Goal: Information Seeking & Learning: Learn about a topic

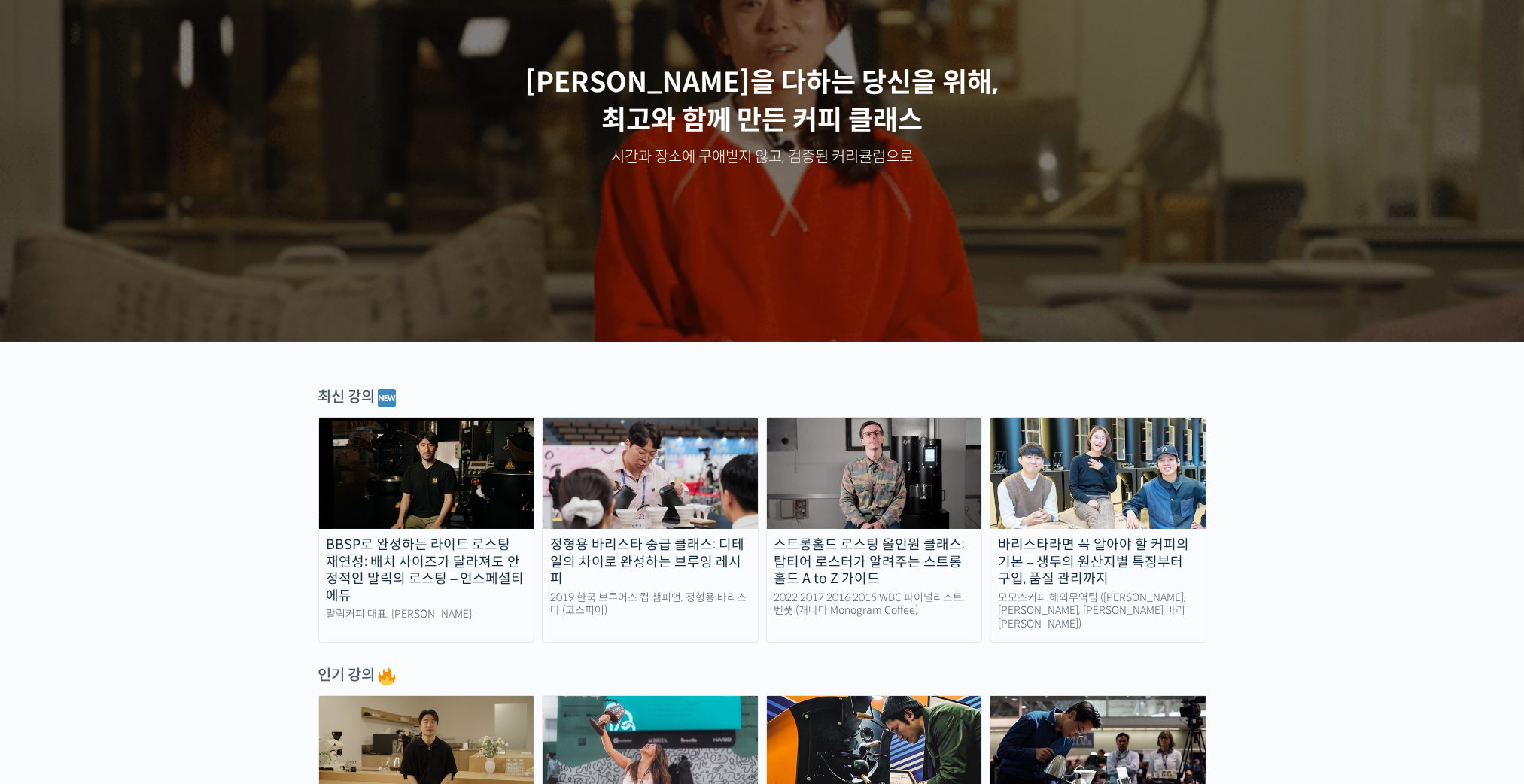
scroll to position [225, 0]
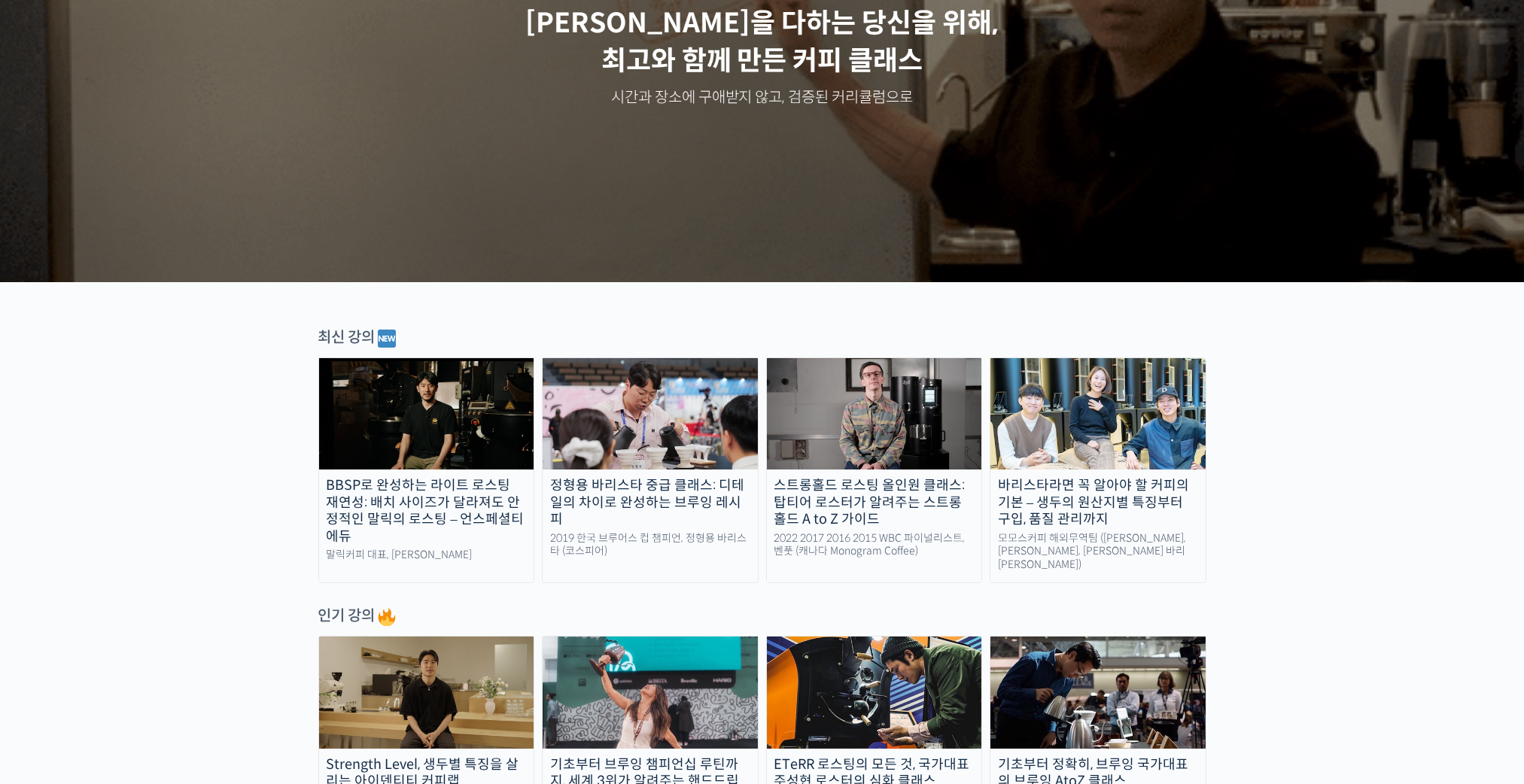
click at [1082, 404] on img at bounding box center [1097, 413] width 215 height 111
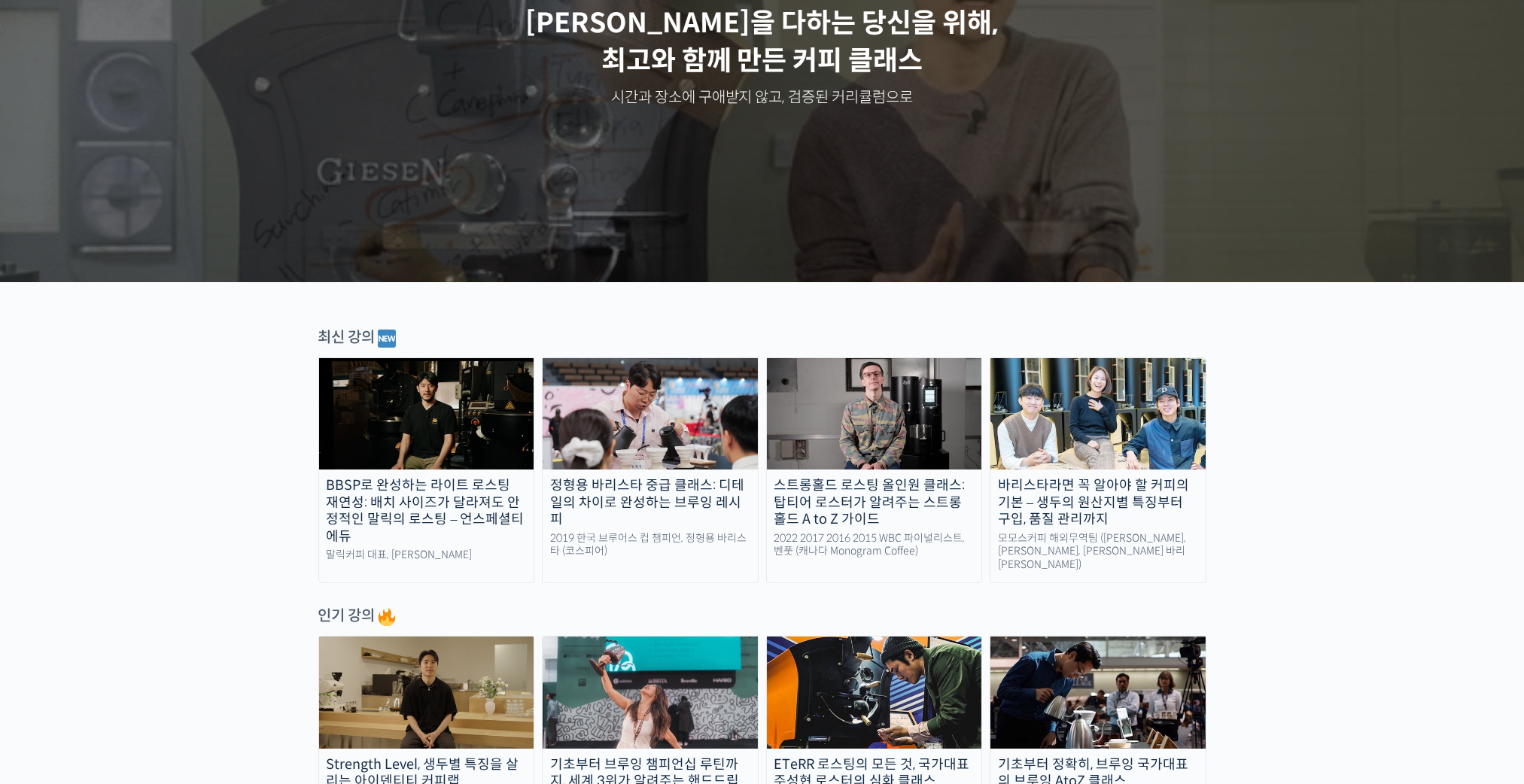
click at [867, 402] on img at bounding box center [874, 413] width 215 height 111
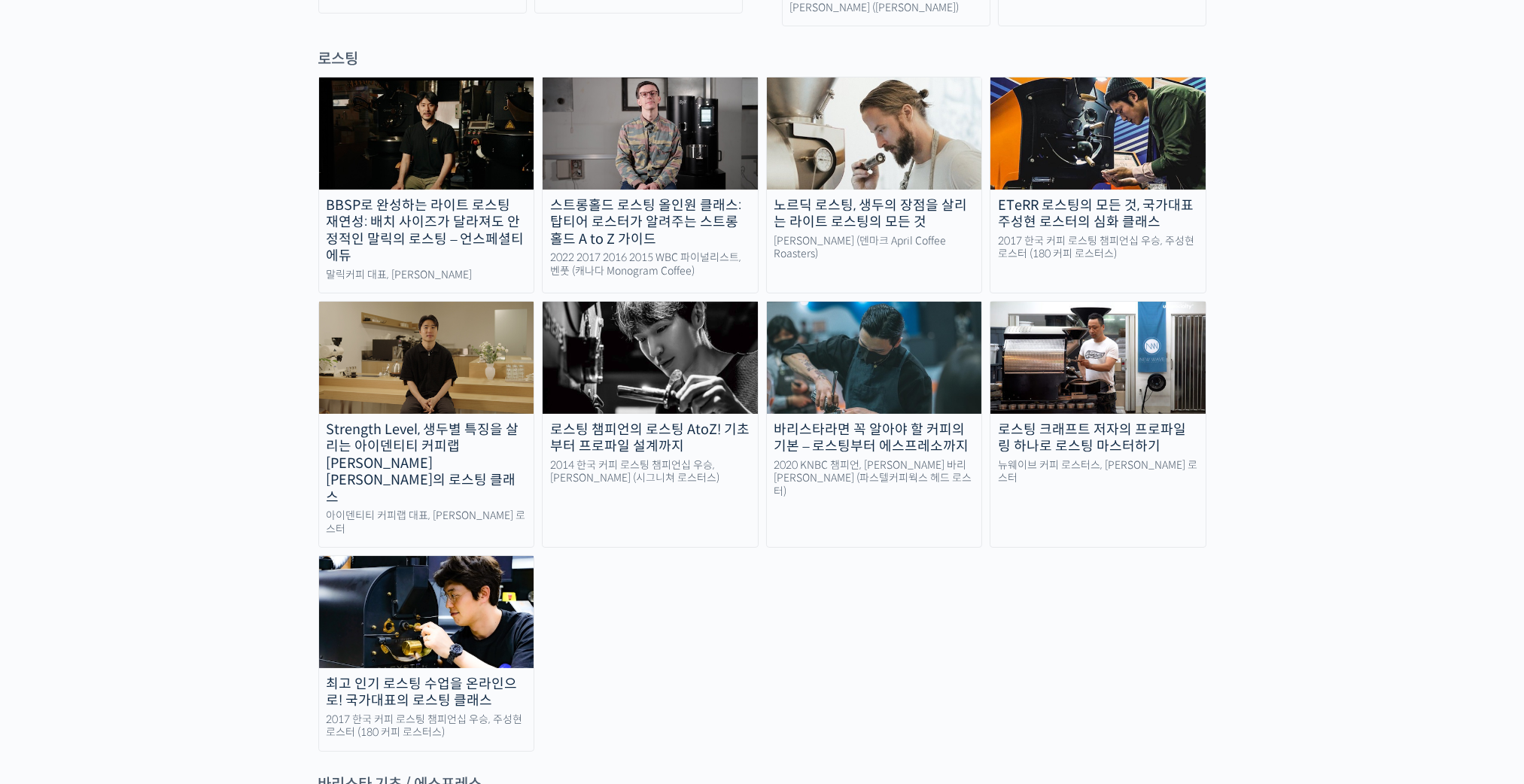
scroll to position [1730, 0]
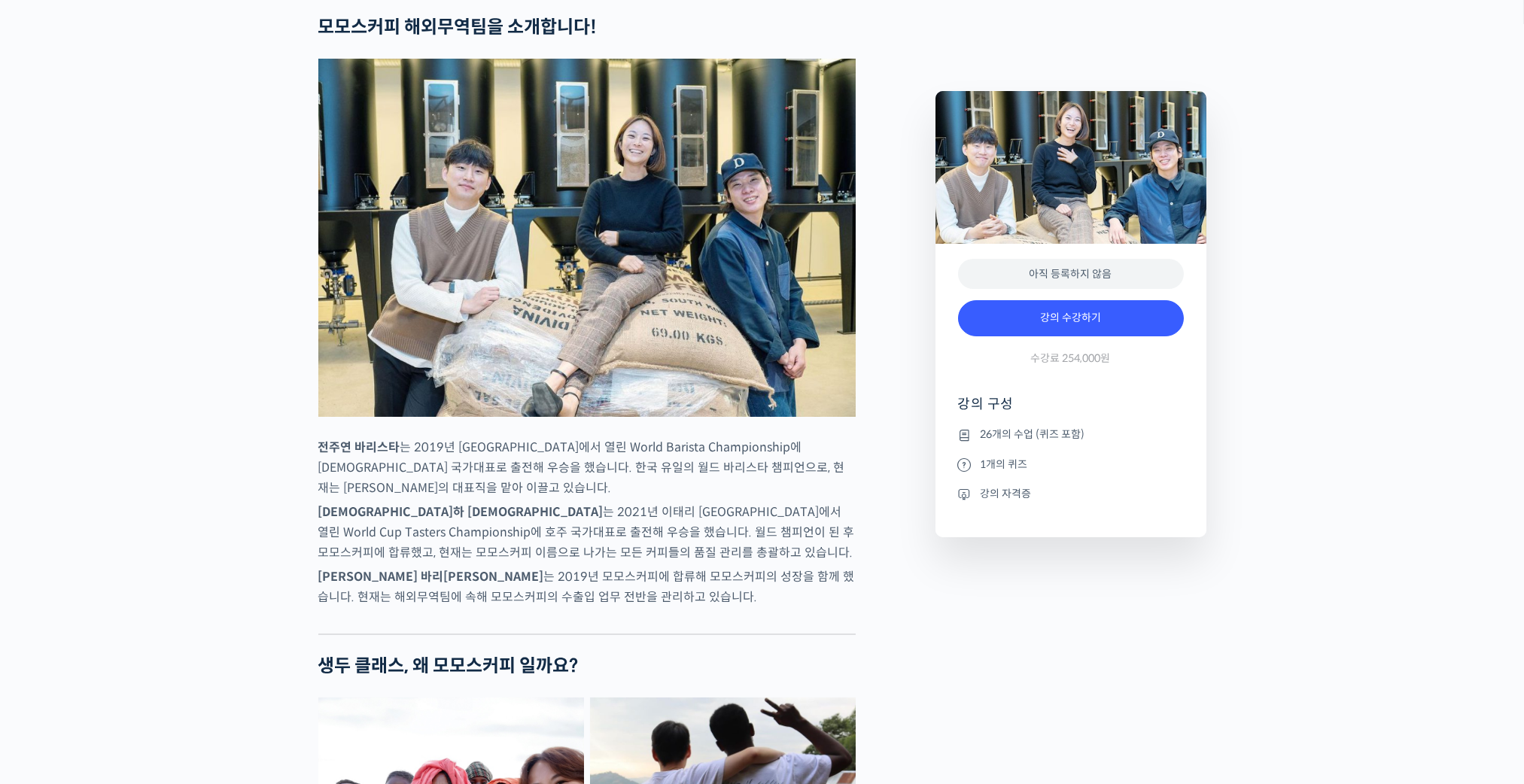
scroll to position [677, 0]
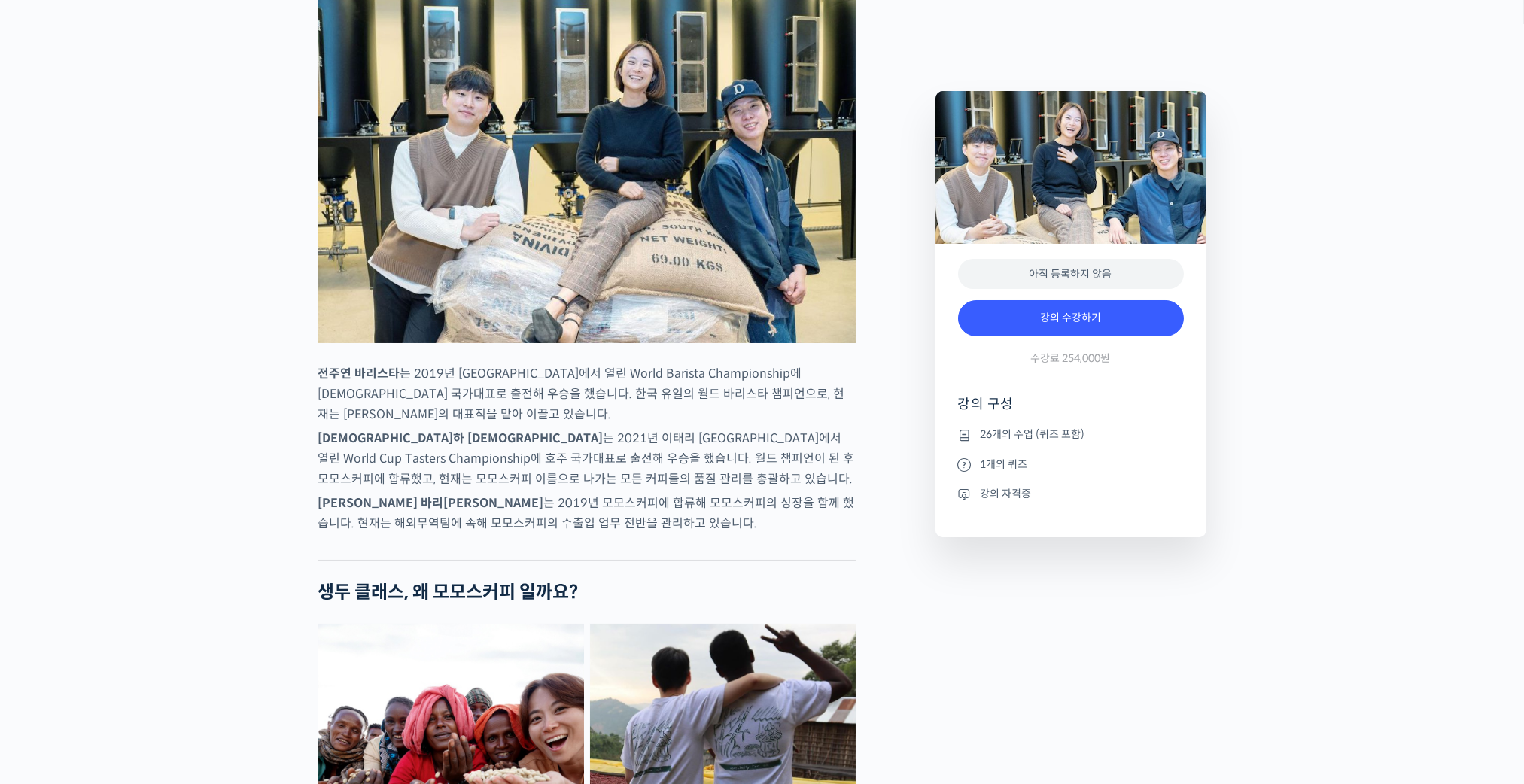
drag, startPoint x: 978, startPoint y: 437, endPoint x: 1087, endPoint y: 437, distance: 109.0
click at [1087, 437] on li "26개의 수업 (퀴즈 포함)" at bounding box center [1071, 435] width 225 height 18
click at [1164, 467] on li "1개의 퀴즈" at bounding box center [1071, 464] width 225 height 18
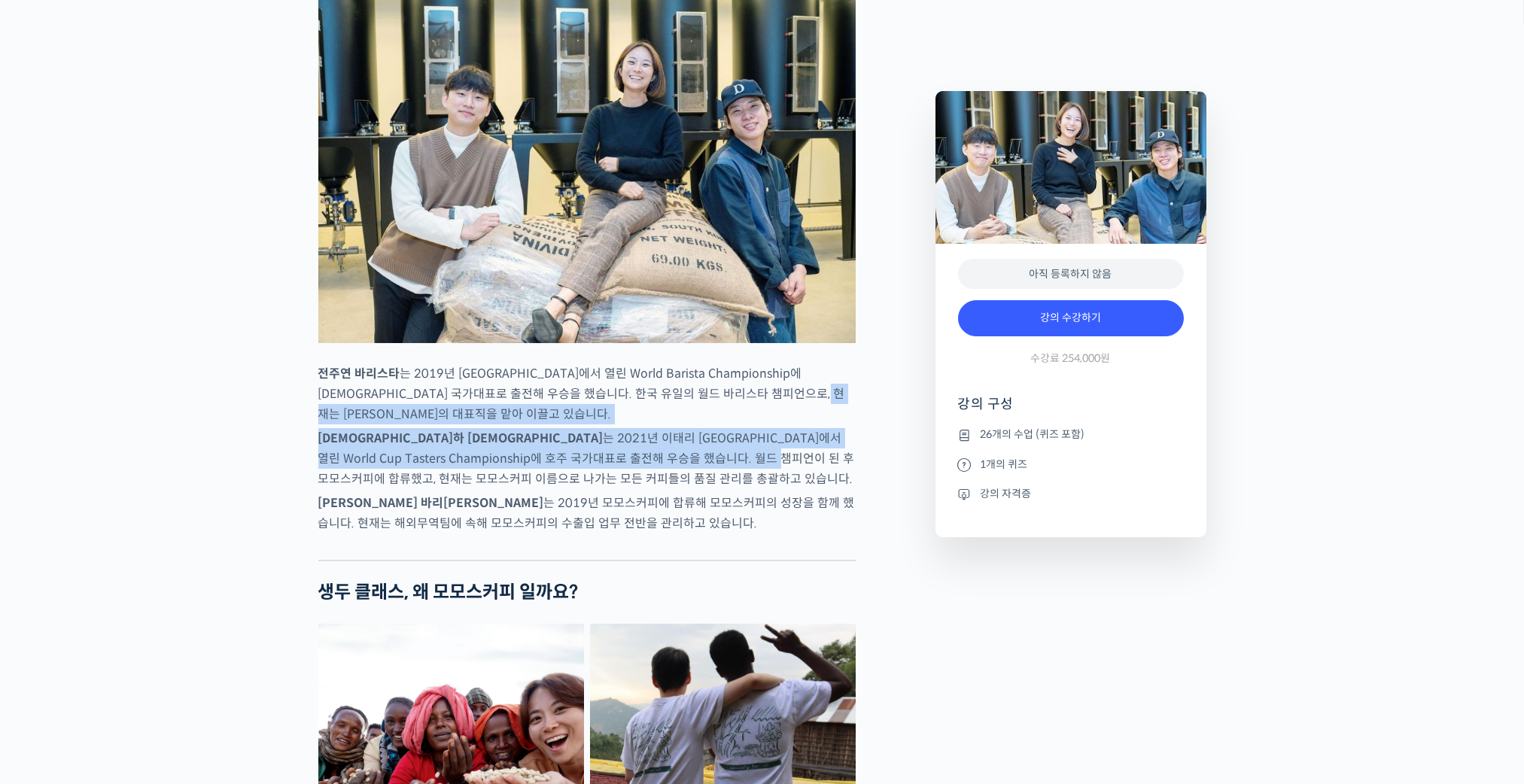
drag, startPoint x: 558, startPoint y: 513, endPoint x: 692, endPoint y: 559, distance: 141.7
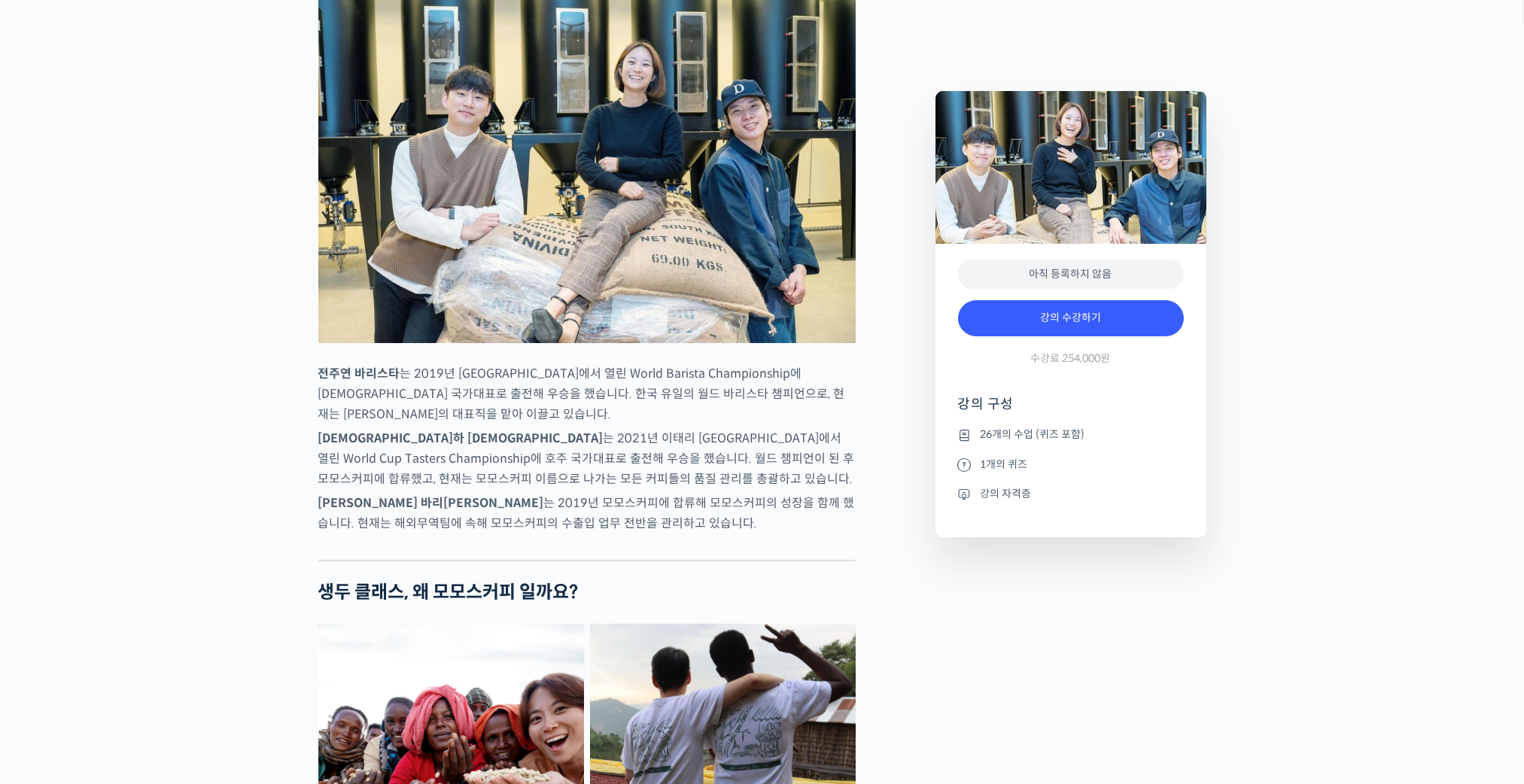
click at [692, 533] on p "김한중 바리스타 는 2019년 모모스커피에 합류해 모모스커피의 성장을 함께 했습니다. 현재는 해외무역팀에 속해 모모스커피의 수출입 업무 전반을…" at bounding box center [587, 513] width 537 height 40
drag, startPoint x: 548, startPoint y: 493, endPoint x: 710, endPoint y: 499, distance: 162.1
click at [696, 489] on p "추경하 바리스타 는 2021년 이태리 밀라노에서 열린 World Cup Tasters Championship에 호주 국가대표로 출전해 우승을 …" at bounding box center [587, 458] width 537 height 61
drag, startPoint x: 710, startPoint y: 499, endPoint x: 759, endPoint y: 509, distance: 50.0
click at [759, 489] on p "추경하 바리스타 는 2021년 이태리 밀라노에서 열린 World Cup Tasters Championship에 호주 국가대표로 출전해 우승을 …" at bounding box center [587, 458] width 537 height 61
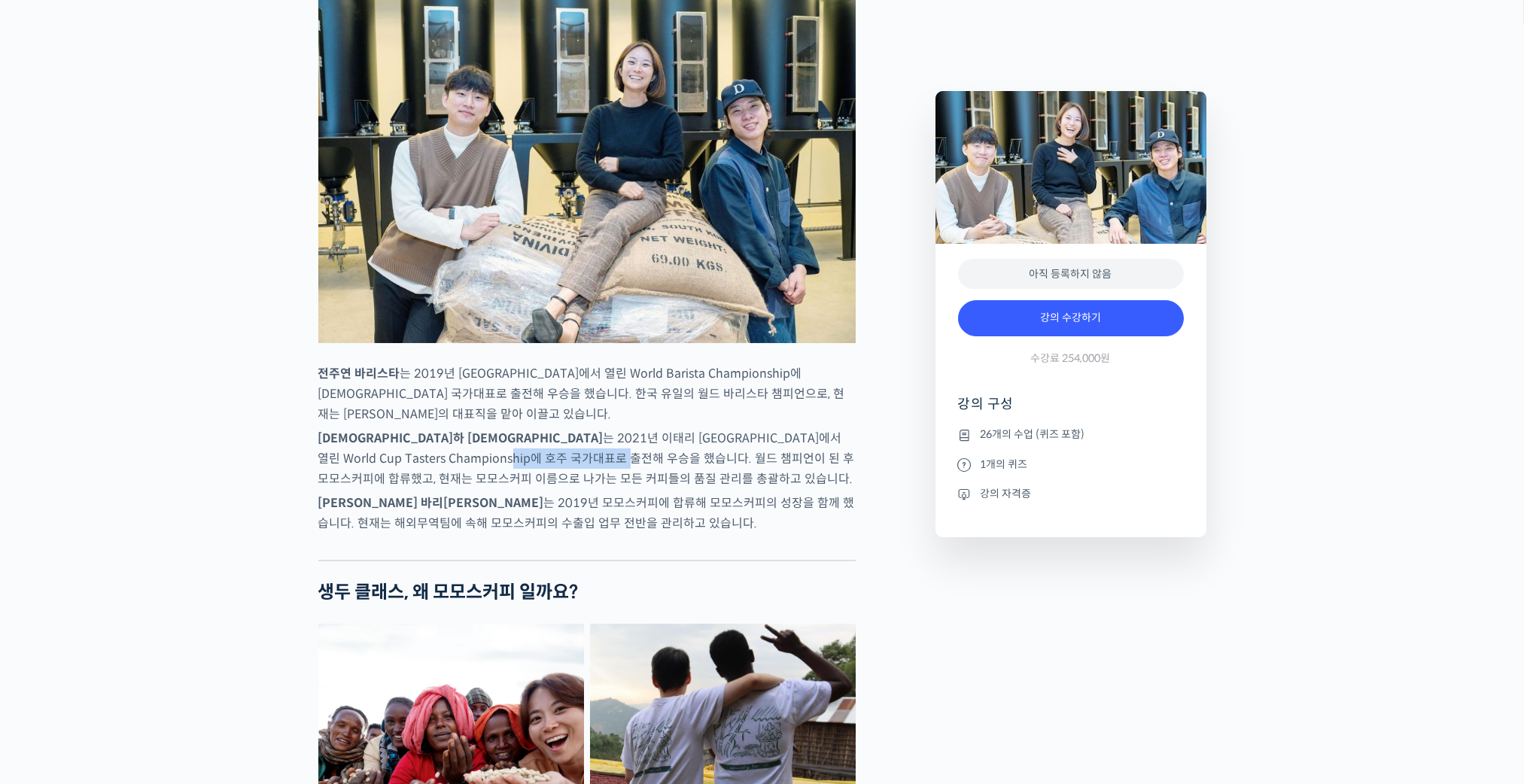
drag, startPoint x: 325, startPoint y: 512, endPoint x: 443, endPoint y: 510, distance: 118.0
click at [443, 489] on p "추경하 바리스타 는 2021년 이태리 밀라노에서 열린 World Cup Tasters Championship에 호주 국가대표로 출전해 우승을 …" at bounding box center [587, 458] width 537 height 61
click at [459, 489] on p "추경하 바리스타 는 2021년 이태리 밀라노에서 열린 World Cup Tasters Championship에 호주 국가대표로 출전해 우승을 …" at bounding box center [587, 458] width 537 height 61
drag, startPoint x: 442, startPoint y: 508, endPoint x: 725, endPoint y: 514, distance: 283.1
click at [725, 489] on p "추경하 바리스타 는 2021년 이태리 밀라노에서 열린 World Cup Tasters Championship에 호주 국가대표로 출전해 우승을 …" at bounding box center [587, 458] width 537 height 61
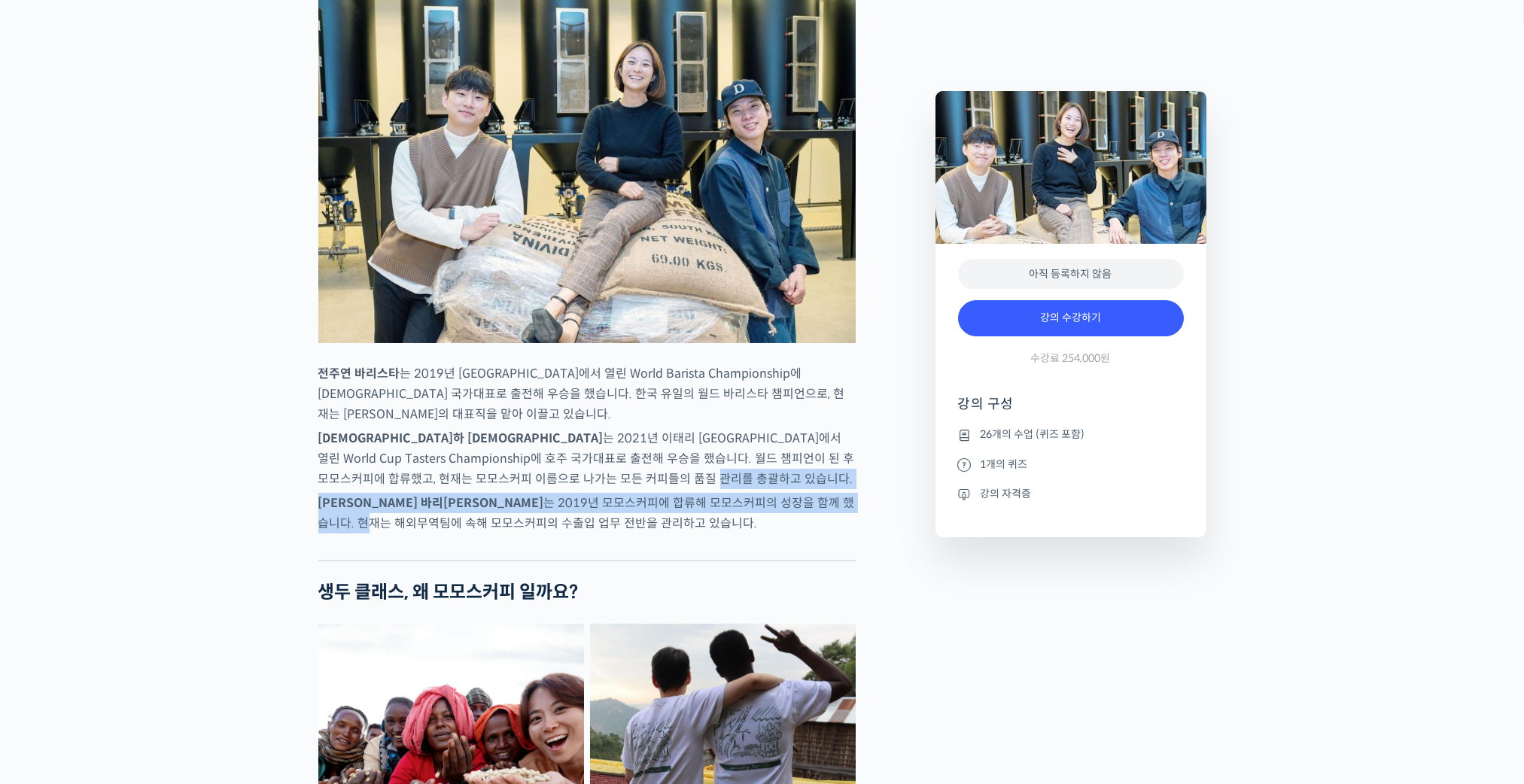
drag, startPoint x: 725, startPoint y: 516, endPoint x: 753, endPoint y: 543, distance: 38.9
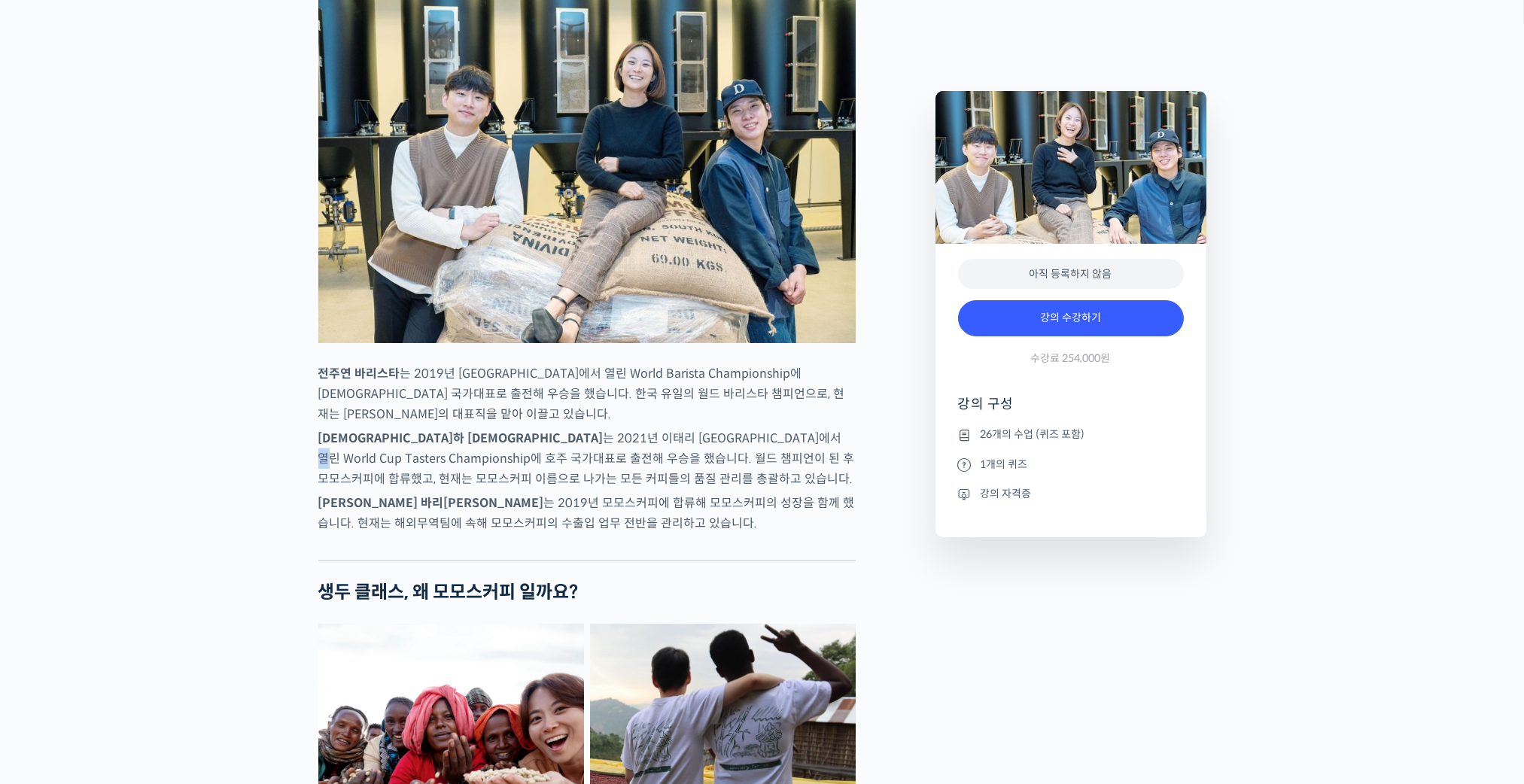
drag, startPoint x: 753, startPoint y: 543, endPoint x: 645, endPoint y: 494, distance: 118.6
click at [645, 489] on p "추경하 바리스타 는 2021년 이태리 밀라노에서 열린 World Cup Tasters Championship에 호주 국가대표로 출전해 우승을 …" at bounding box center [587, 458] width 537 height 61
drag, startPoint x: 645, startPoint y: 494, endPoint x: 592, endPoint y: 542, distance: 71.5
click at [594, 489] on p "추경하 바리스타 는 2021년 이태리 밀라노에서 열린 World Cup Tasters Championship에 호주 국가대표로 출전해 우승을 …" at bounding box center [587, 458] width 537 height 61
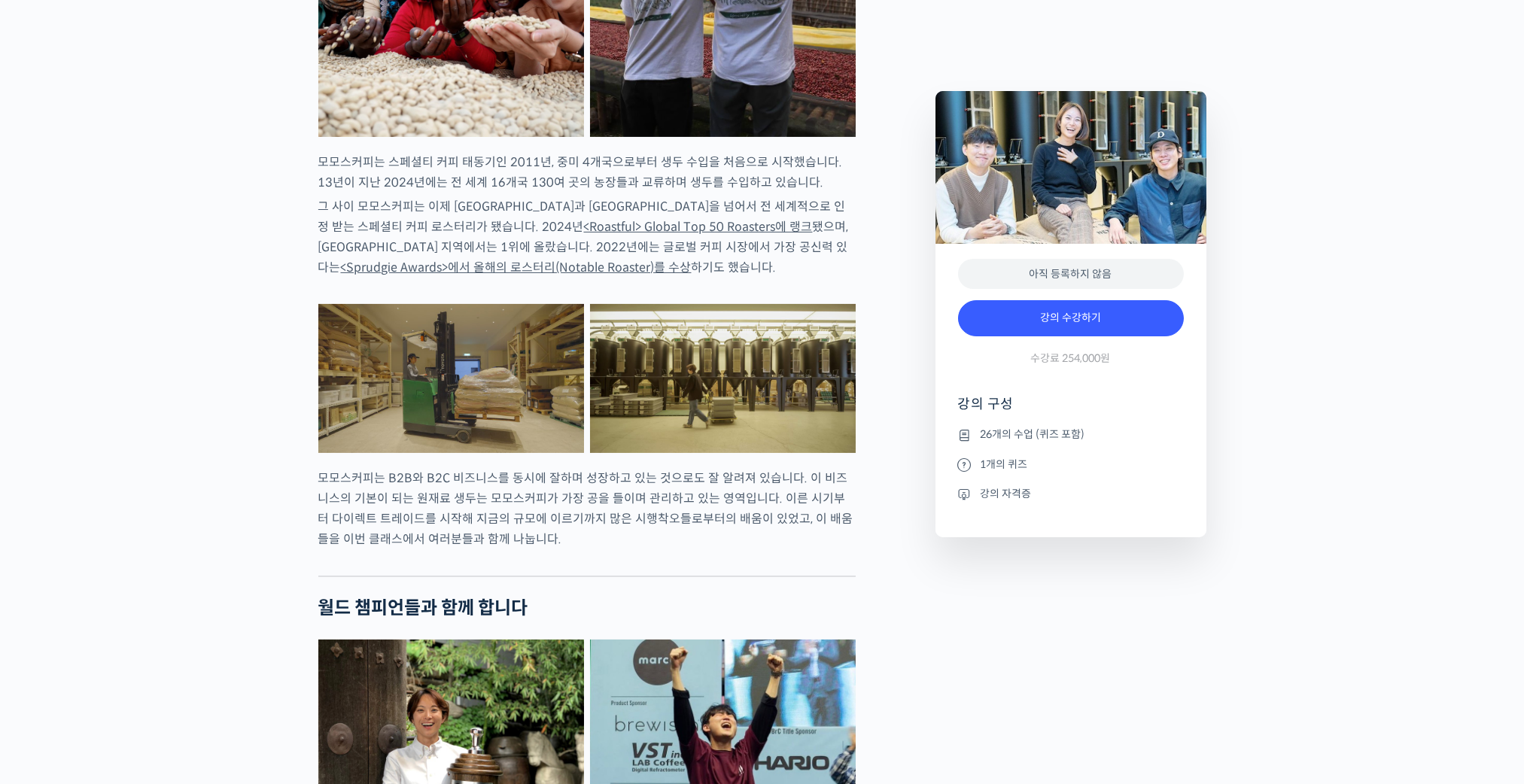
scroll to position [1881, 0]
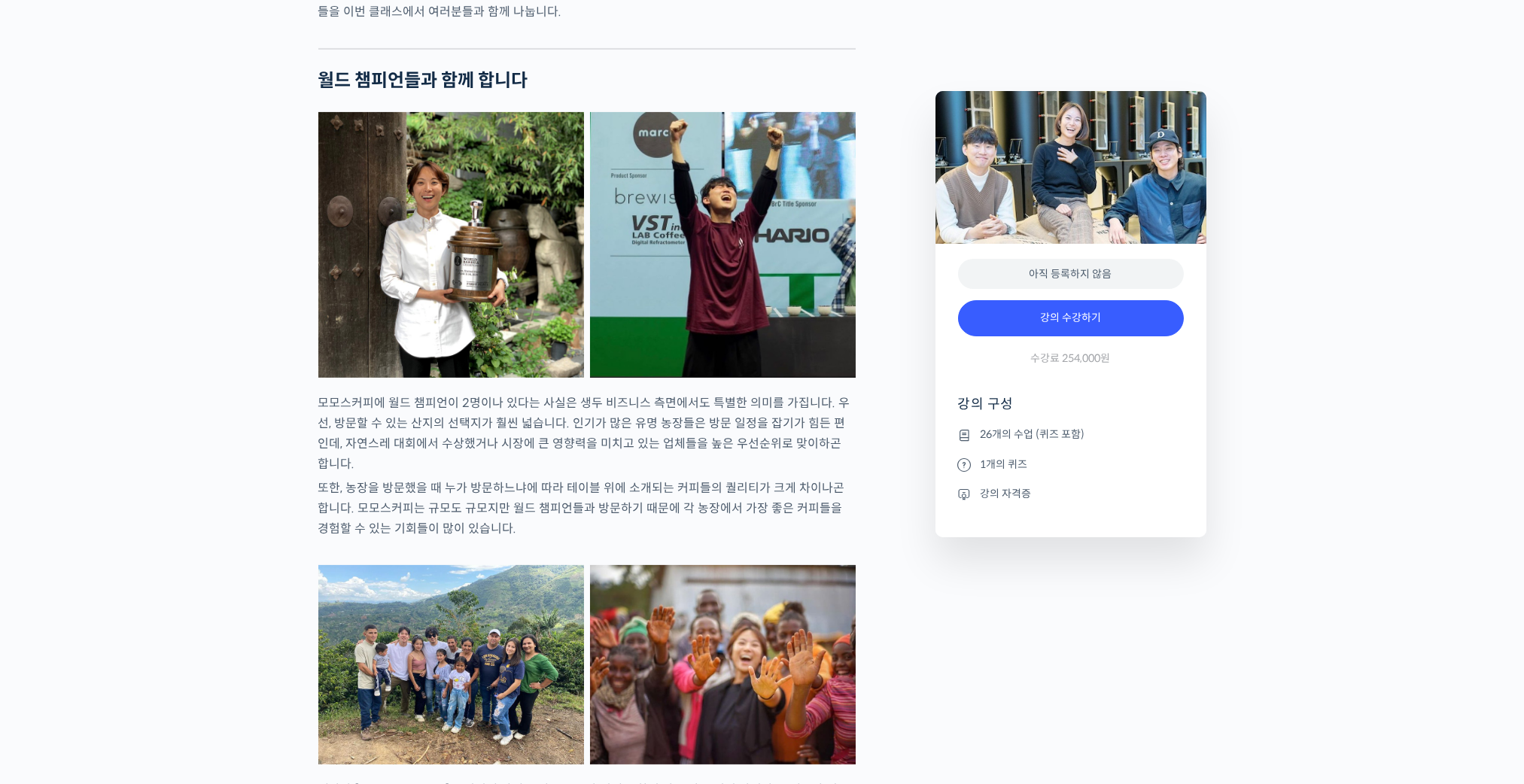
scroll to position [2031, 0]
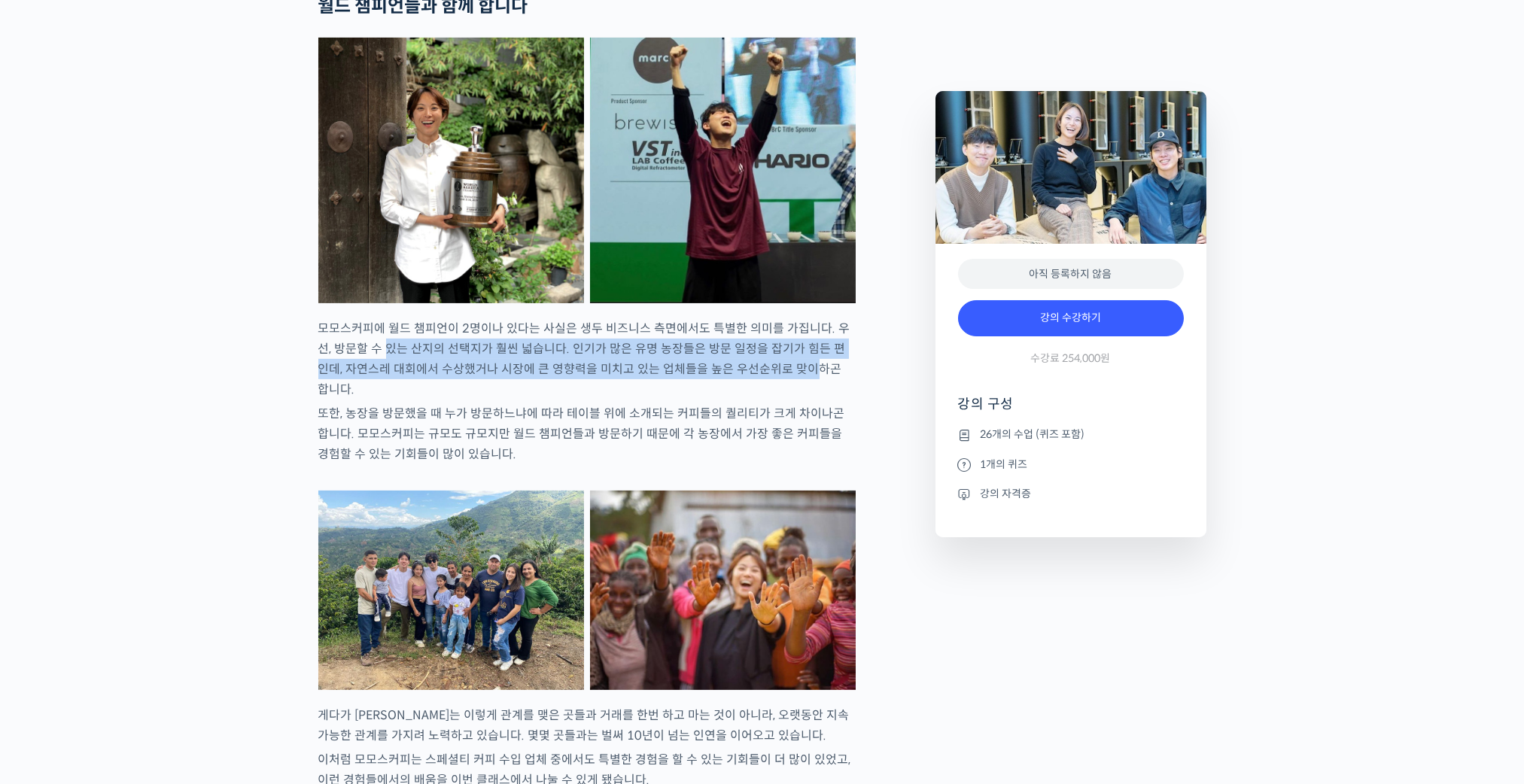
drag, startPoint x: 760, startPoint y: 415, endPoint x: 772, endPoint y: 417, distance: 12.2
click at [772, 399] on p "모모스커피에 월드 챔피언이 2명이나 있다는 사실은 생두 비즈니스 측면에서도 특별한 의미를 가집니다. 우선, 방문할 수 있는 산지의 선택지가 훨…" at bounding box center [587, 359] width 537 height 81
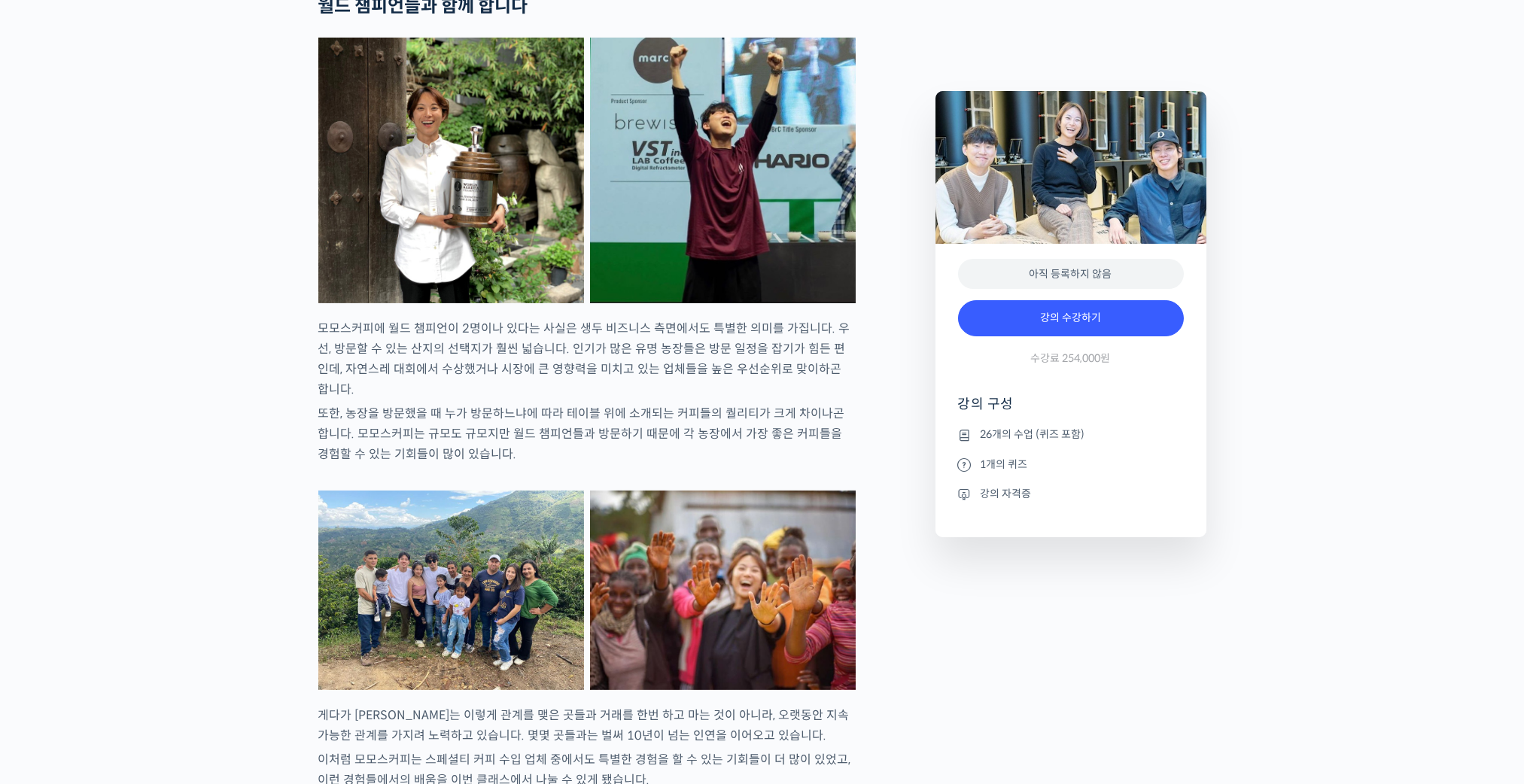
drag, startPoint x: 772, startPoint y: 418, endPoint x: 783, endPoint y: 445, distance: 29.2
click at [783, 445] on p "또한, 농장을 방문했을 때 누가 방문하느냐에 따라 테이블 위에 소개되는 커피들의 퀄리티가 크게 차이나곤 합니다. 모모스커피는 규모도 규모지만 …" at bounding box center [587, 433] width 537 height 61
drag, startPoint x: 343, startPoint y: 423, endPoint x: 595, endPoint y: 429, distance: 252.1
click at [612, 441] on p "또한, 농장을 방문했을 때 누가 방문하느냐에 따라 테이블 위에 소개되는 커피들의 퀄리티가 크게 차이나곤 합니다. 모모스커피는 규모도 규모지만 …" at bounding box center [587, 433] width 537 height 61
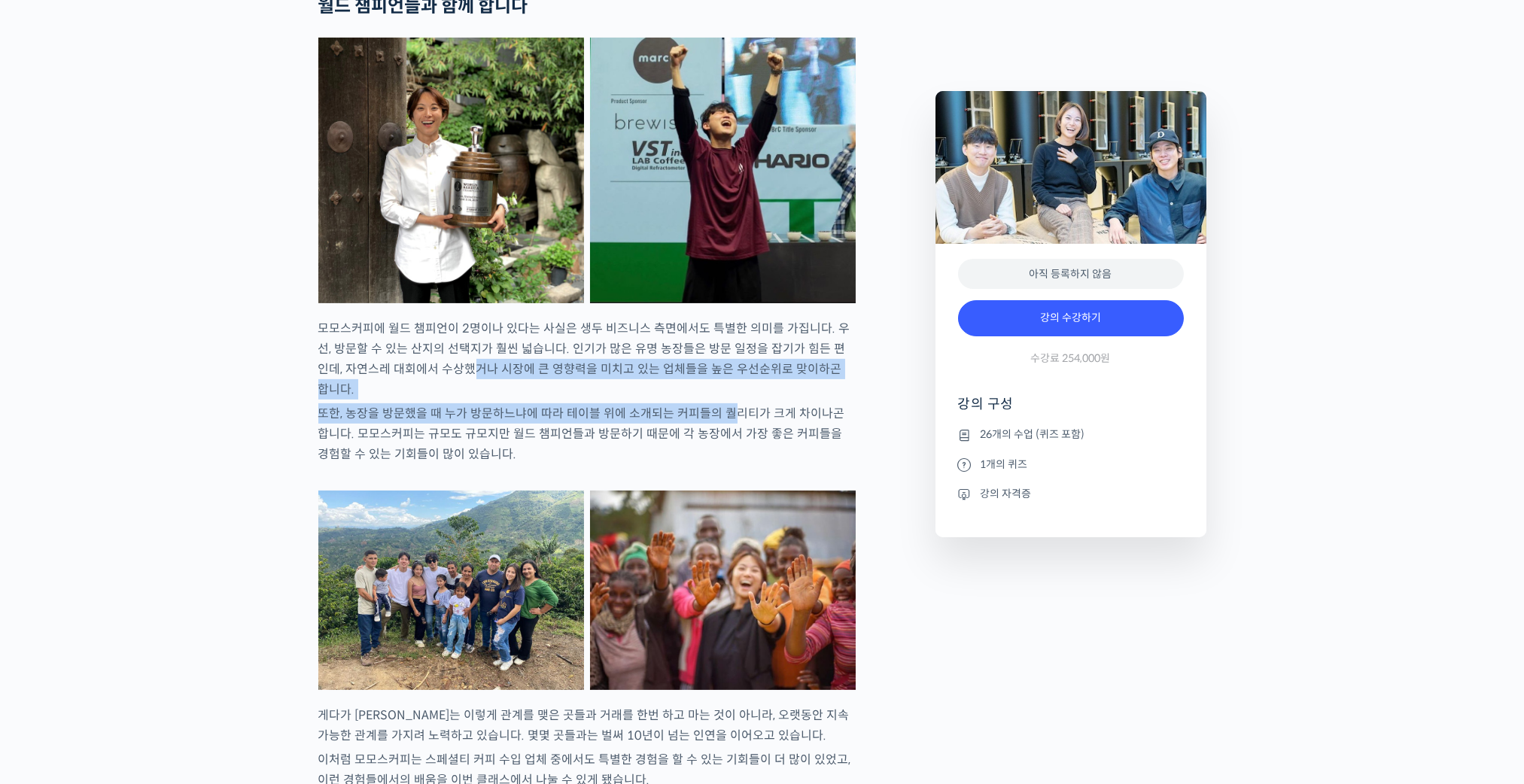
drag, startPoint x: 487, startPoint y: 429, endPoint x: 724, endPoint y: 440, distance: 237.3
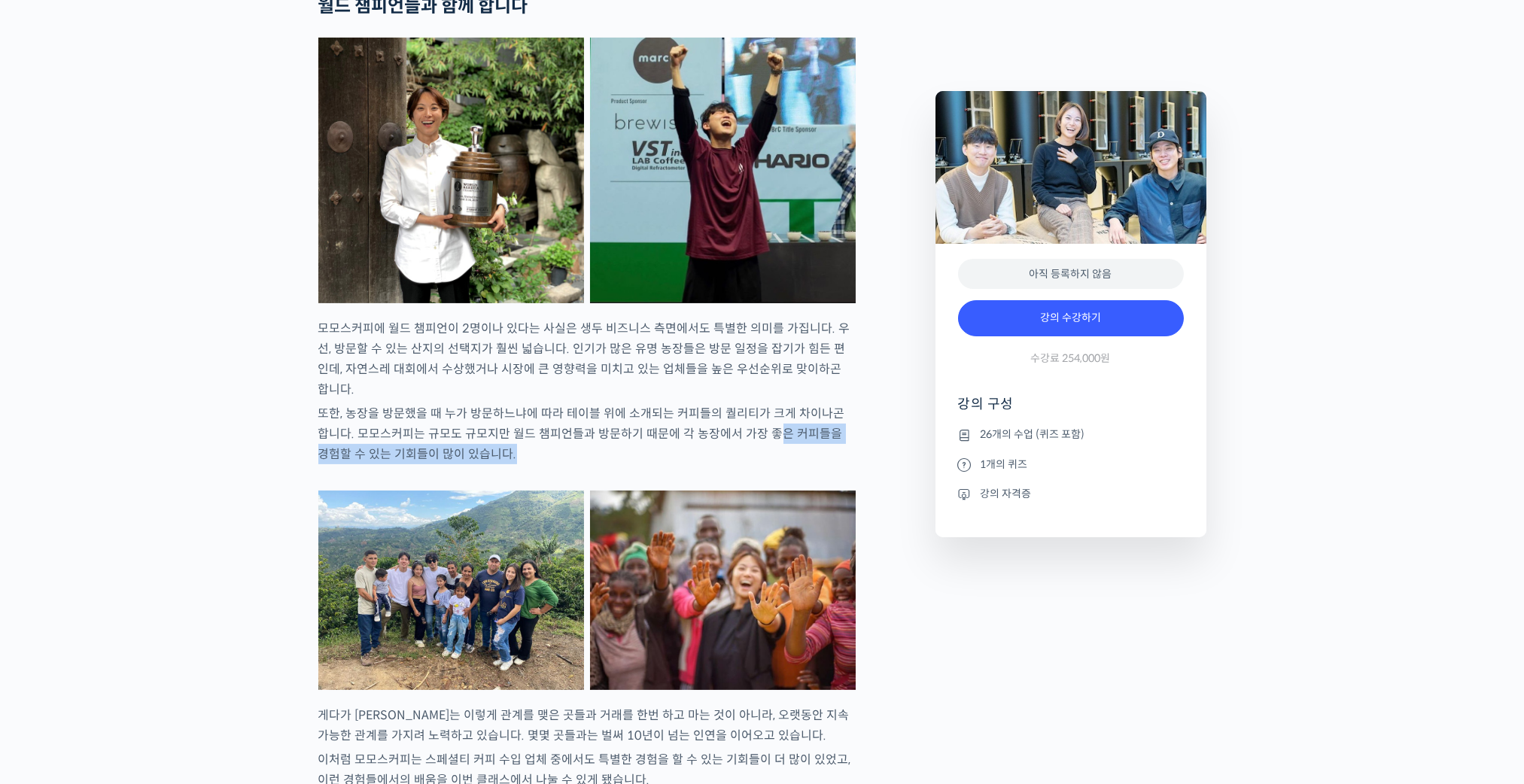
click at [761, 464] on p "또한, 농장을 방문했을 때 누가 방문하느냐에 따라 테이블 위에 소개되는 커피들의 퀄리티가 크게 차이나곤 합니다. 모모스커피는 규모도 규모지만 …" at bounding box center [587, 433] width 537 height 61
drag, startPoint x: 759, startPoint y: 478, endPoint x: 479, endPoint y: 423, distance: 285.4
click at [542, 399] on p "모모스커피에 월드 챔피언이 2명이나 있다는 사실은 생두 비즈니스 측면에서도 특별한 의미를 가집니다. 우선, 방문할 수 있는 산지의 선택지가 훨…" at bounding box center [587, 359] width 537 height 81
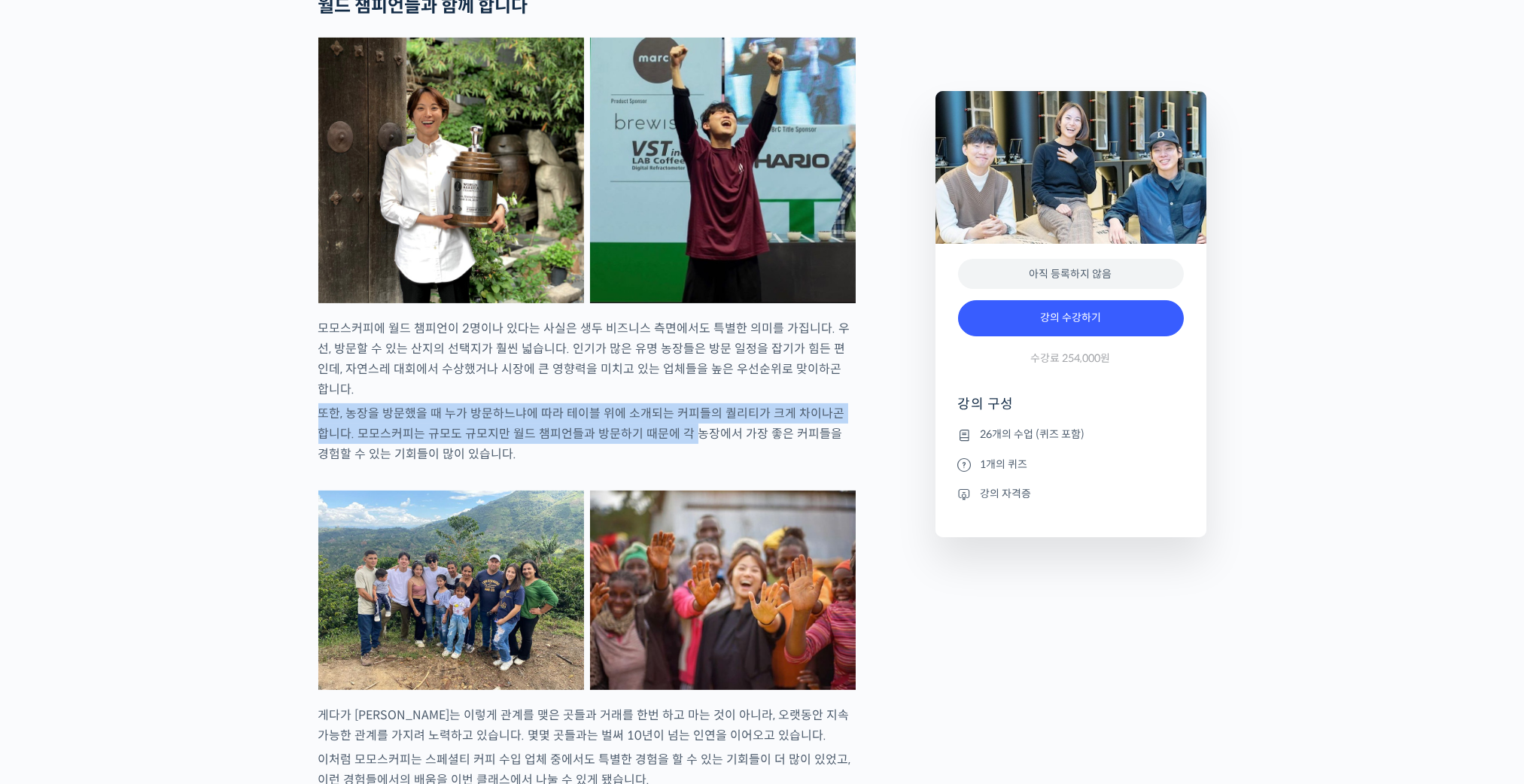
drag, startPoint x: 329, startPoint y: 437, endPoint x: 732, endPoint y: 489, distance: 406.3
click at [683, 460] on p "또한, 농장을 방문했을 때 누가 방문하느냐에 따라 테이블 위에 소개되는 커피들의 퀄리티가 크게 차이나곤 합니다. 모모스커피는 규모도 규모지만 …" at bounding box center [587, 433] width 537 height 61
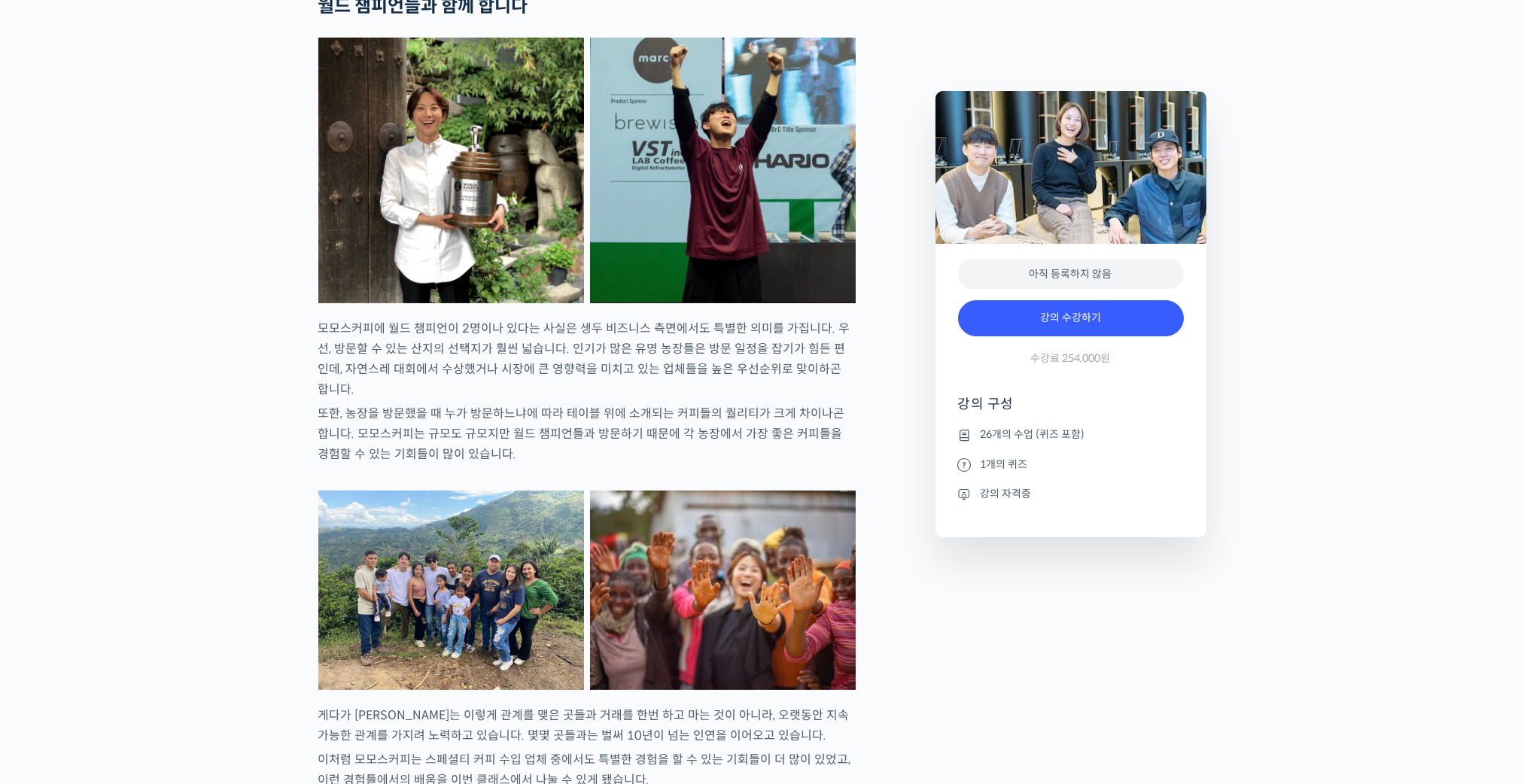
drag, startPoint x: 732, startPoint y: 489, endPoint x: 614, endPoint y: 416, distance: 138.8
click at [731, 464] on p "또한, 농장을 방문했을 때 누가 방문하느냐에 따라 테이블 위에 소개되는 커피들의 퀄리티가 크게 차이나곤 합니다. 모모스커피는 규모도 규모지만 …" at bounding box center [587, 433] width 537 height 61
click at [603, 399] on p "모모스커피에 월드 챔피언이 2명이나 있다는 사실은 생두 비즈니스 측면에서도 특별한 의미를 가집니다. 우선, 방문할 수 있는 산지의 선택지가 훨…" at bounding box center [587, 359] width 537 height 81
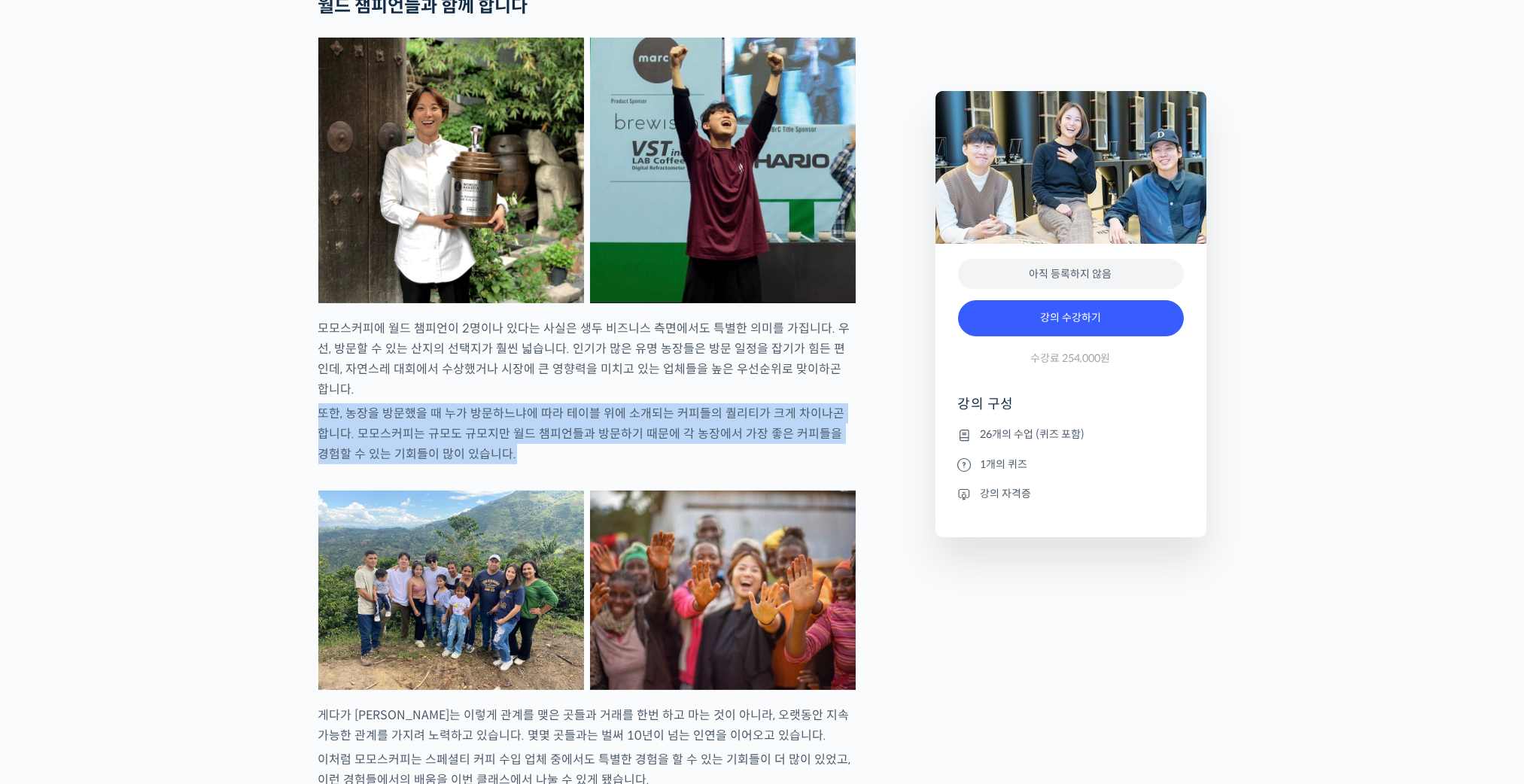
drag, startPoint x: 322, startPoint y: 452, endPoint x: 664, endPoint y: 486, distance: 343.7
click at [656, 464] on p "또한, 농장을 방문했을 때 누가 방문하느냐에 따라 테이블 위에 소개되는 커피들의 퀄리티가 크게 차이나곤 합니다. 모모스커피는 규모도 규모지만 …" at bounding box center [587, 433] width 537 height 61
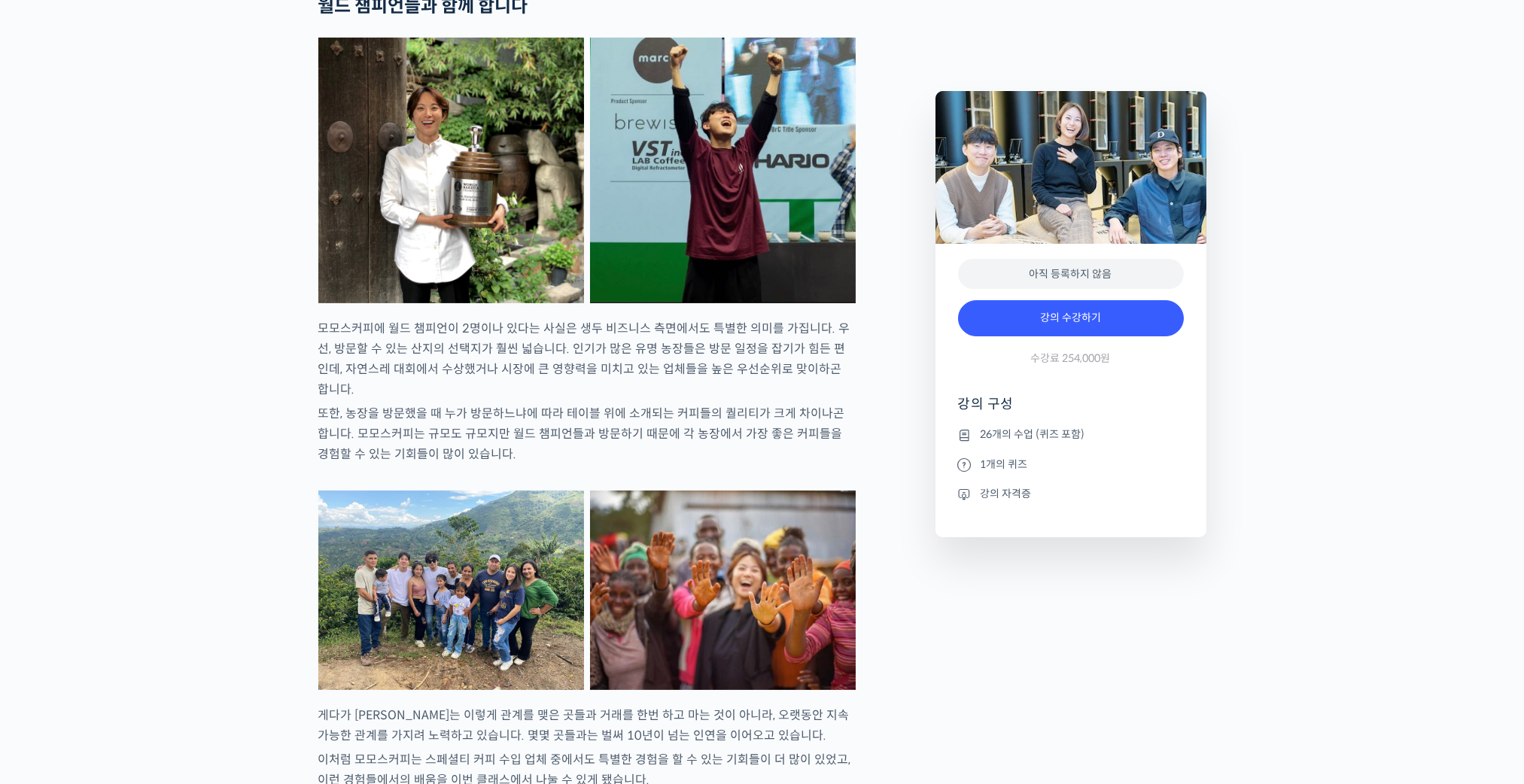
drag, startPoint x: 664, startPoint y: 486, endPoint x: 638, endPoint y: 426, distance: 65.4
click at [633, 399] on p "모모스커피에 월드 챔피언이 2명이나 있다는 사실은 생두 비즈니스 측면에서도 특별한 의미를 가집니다. 우선, 방문할 수 있는 산지의 선택지가 훨…" at bounding box center [587, 359] width 537 height 81
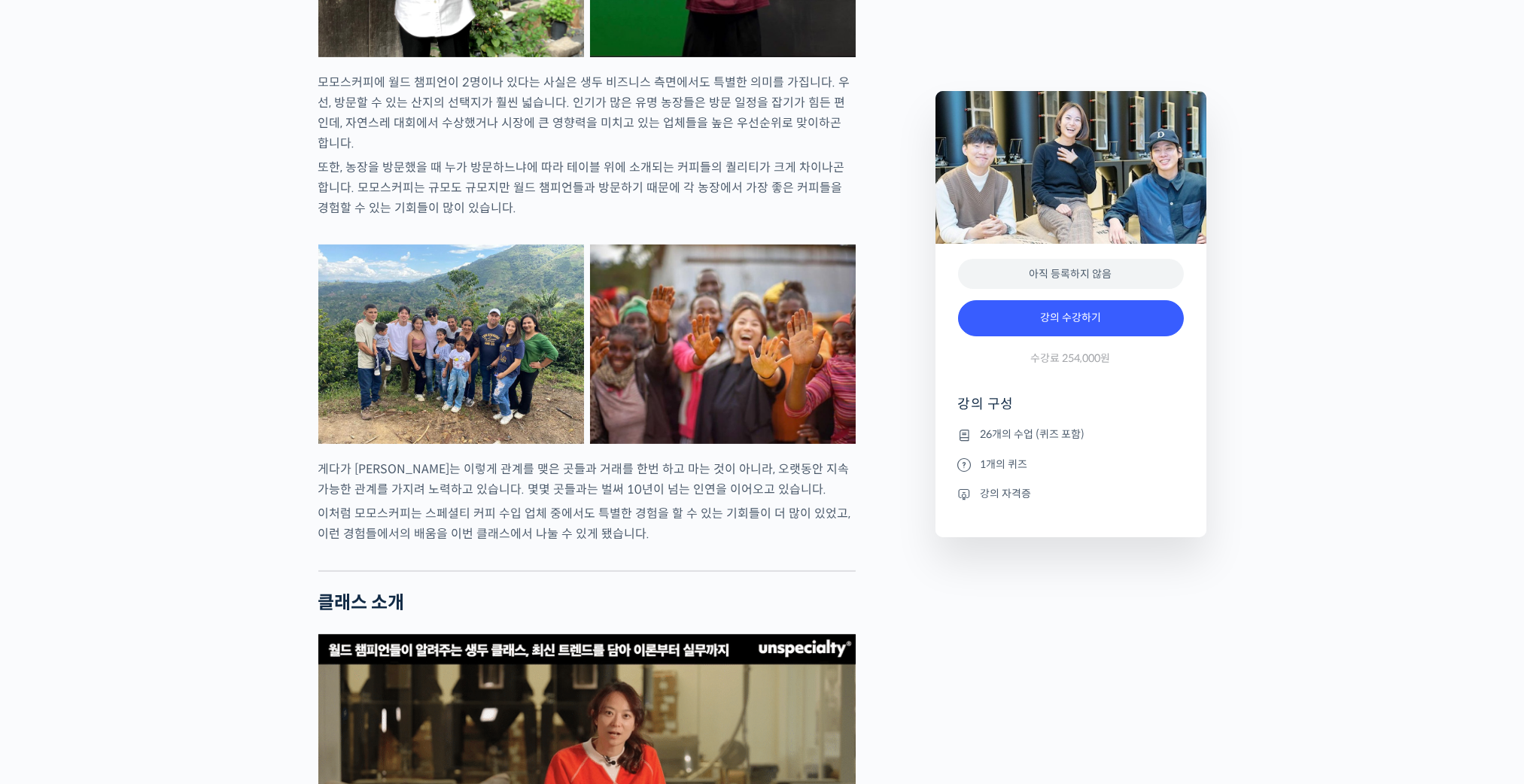
scroll to position [2482, 0]
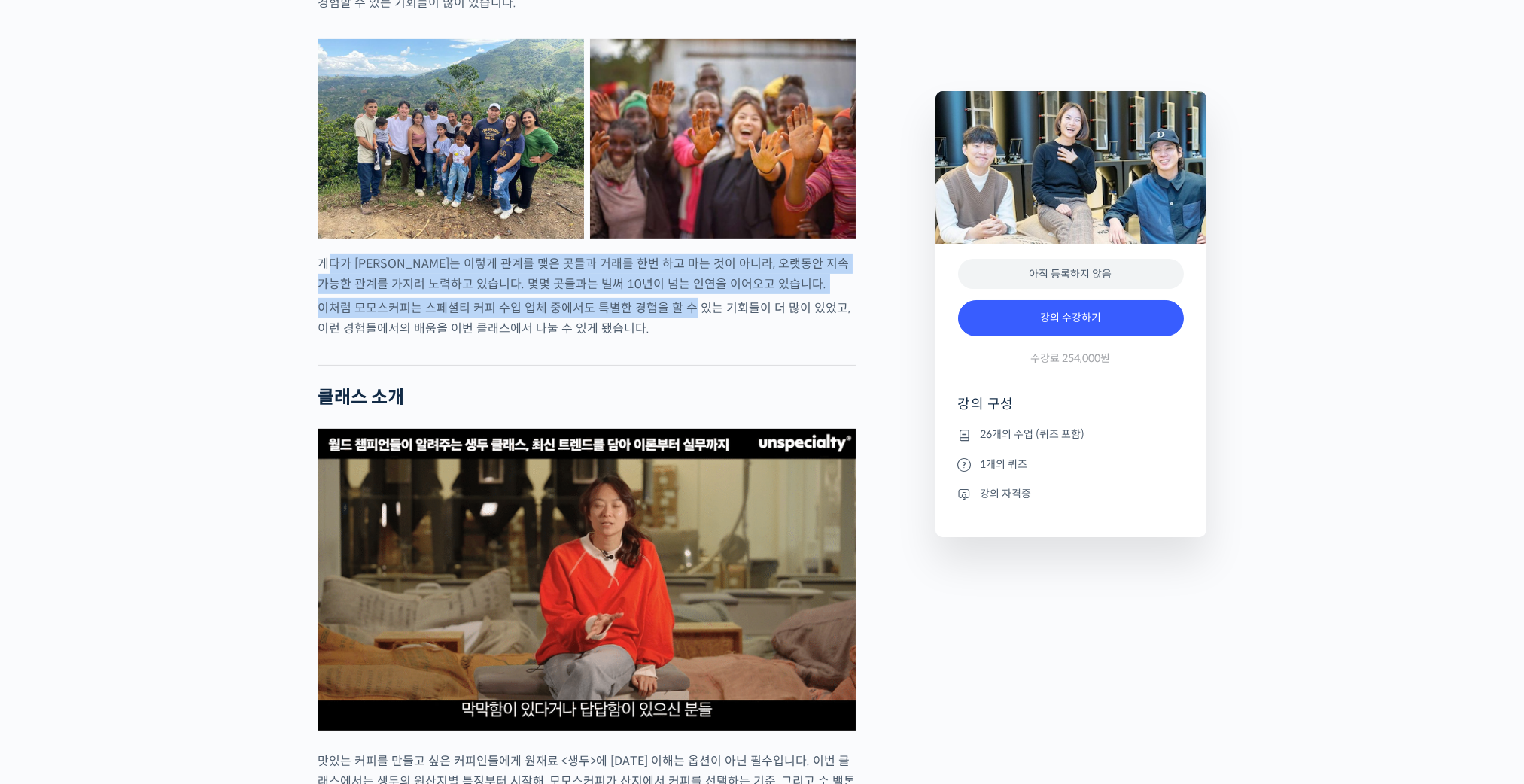
drag, startPoint x: 388, startPoint y: 309, endPoint x: 700, endPoint y: 349, distance: 314.6
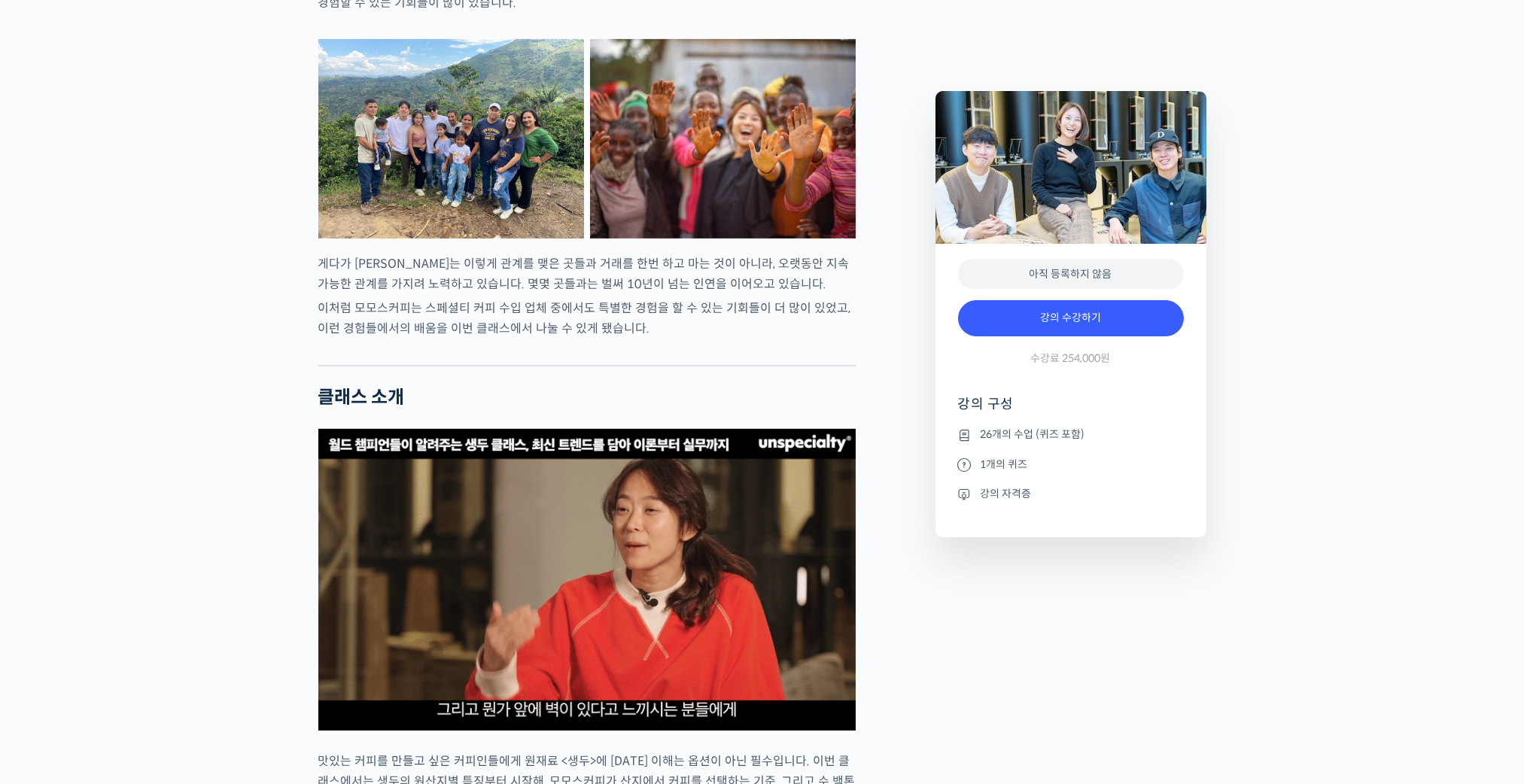
drag, startPoint x: 700, startPoint y: 349, endPoint x: 759, endPoint y: 379, distance: 66.2
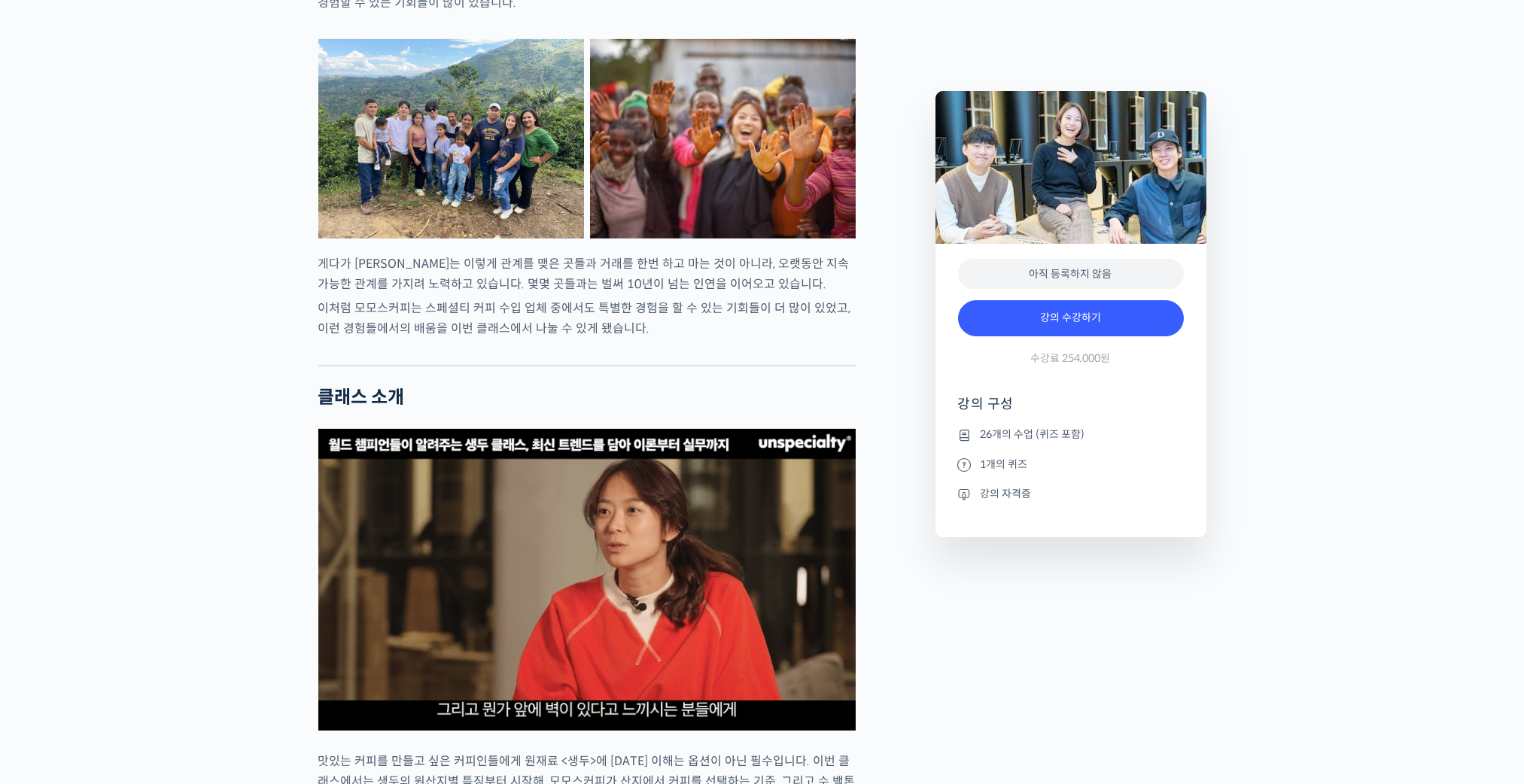
click at [759, 365] on div at bounding box center [587, 353] width 537 height 22
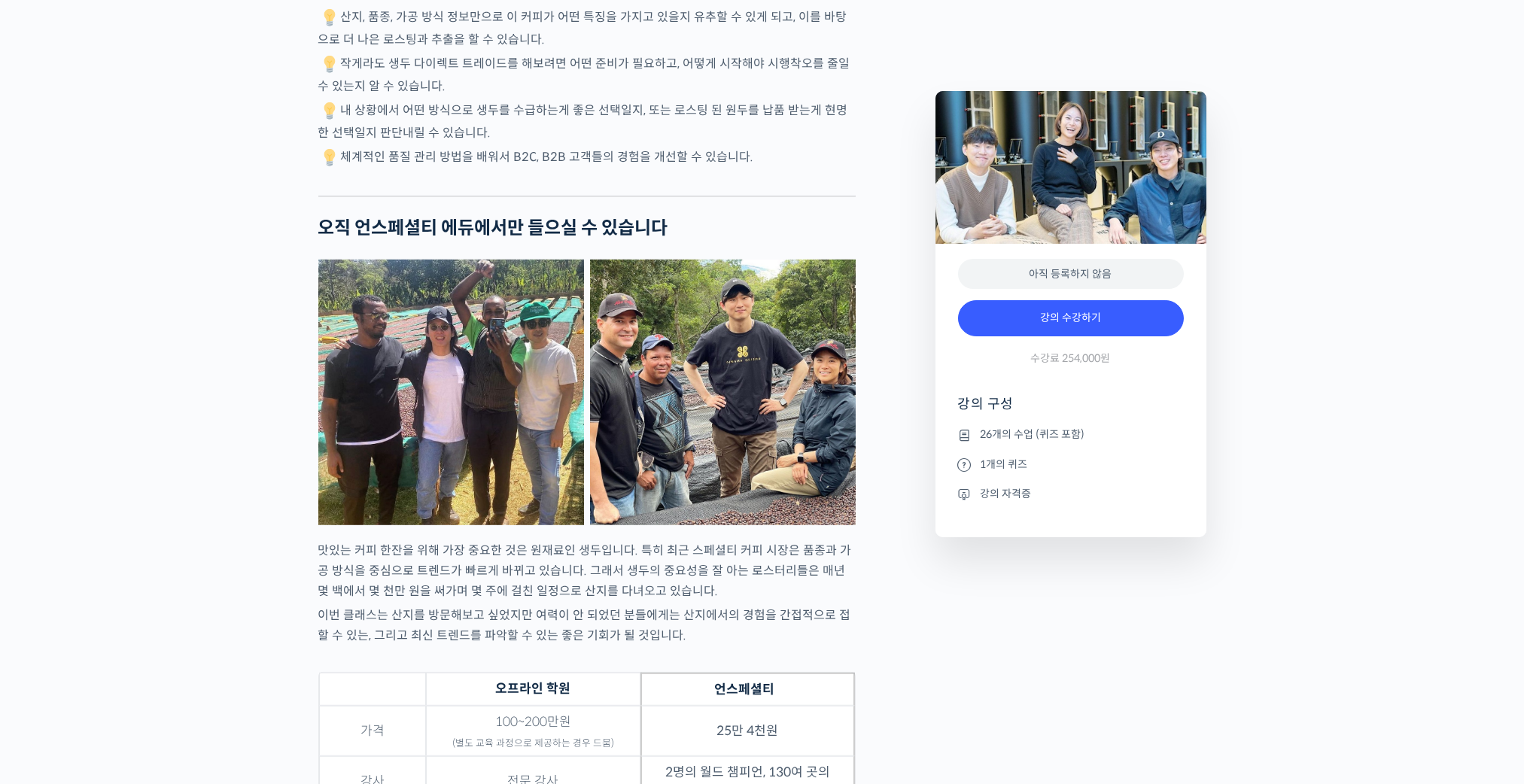
scroll to position [4438, 0]
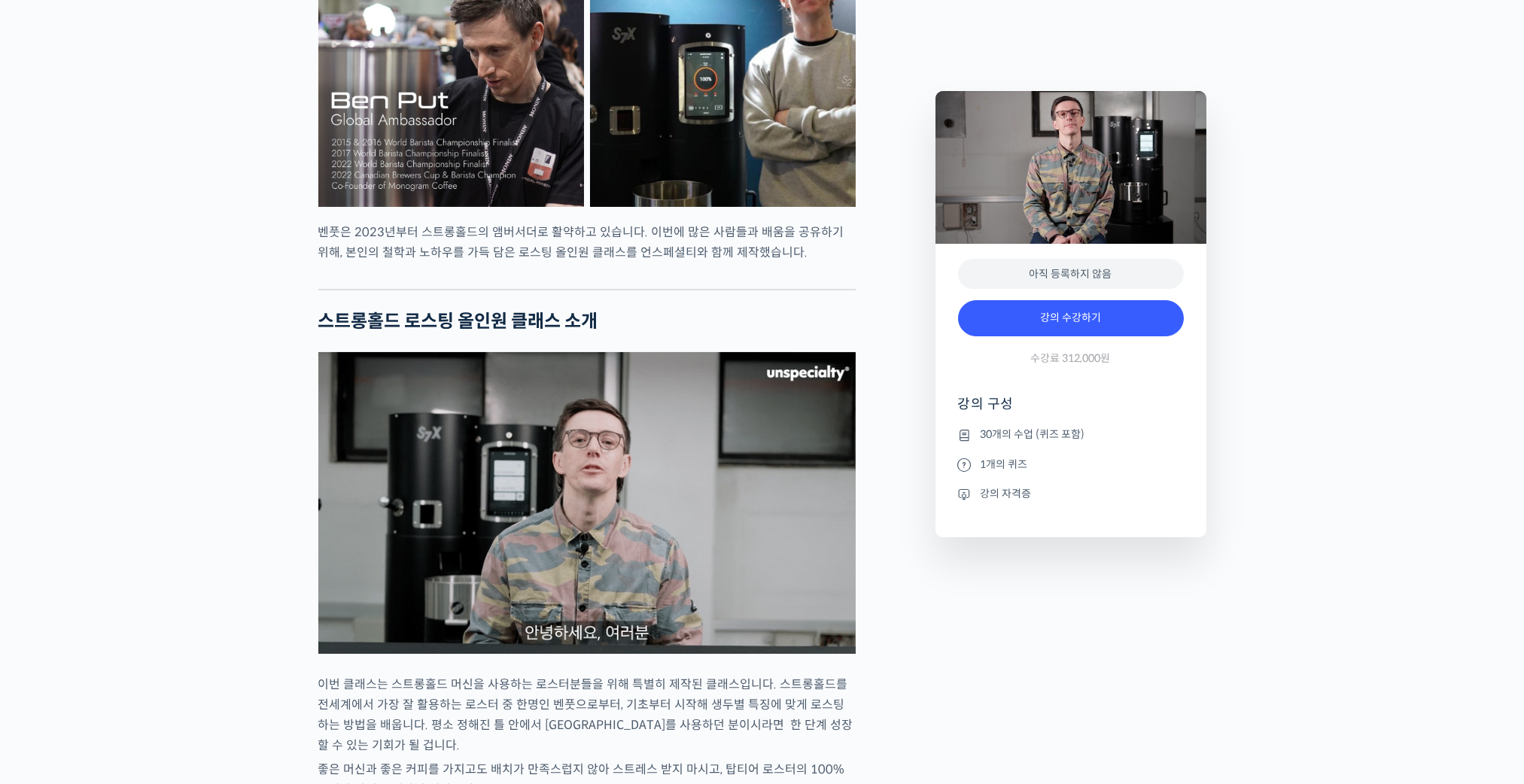
scroll to position [1429, 0]
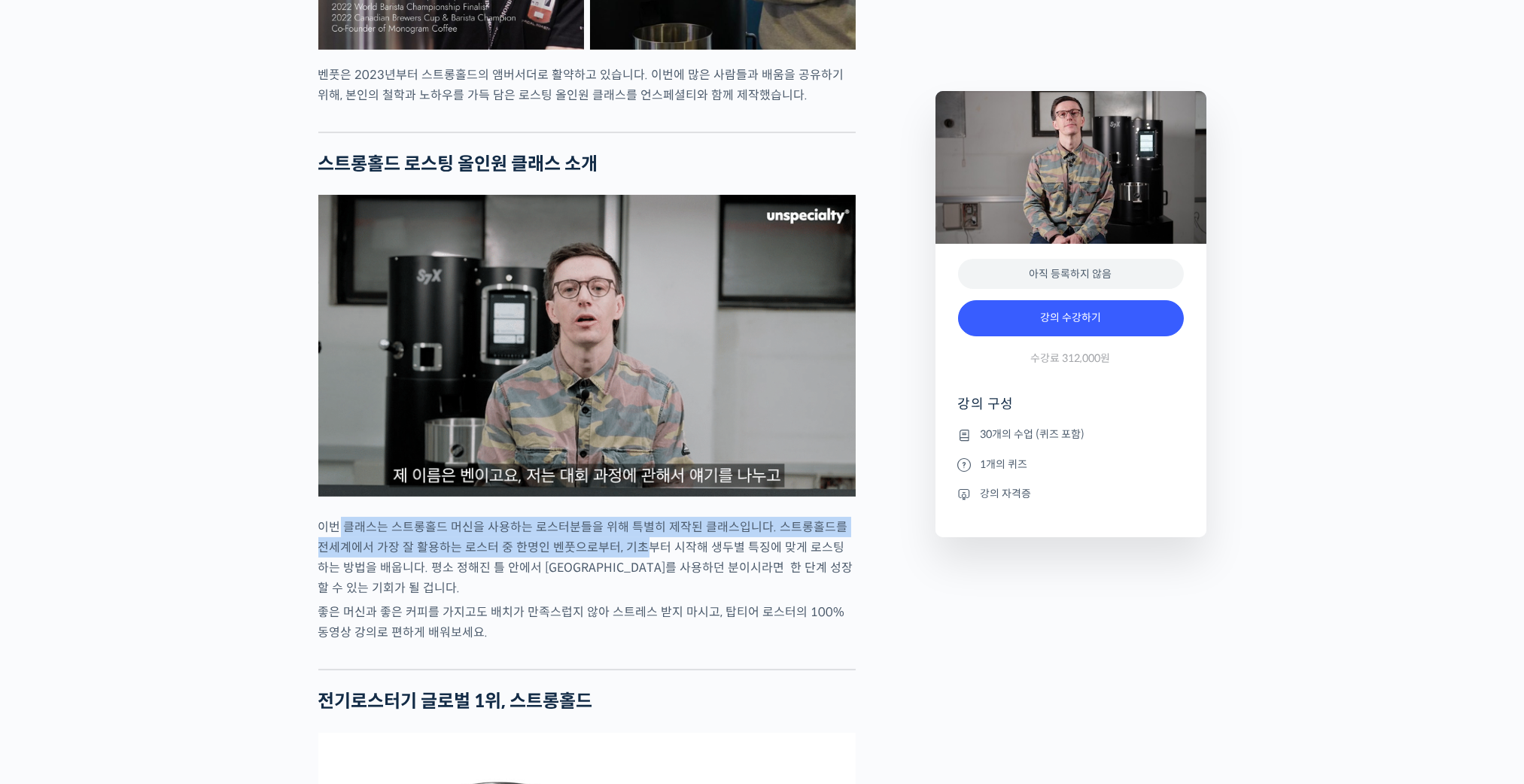
drag, startPoint x: 343, startPoint y: 571, endPoint x: 650, endPoint y: 592, distance: 307.7
click at [640, 585] on p "이번 클래스는 스트롱홀드 머신을 사용하는 로스터분들을 위해 특별히 제작된 클래스입니다. 스트롱홀드를 전세계에서 가장 잘 활용하는 로스터 중 한…" at bounding box center [587, 557] width 537 height 81
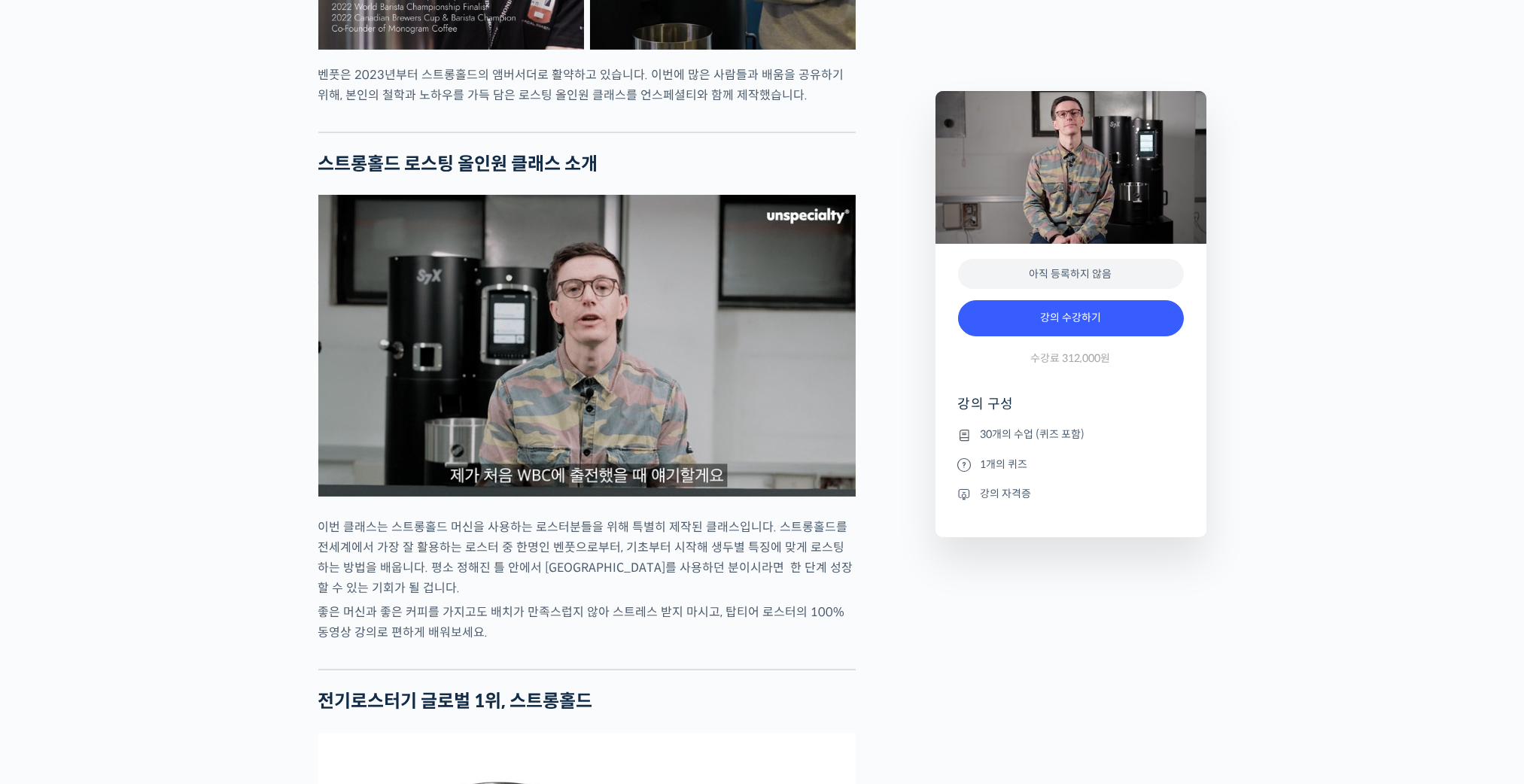
drag, startPoint x: 650, startPoint y: 592, endPoint x: 665, endPoint y: 600, distance: 17.0
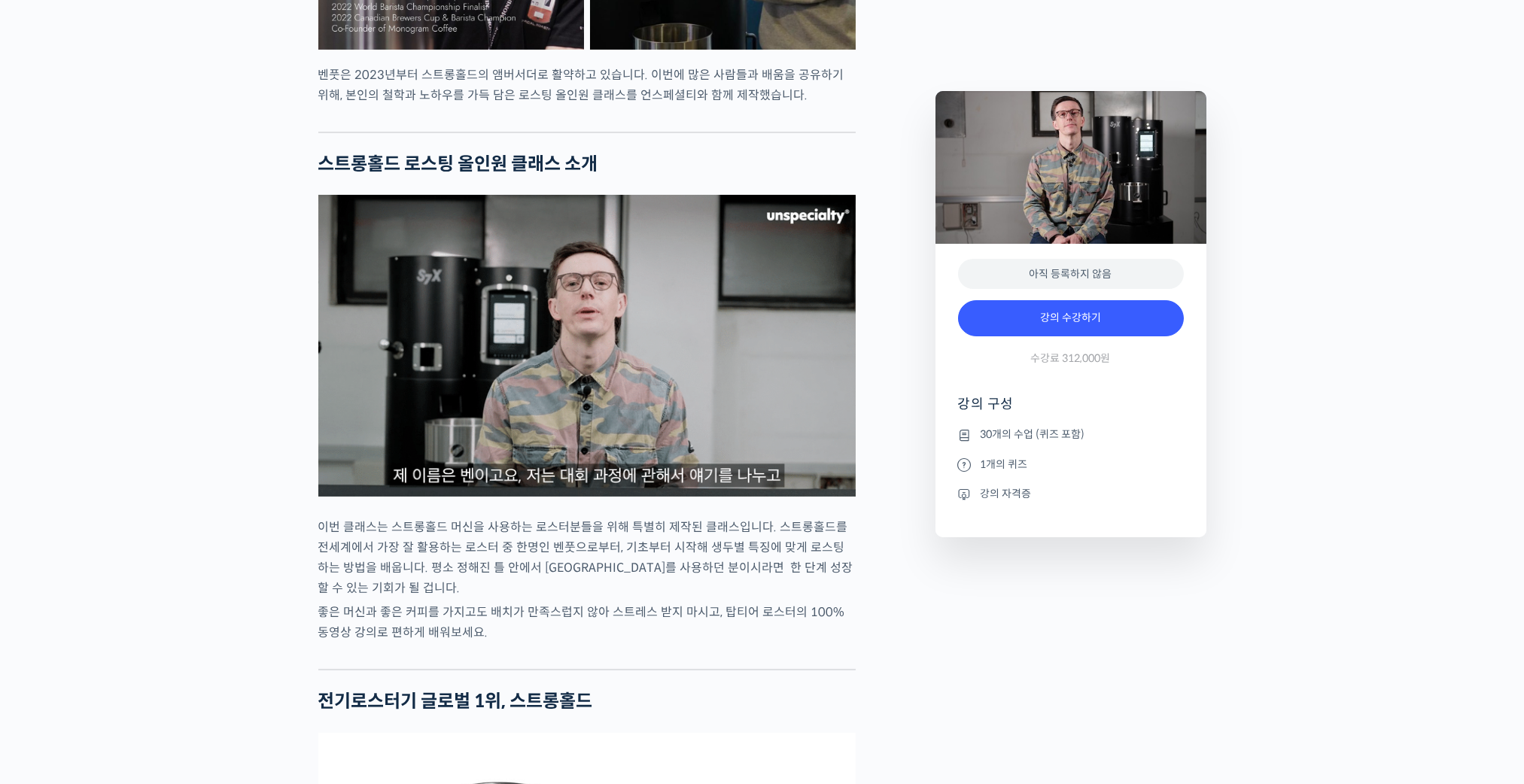
click at [665, 598] on p "이번 클래스는 스트롱홀드 머신을 사용하는 로스터분들을 위해 특별히 제작된 클래스입니다. 스트롱홀드를 전세계에서 가장 잘 활용하는 로스터 중 한…" at bounding box center [587, 557] width 537 height 81
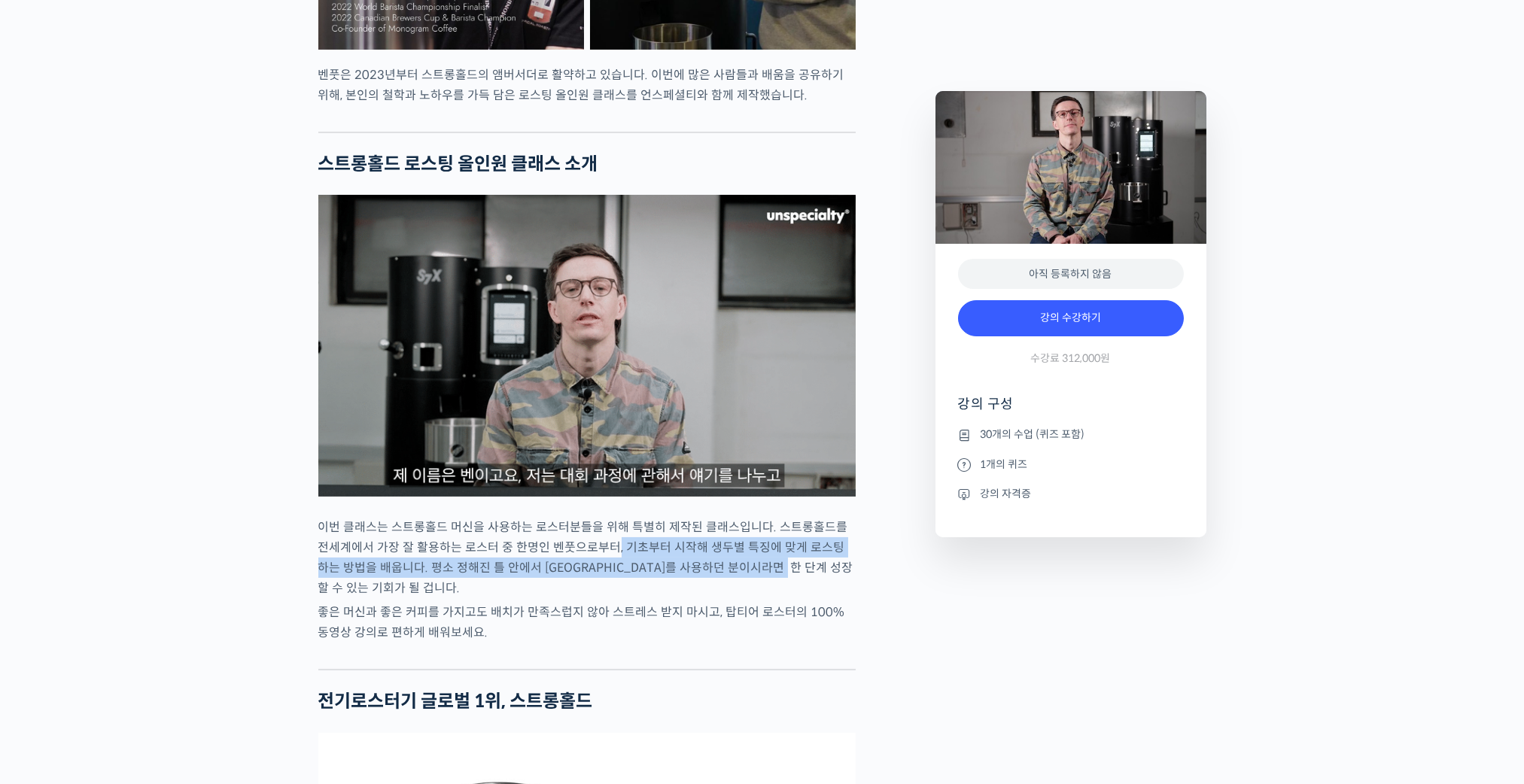
drag, startPoint x: 648, startPoint y: 578, endPoint x: 808, endPoint y: 621, distance: 165.7
click at [787, 598] on p "이번 클래스는 스트롱홀드 머신을 사용하는 로스터분들을 위해 특별히 제작된 클래스입니다. 스트롱홀드를 전세계에서 가장 잘 활용하는 로스터 중 한…" at bounding box center [587, 557] width 537 height 81
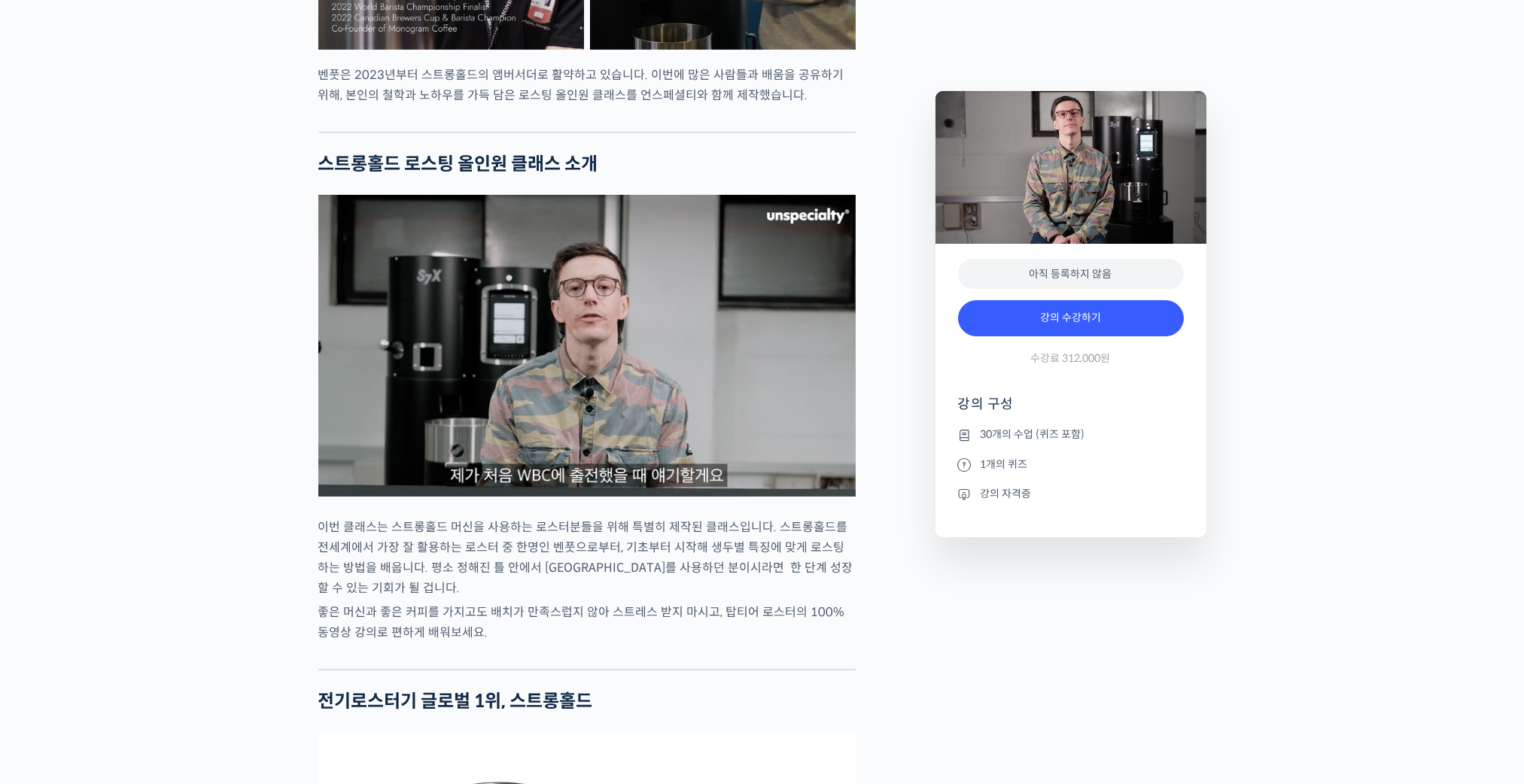
click at [808, 598] on p "이번 클래스는 스트롱홀드 머신을 사용하는 로스터분들을 위해 특별히 제작된 클래스입니다. 스트롱홀드를 전세계에서 가장 잘 활용하는 로스터 중 한…" at bounding box center [587, 557] width 537 height 81
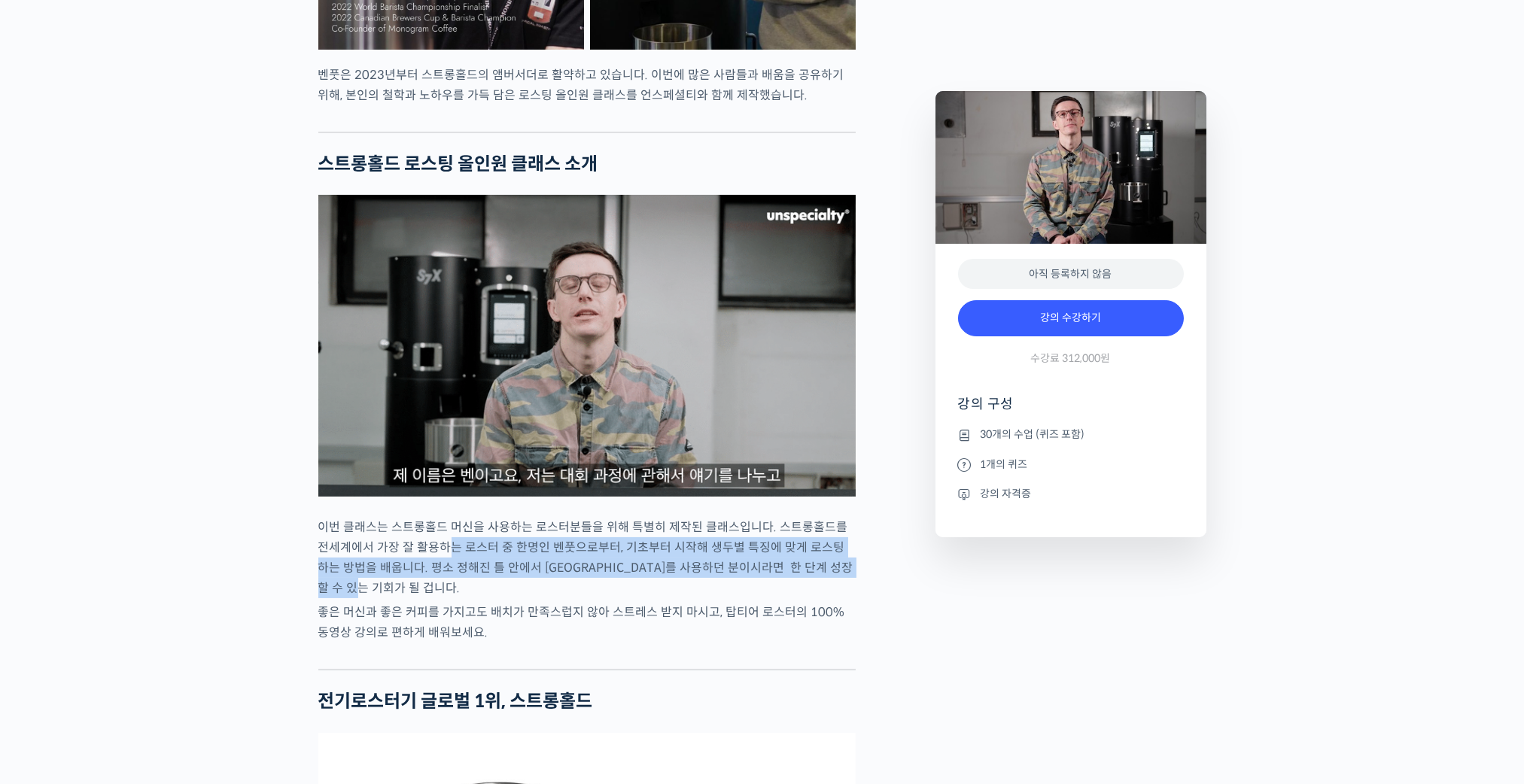
drag, startPoint x: 544, startPoint y: 590, endPoint x: 716, endPoint y: 621, distance: 174.8
click at [707, 598] on p "이번 클래스는 스트롱홀드 머신을 사용하는 로스터분들을 위해 특별히 제작된 클래스입니다. 스트롱홀드를 전세계에서 가장 잘 활용하는 로스터 중 한…" at bounding box center [587, 557] width 537 height 81
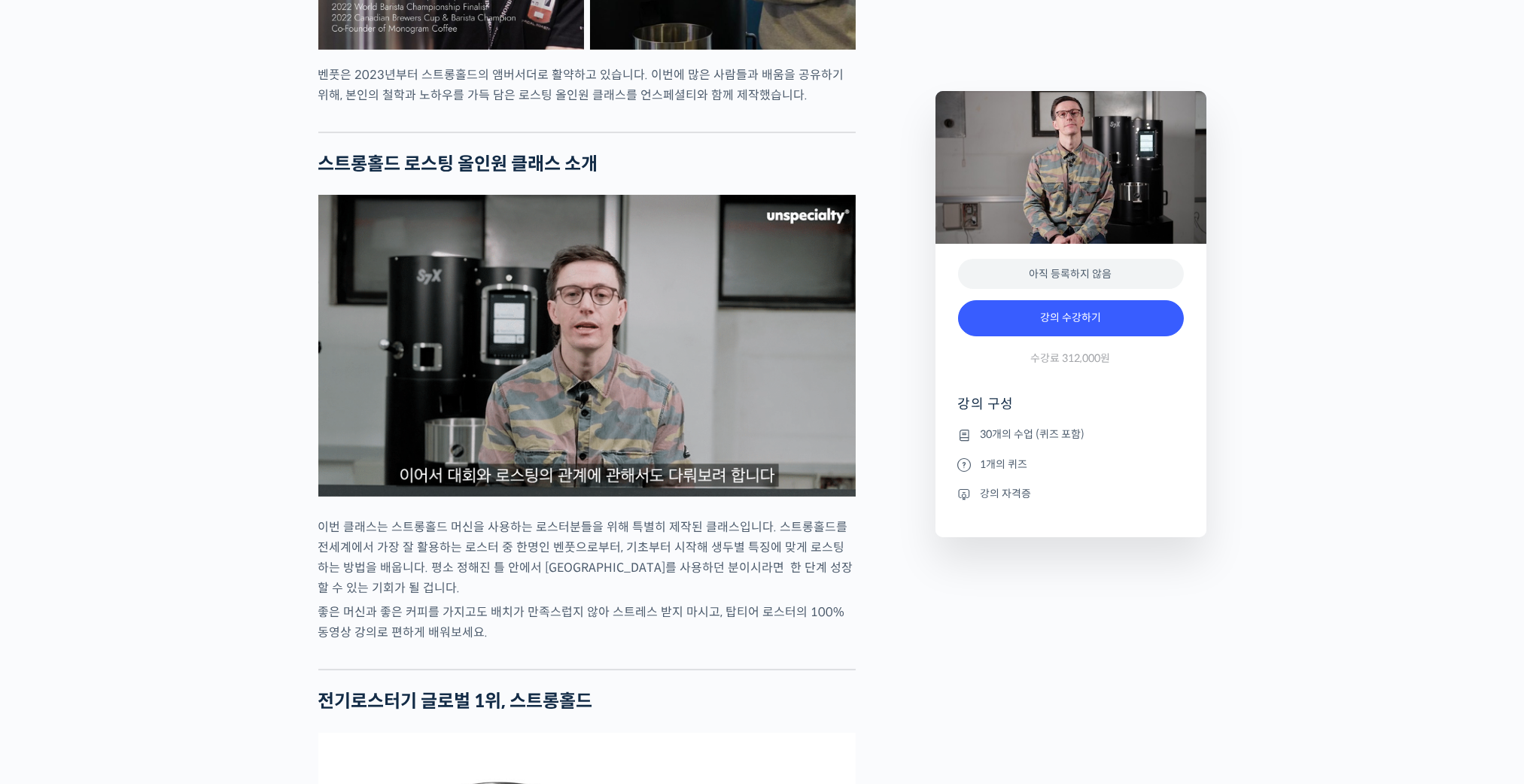
drag, startPoint x: 716, startPoint y: 621, endPoint x: 746, endPoint y: 639, distance: 35.0
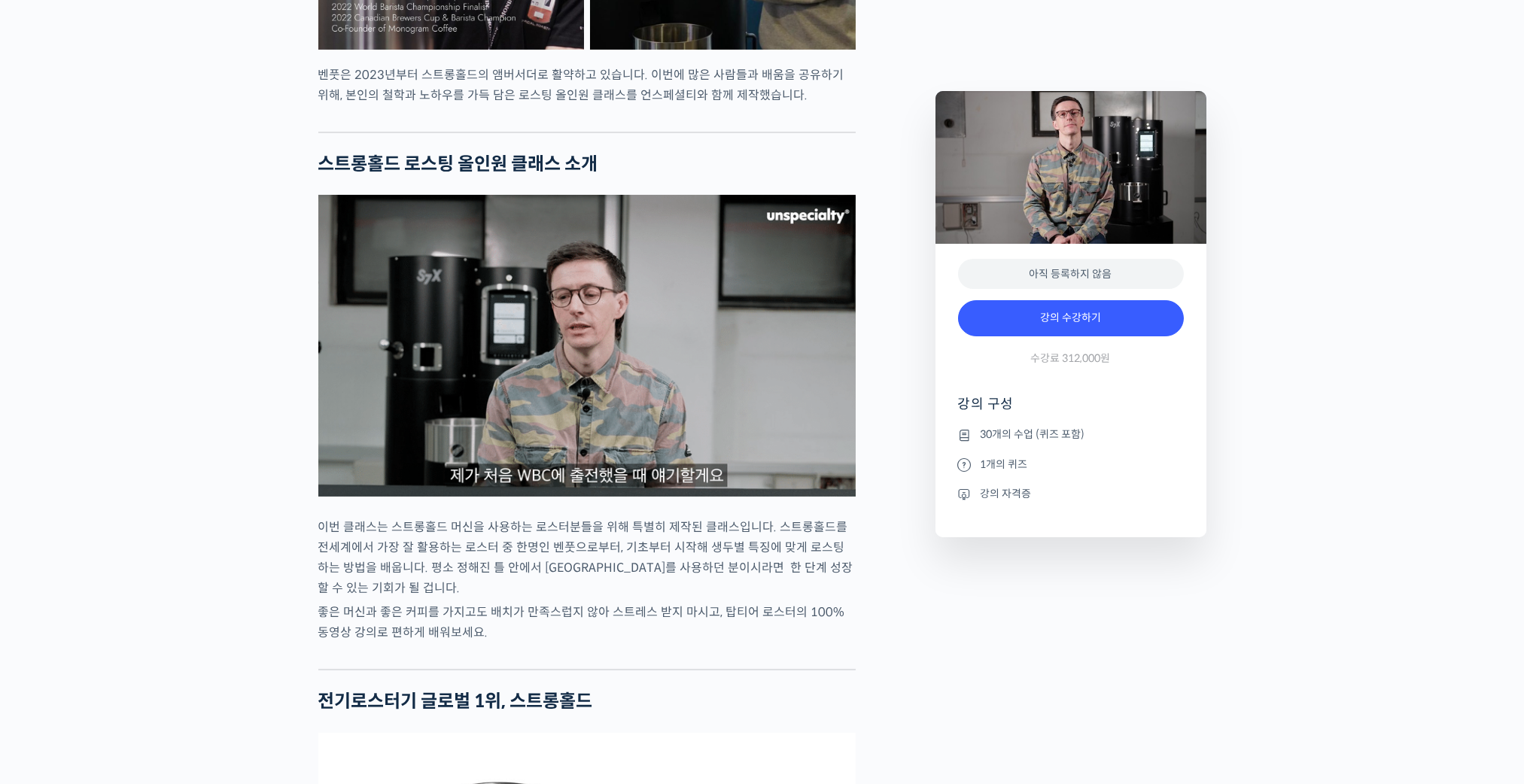
click at [747, 639] on p "좋은 머신과 좋은 커피를 가지고도 배치가 만족스럽지 않아 스트레스 받지 마시고, 탑티어 로스터의 100% 동영상 강의로 편하게 배워보세요." at bounding box center [587, 621] width 537 height 40
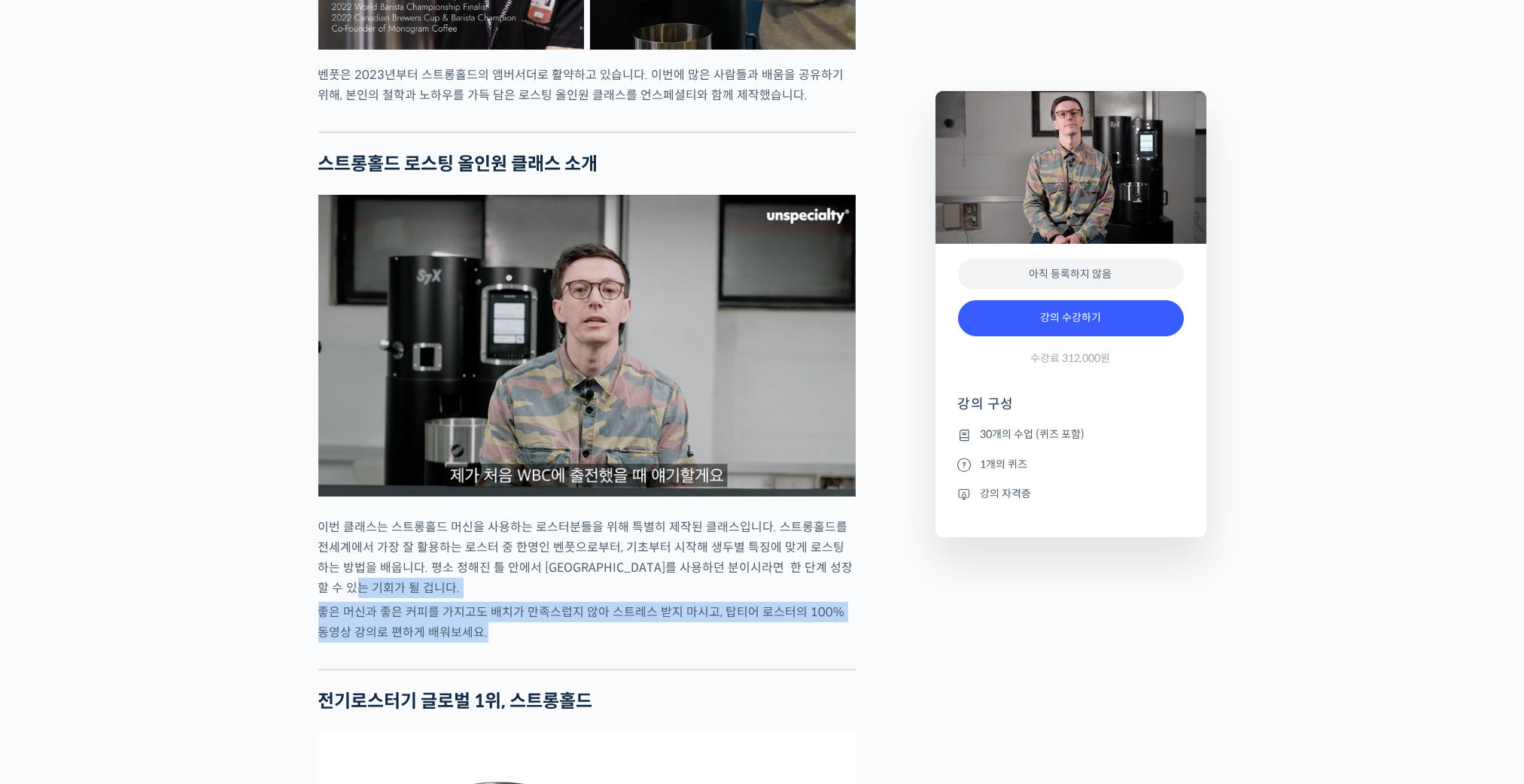
drag, startPoint x: 483, startPoint y: 627, endPoint x: 752, endPoint y: 672, distance: 272.7
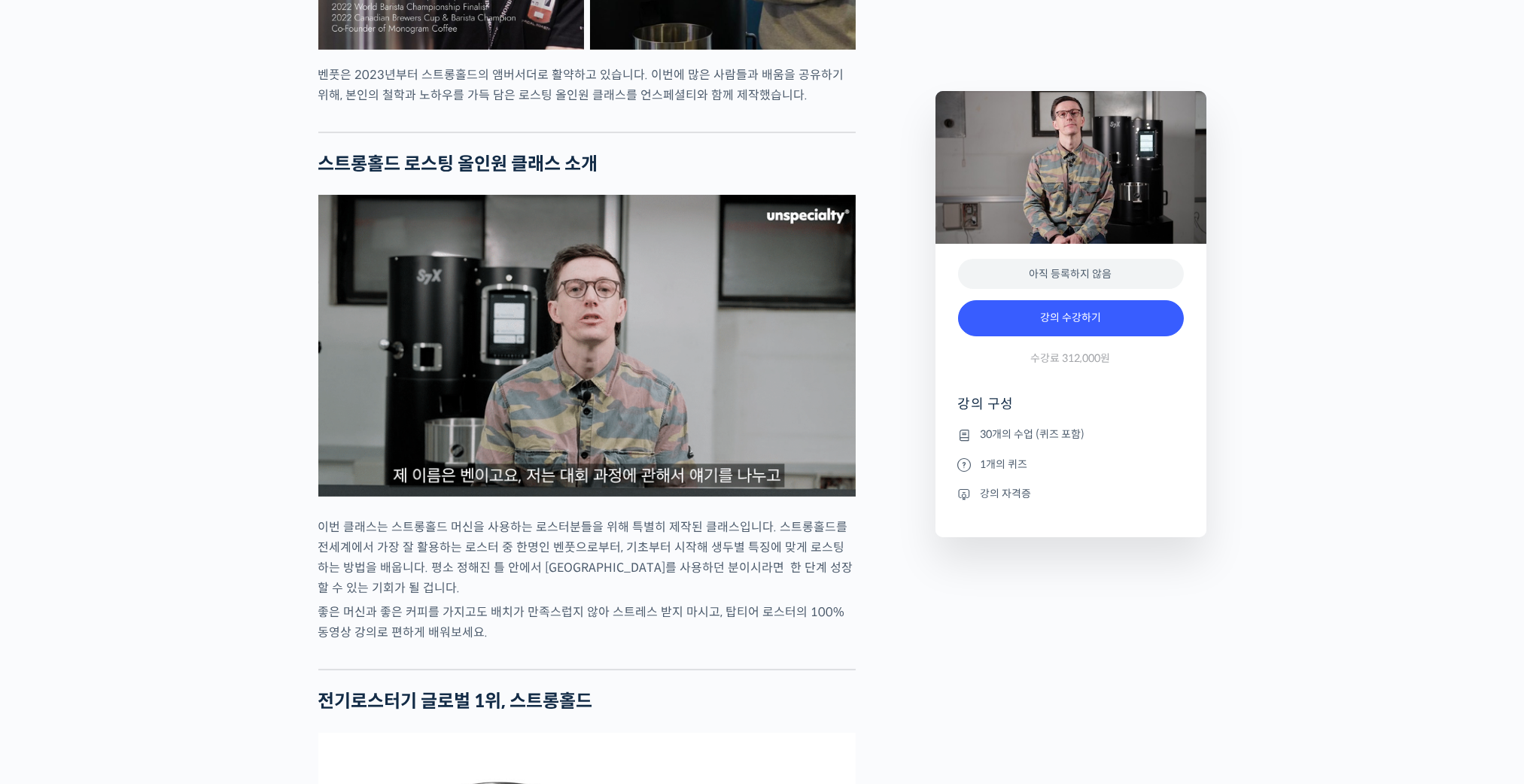
drag, startPoint x: 752, startPoint y: 672, endPoint x: 810, endPoint y: 678, distance: 58.3
click at [814, 669] on div at bounding box center [587, 657] width 537 height 22
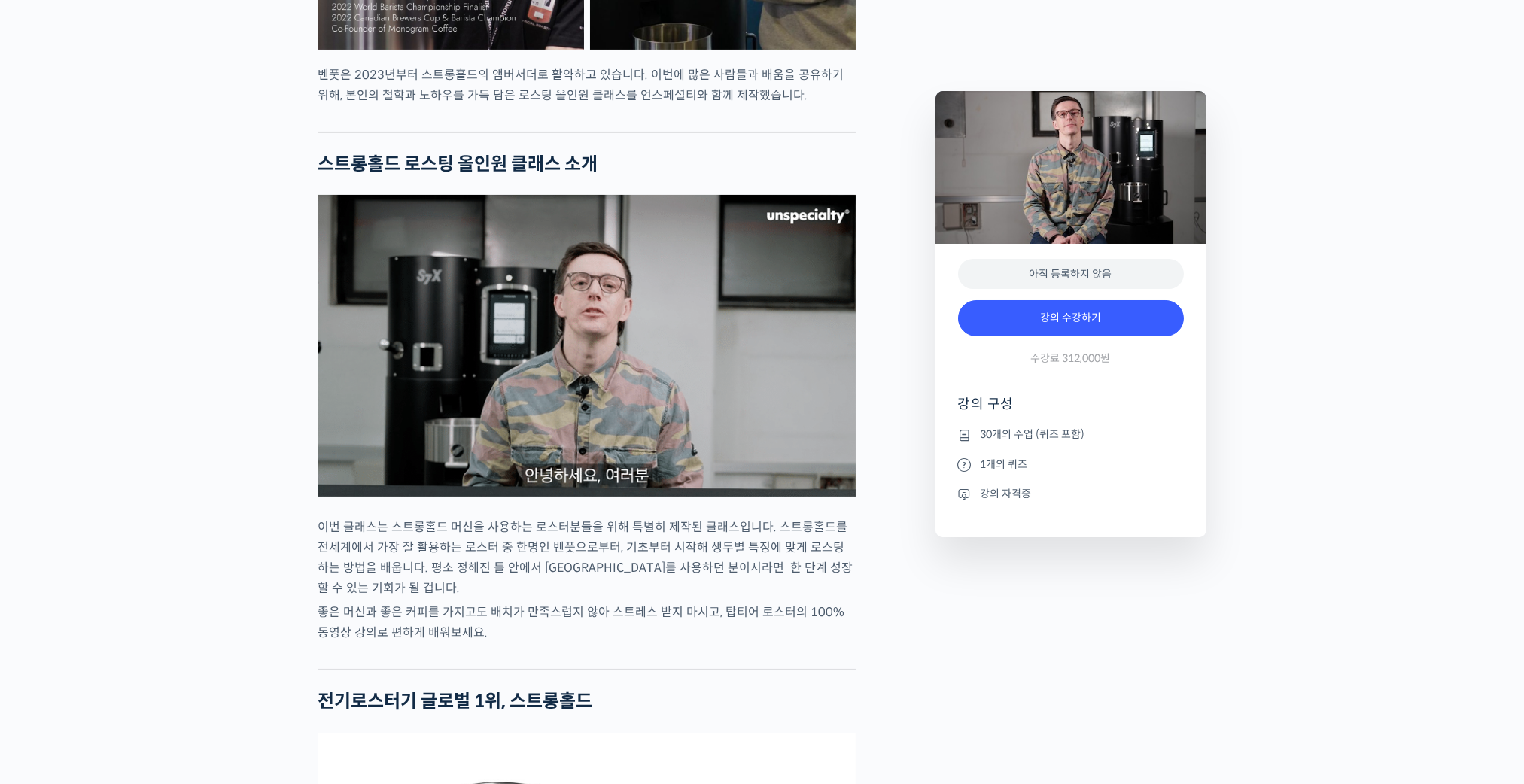
click at [755, 578] on p "이번 클래스는 스트롱홀드 머신을 사용하는 로스터분들을 위해 특별히 제작된 클래스입니다. 스트롱홀드를 전세계에서 가장 잘 활용하는 로스터 중 한…" at bounding box center [587, 557] width 537 height 81
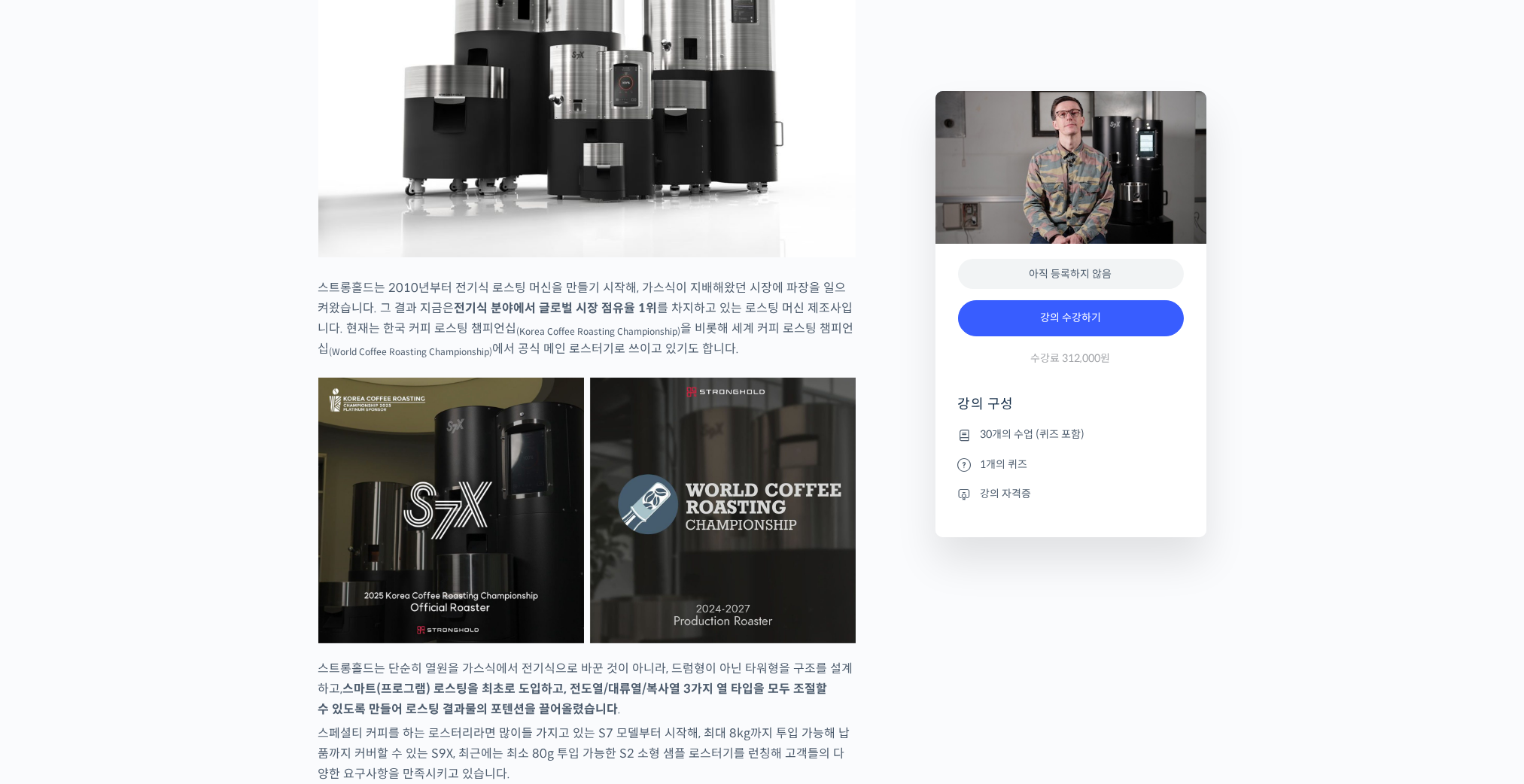
scroll to position [2407, 0]
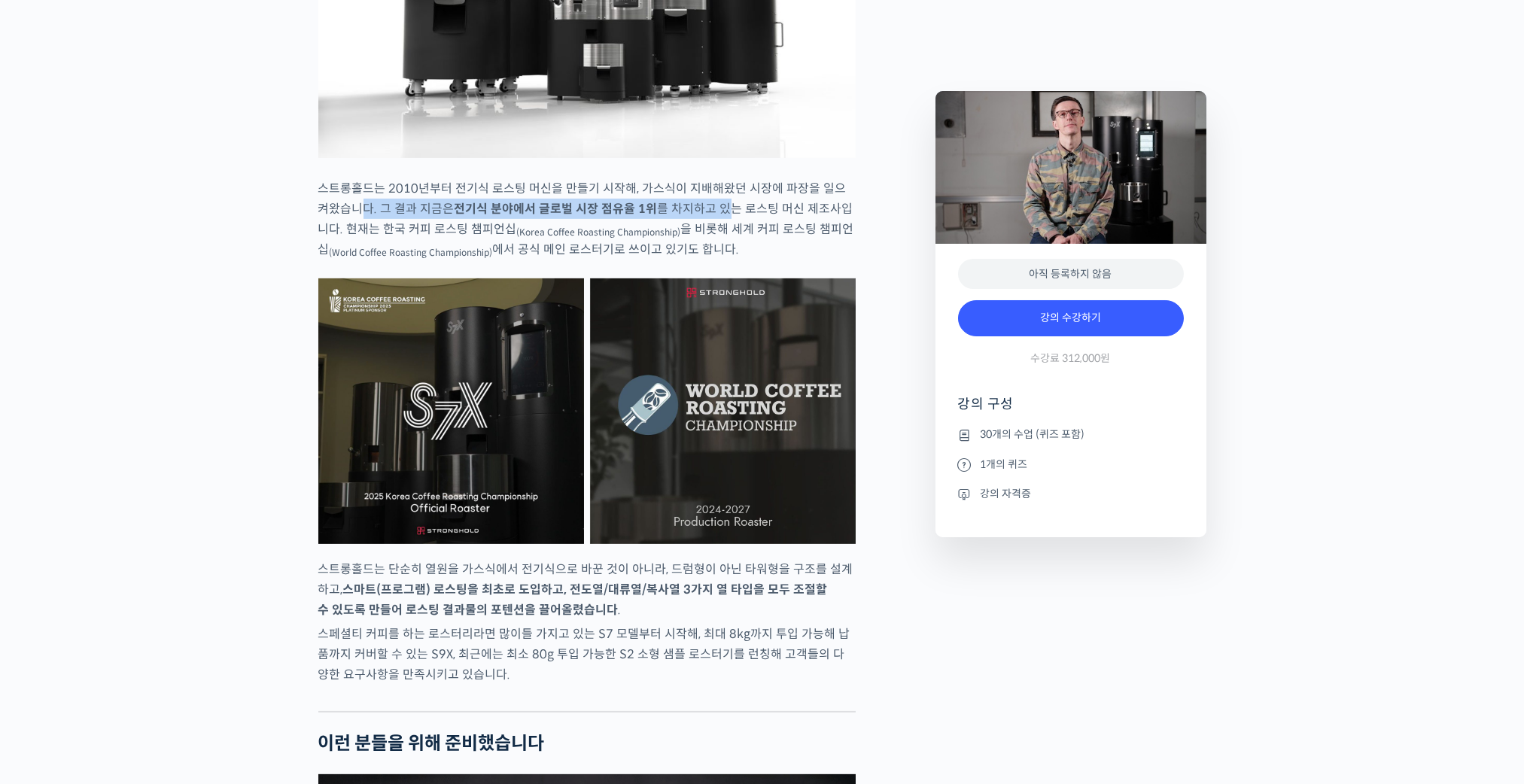
drag, startPoint x: 344, startPoint y: 237, endPoint x: 737, endPoint y: 258, distance: 393.6
click at [697, 244] on p "스트롱홀드는 2010년부터 전기식 로스팅 머신을 만들기 시작해, 가스식이 지배해왔던 시장에 파장을 일으켜왔습니다. 그 결과 지금은 전기식 분야…" at bounding box center [587, 219] width 537 height 81
click at [737, 258] on p "스트롱홀드는 2010년부터 전기식 로스팅 머신을 만들기 시작해, 가스식이 지배해왔던 시장에 파장을 일으켜왔습니다. 그 결과 지금은 전기식 분야…" at bounding box center [587, 219] width 537 height 81
drag, startPoint x: 737, startPoint y: 258, endPoint x: 417, endPoint y: 248, distance: 320.2
click at [417, 248] on p "스트롱홀드는 2010년부터 전기식 로스팅 머신을 만들기 시작해, 가스식이 지배해왔던 시장에 파장을 일으켜왔습니다. 그 결과 지금은 전기식 분야…" at bounding box center [587, 219] width 537 height 81
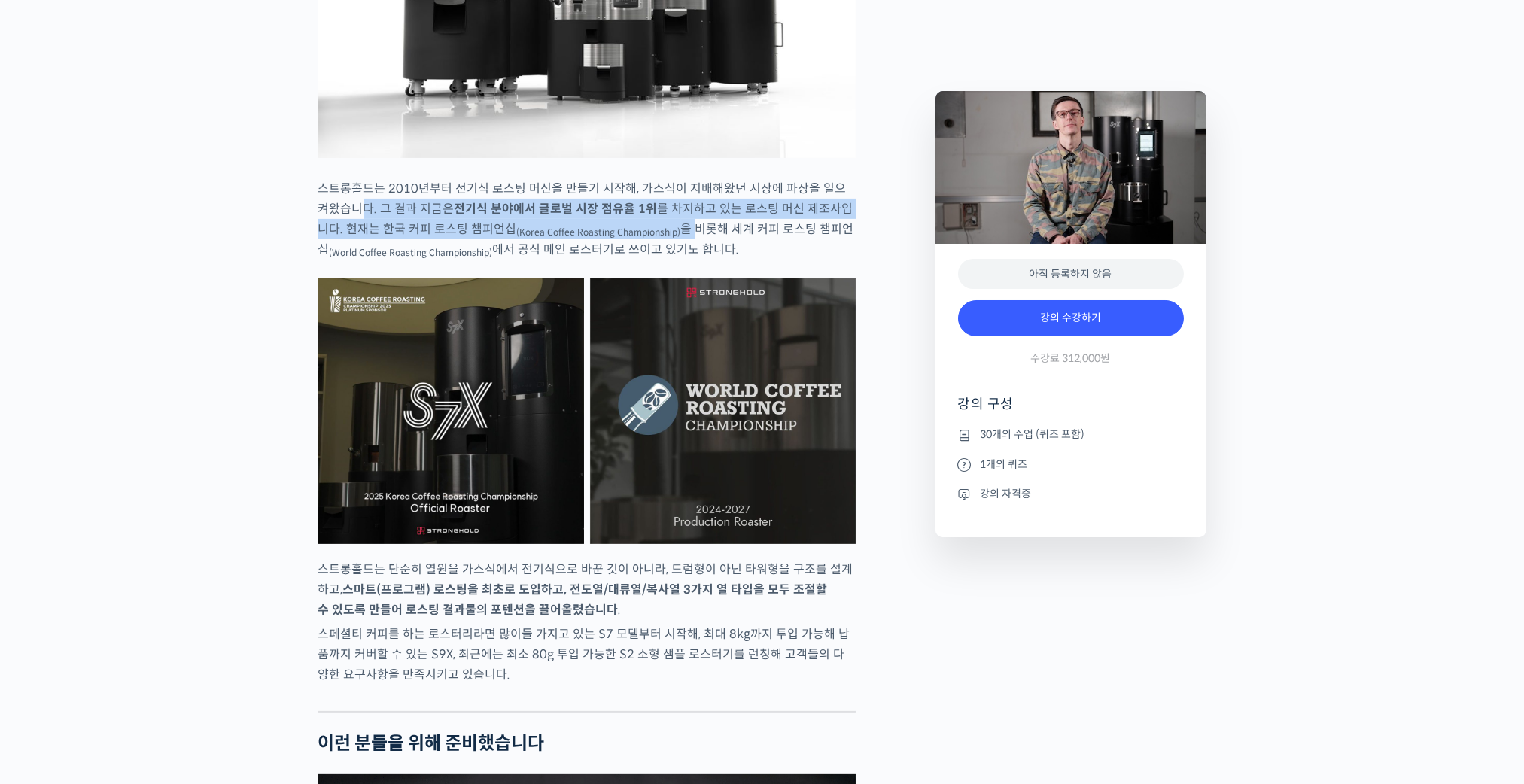
drag, startPoint x: 640, startPoint y: 257, endPoint x: 724, endPoint y: 286, distance: 88.9
click at [672, 259] on p "스트롱홀드는 2010년부터 전기식 로스팅 머신을 만들기 시작해, 가스식이 지배해왔던 시장에 파장을 일으켜왔습니다. 그 결과 지금은 전기식 분야…" at bounding box center [587, 219] width 537 height 81
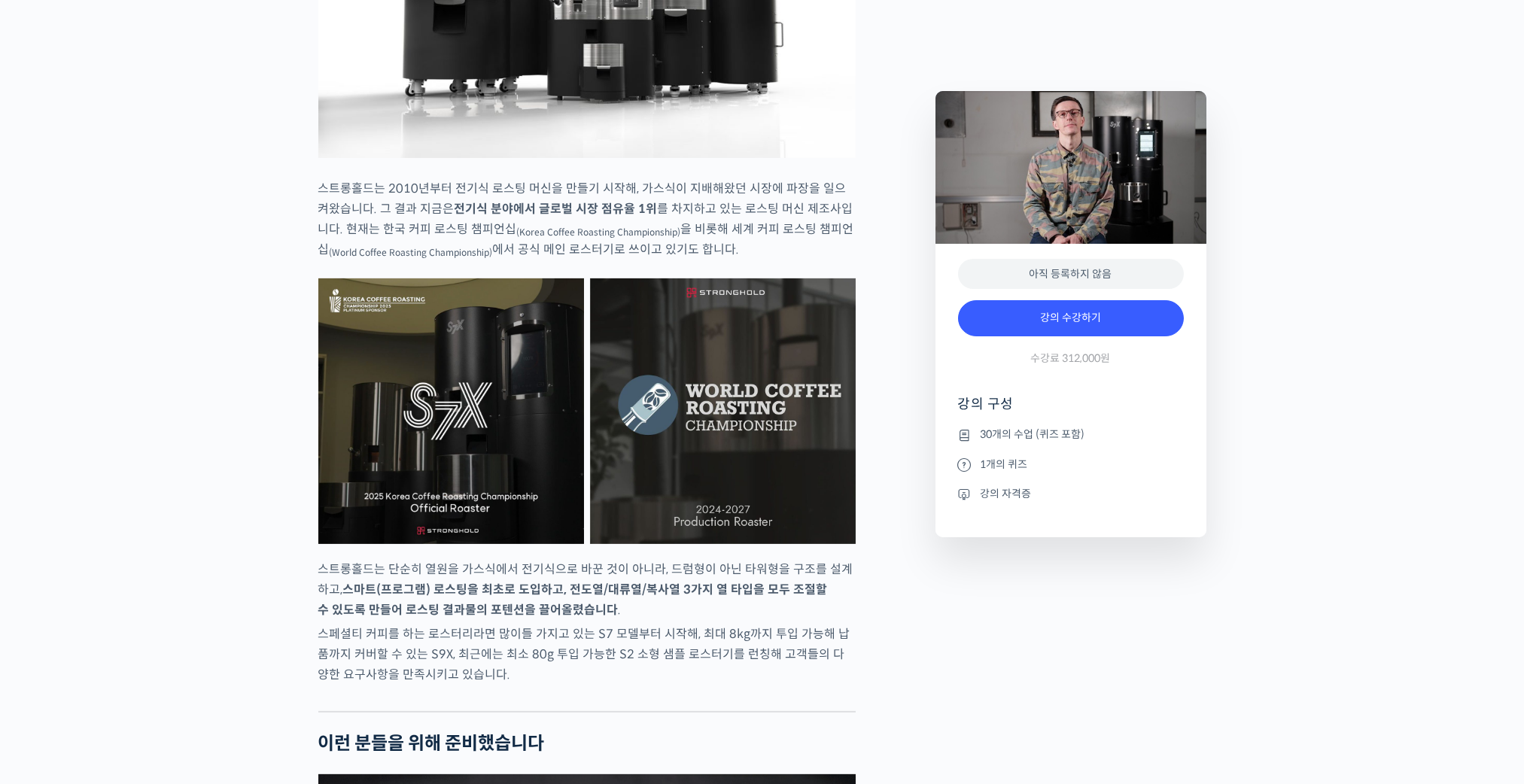
drag, startPoint x: 724, startPoint y: 286, endPoint x: 681, endPoint y: 290, distance: 43.2
click at [724, 259] on p "스트롱홀드는 2010년부터 전기식 로스팅 머신을 만들기 시작해, 가스식이 지배해왔던 시장에 파장을 일으켜왔습니다. 그 결과 지금은 전기식 분야…" at bounding box center [587, 219] width 537 height 81
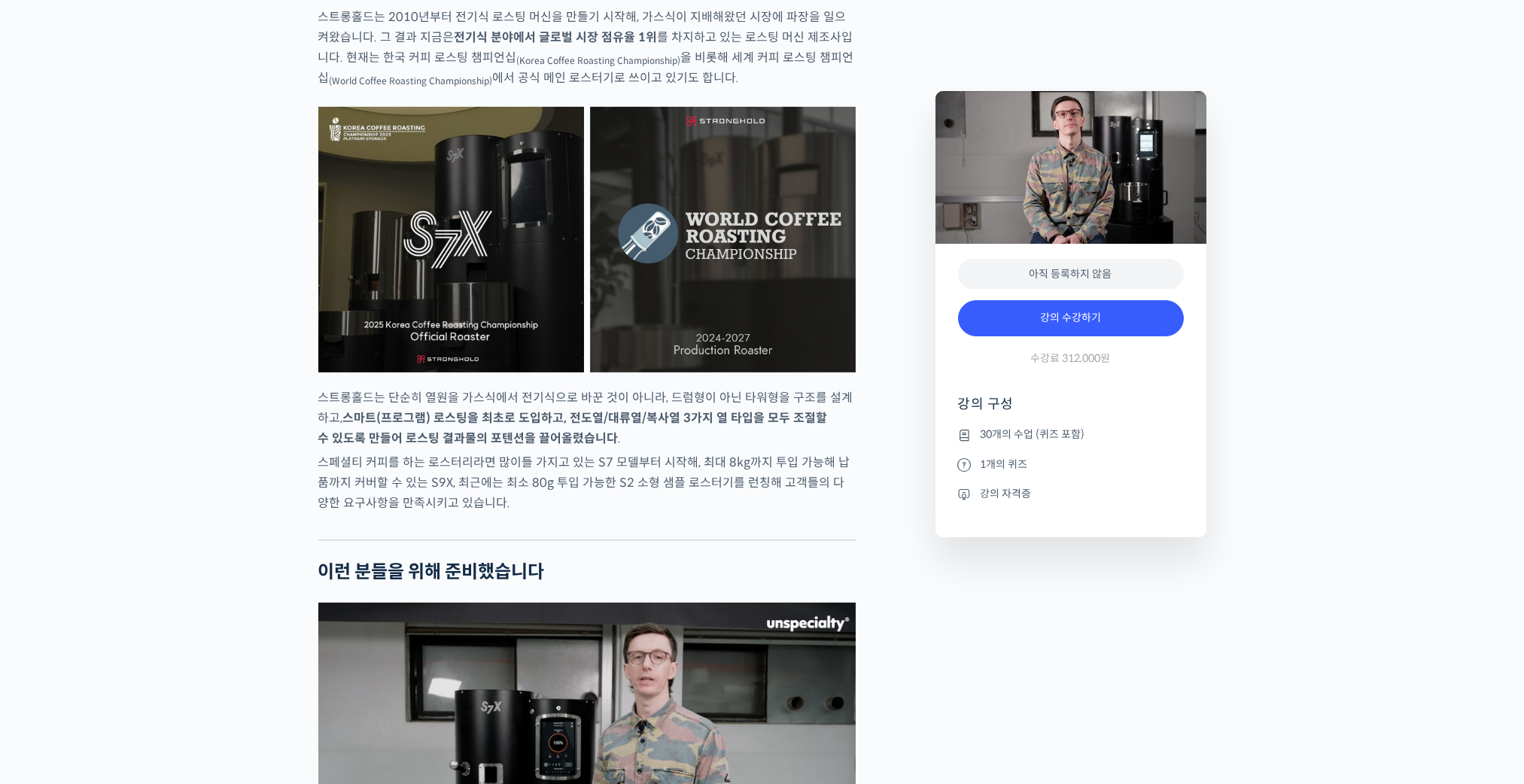
scroll to position [2708, 0]
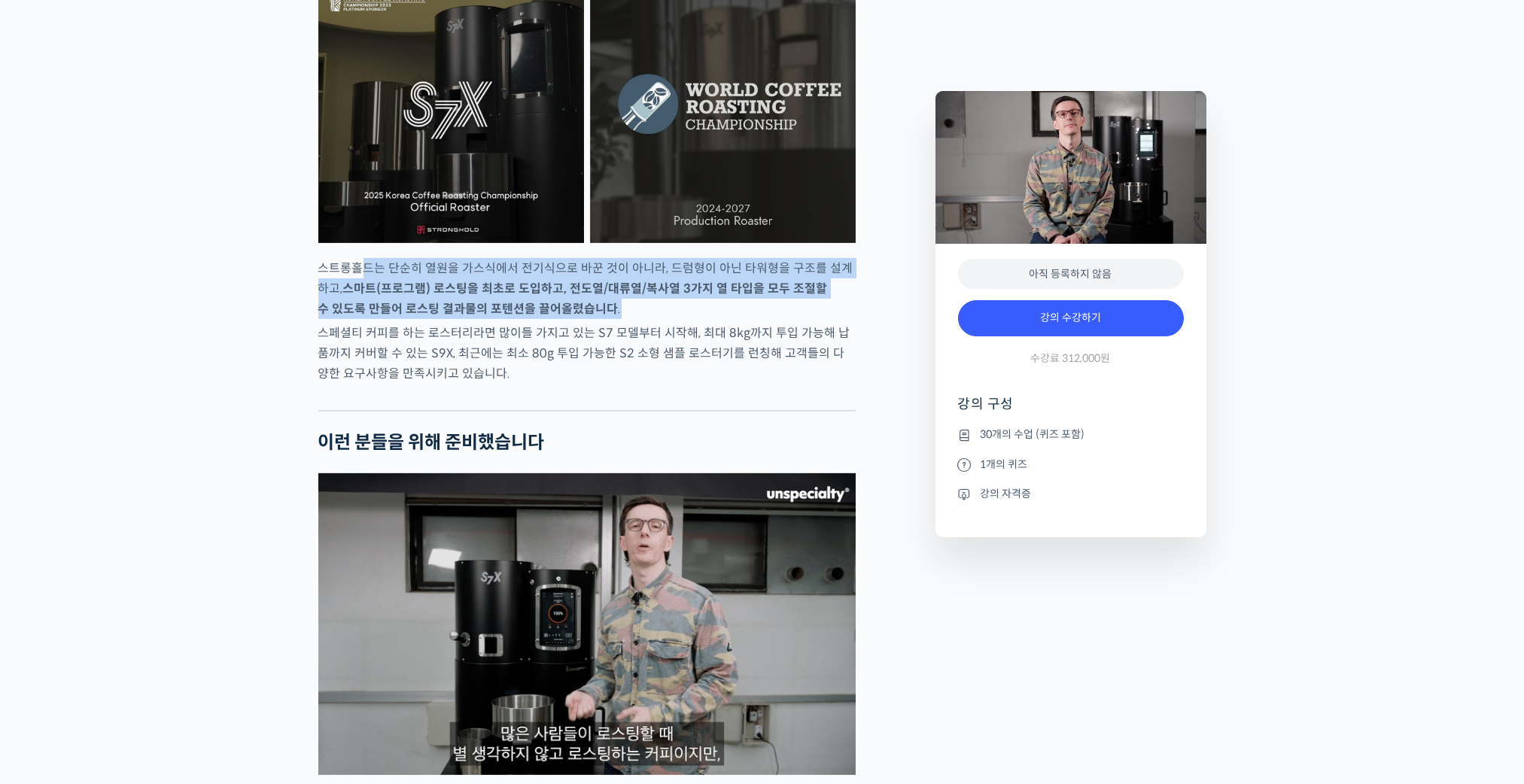
drag, startPoint x: 606, startPoint y: 332, endPoint x: 693, endPoint y: 348, distance: 88.5
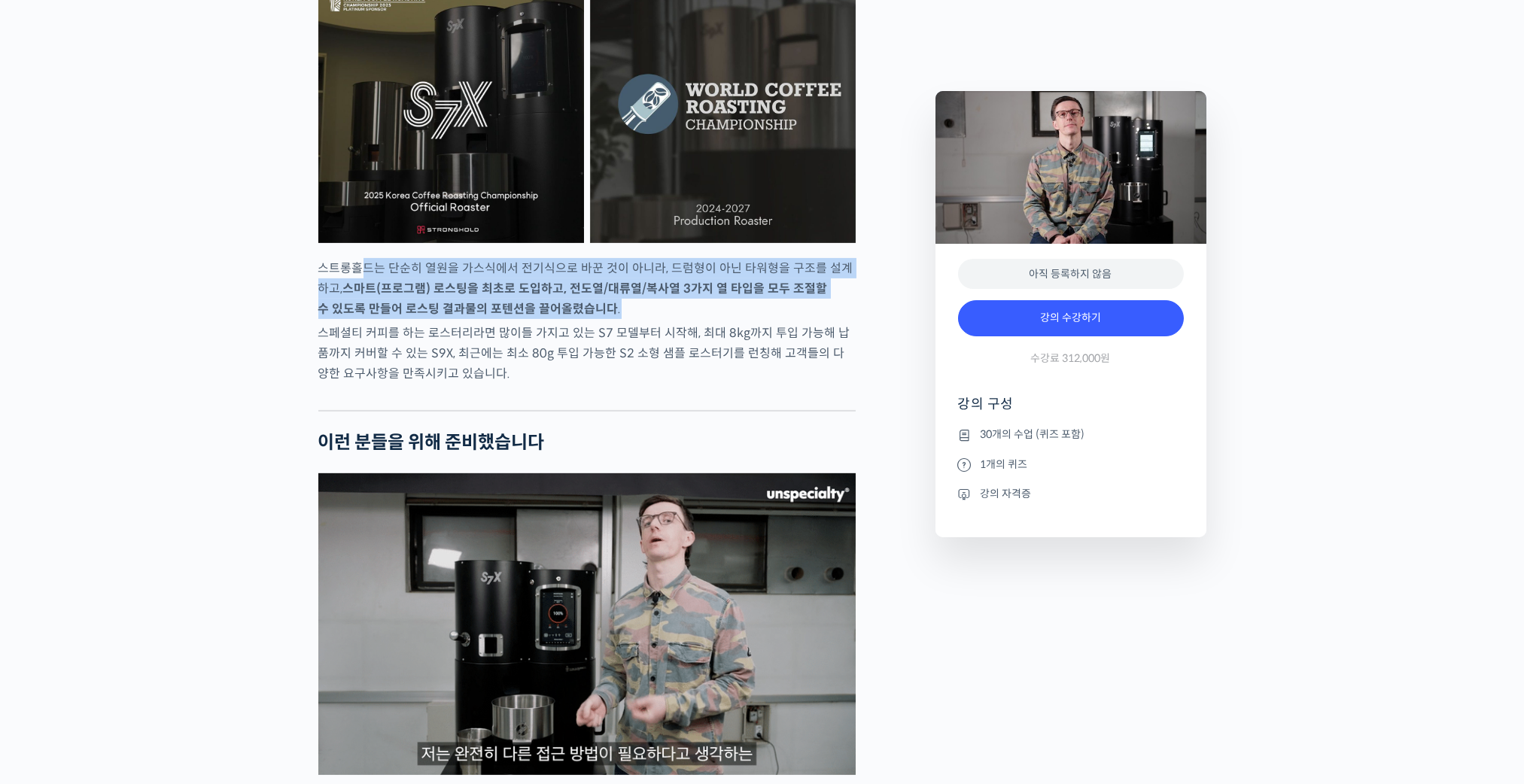
click at [679, 319] on p "스트롱홀드는 단순히 열원을 가스식에서 전기식으로 바꾼 것이 아니라, 드럼형이 아닌 타워형을 구조를 설계하고, 스마트(프로그램) 로스팅을 최초로…" at bounding box center [587, 288] width 537 height 61
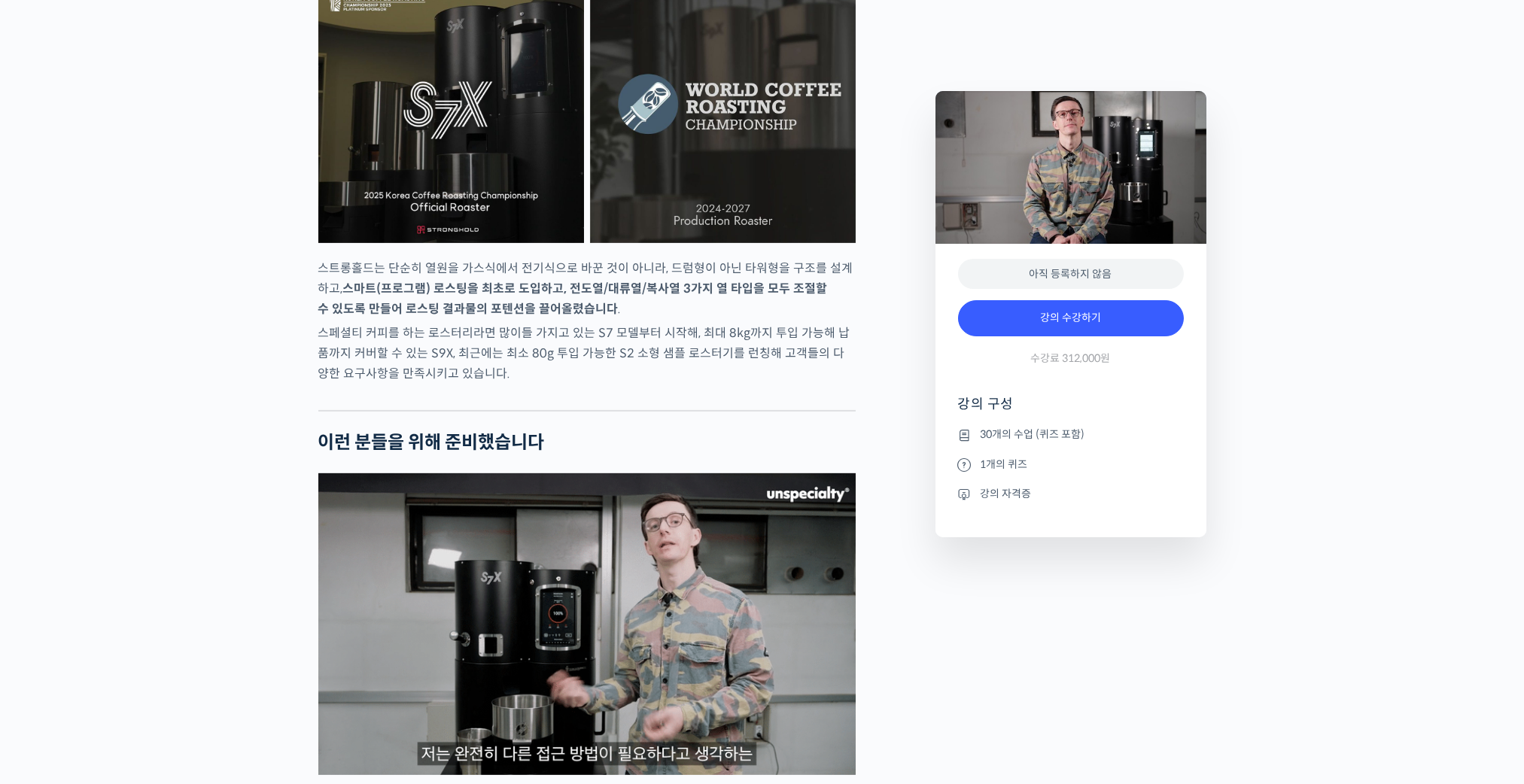
drag, startPoint x: 693, startPoint y: 348, endPoint x: 752, endPoint y: 370, distance: 63.0
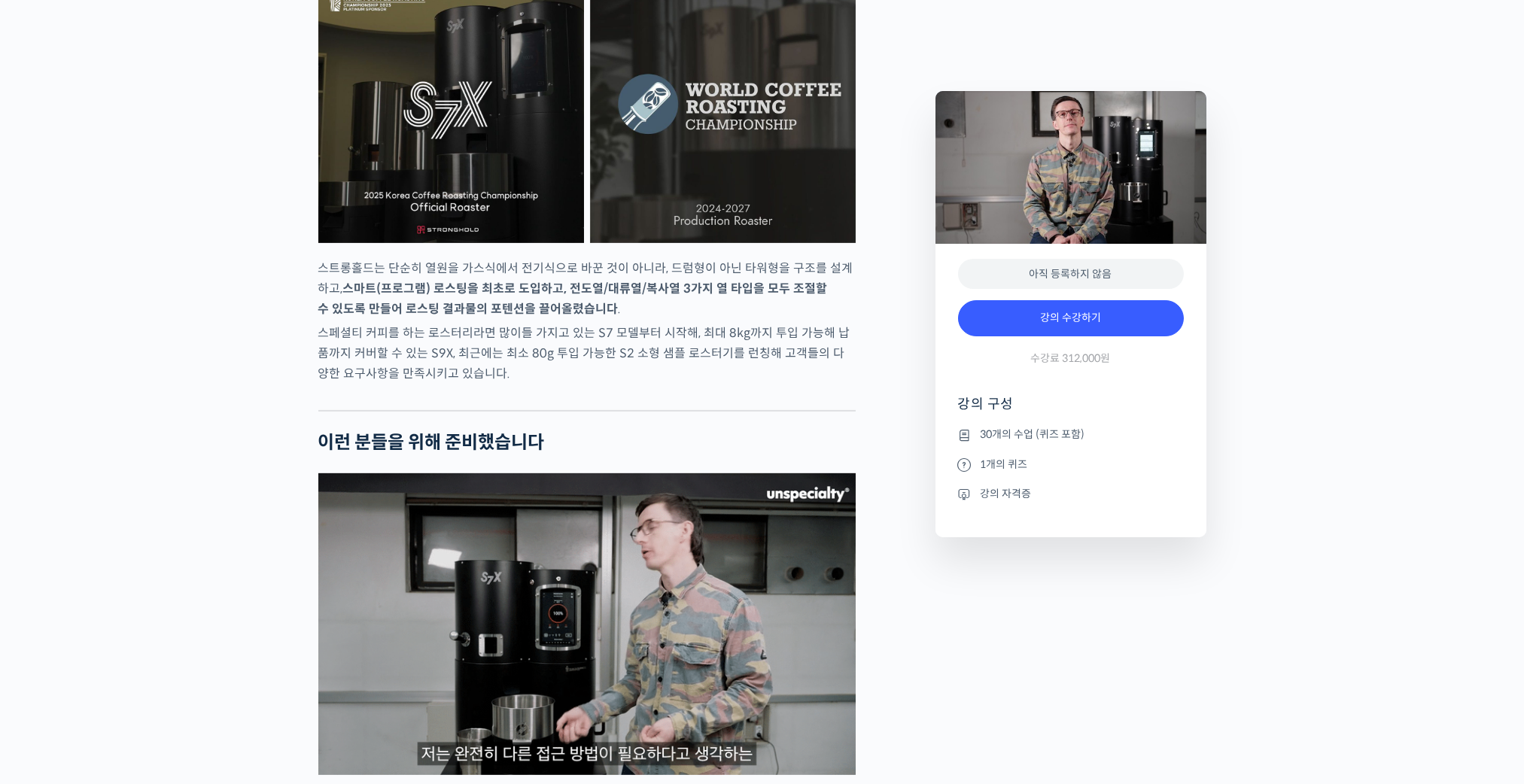
click at [752, 370] on p "스페셜티 커피를 하는 로스터리라면 많이들 가지고 있는 S7 모델부터 시작해, 최대 8kg까지 투입 가능해 납품까지 커버할 수 있는 S9X, 최…" at bounding box center [587, 353] width 537 height 61
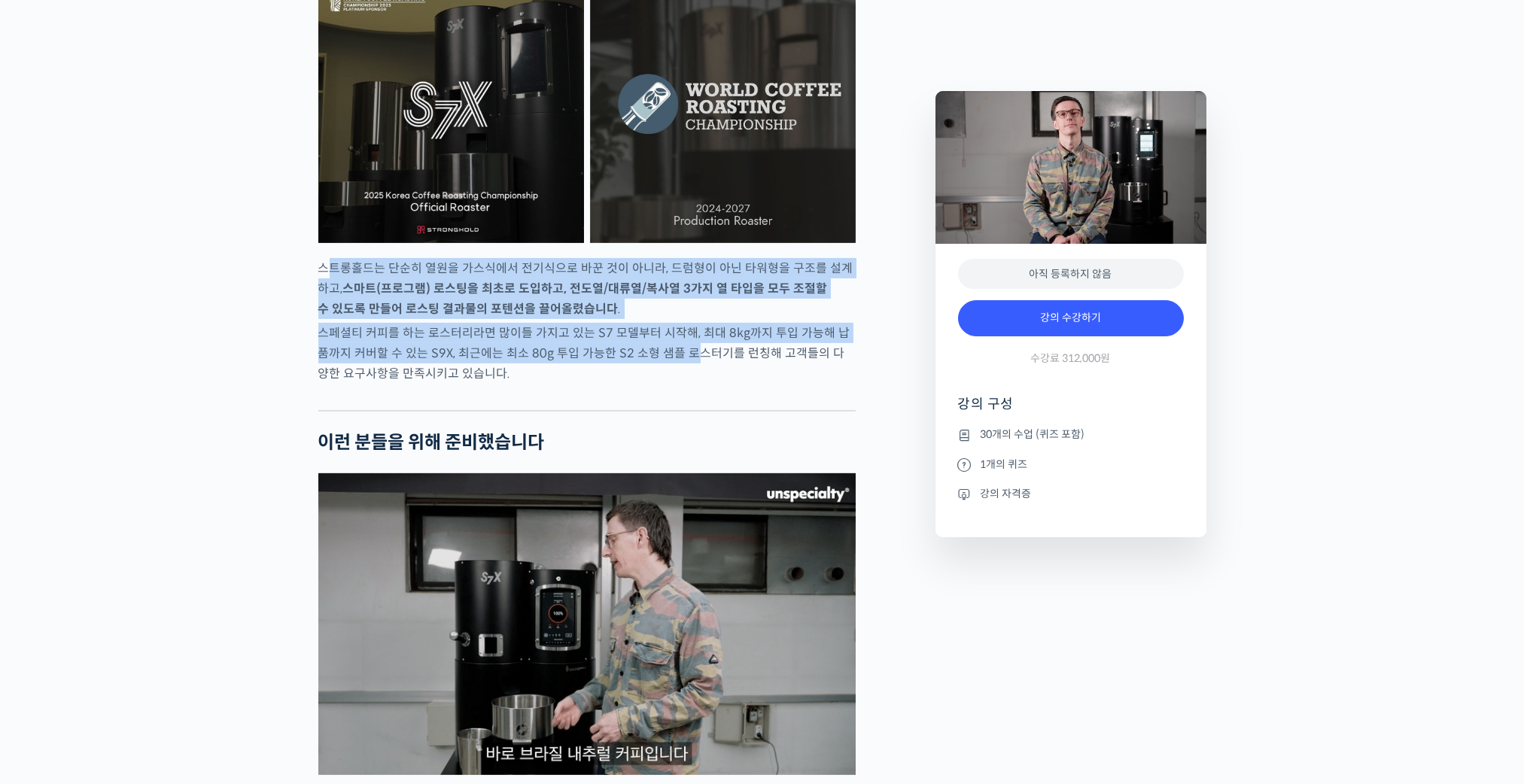
drag, startPoint x: 330, startPoint y: 302, endPoint x: 698, endPoint y: 399, distance: 380.6
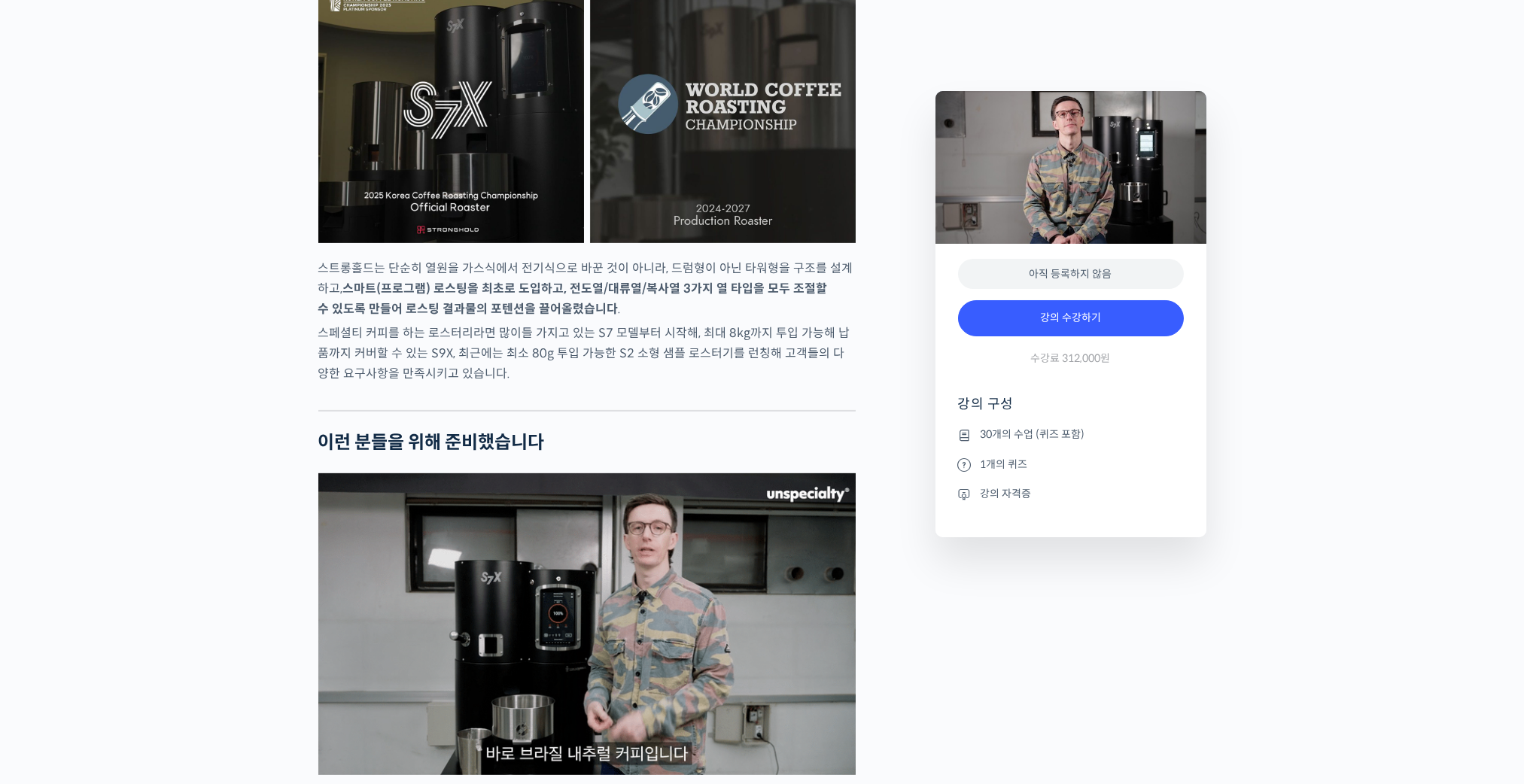
drag, startPoint x: 698, startPoint y: 399, endPoint x: 757, endPoint y: 424, distance: 64.1
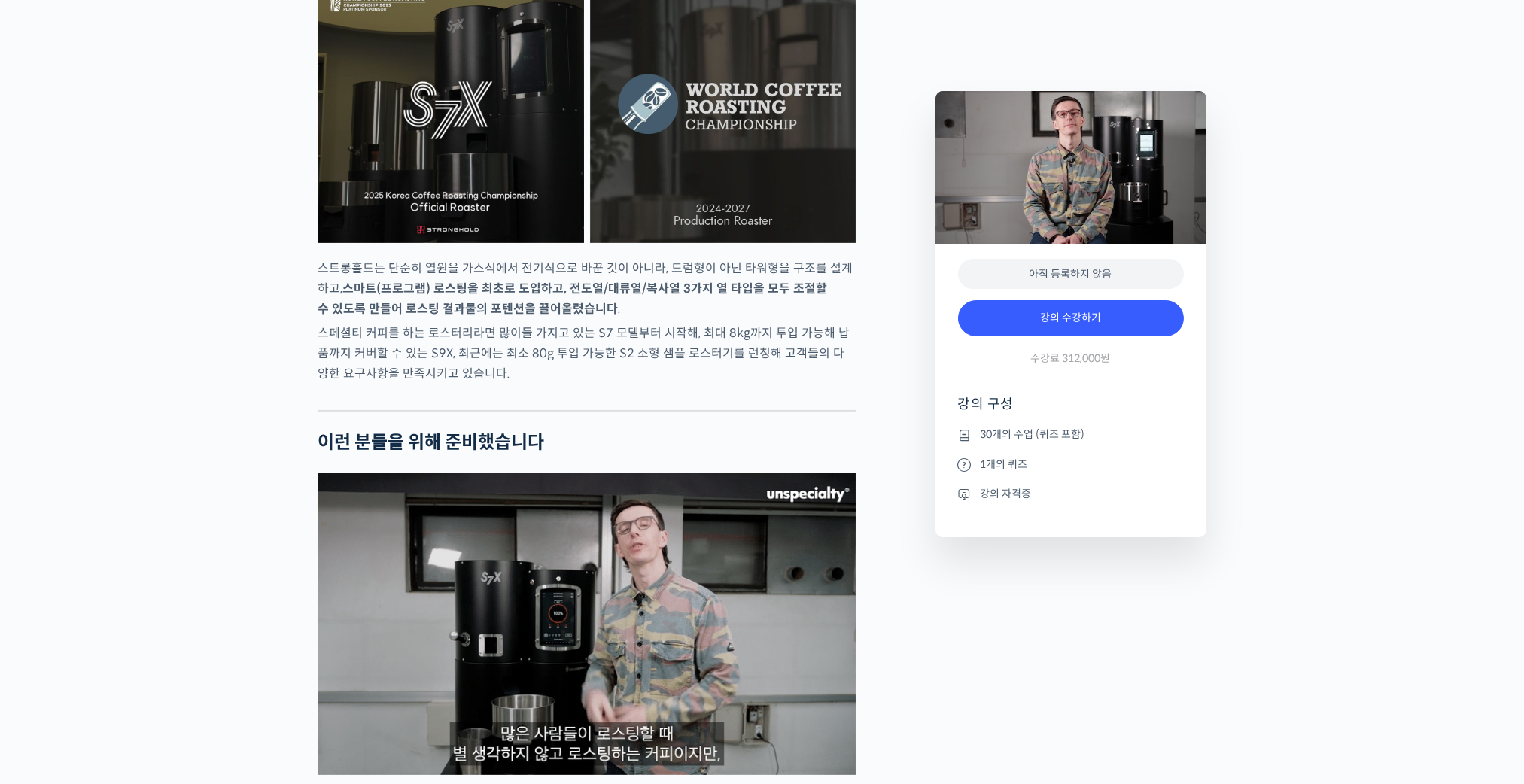
click at [757, 410] on div at bounding box center [587, 398] width 537 height 22
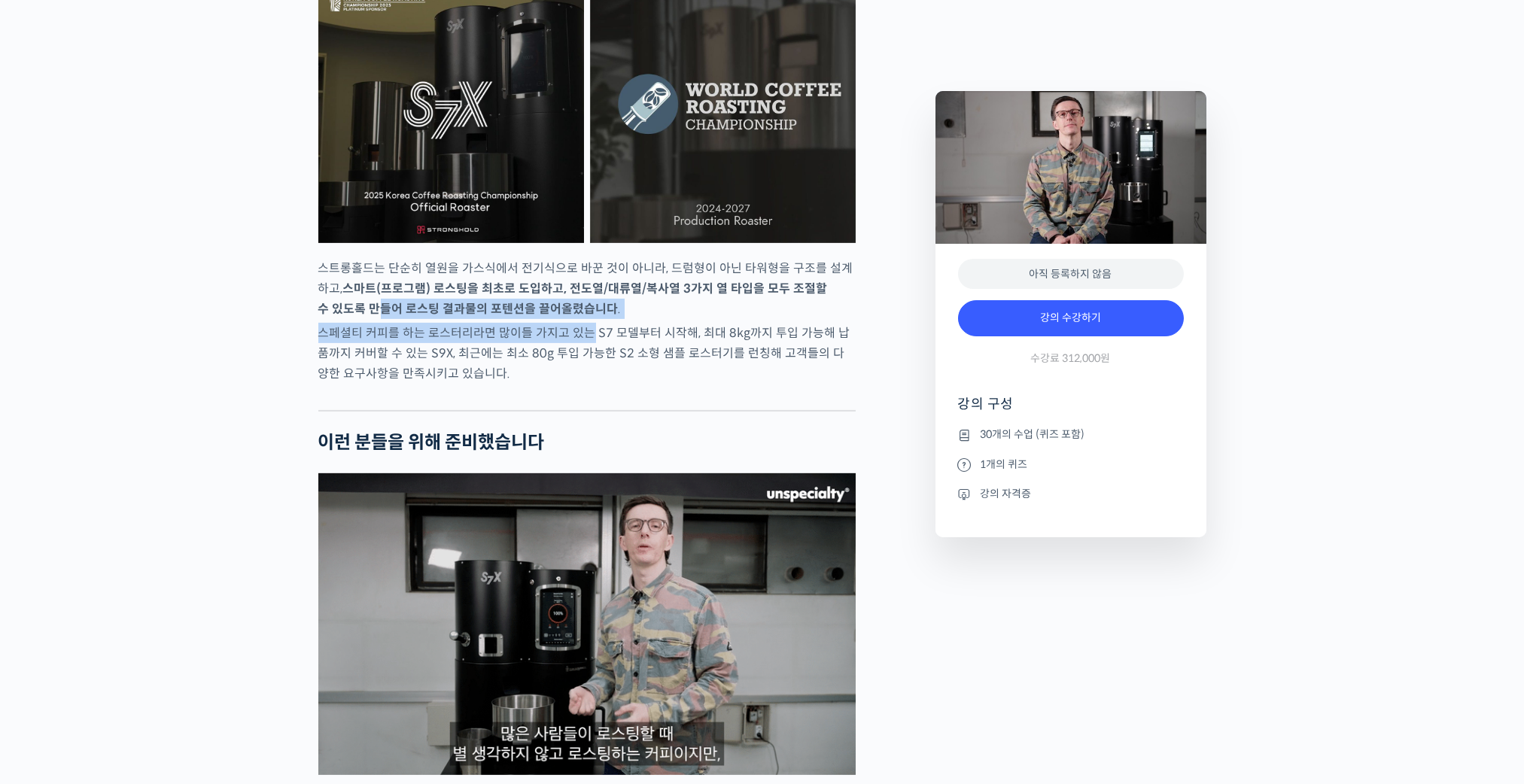
drag, startPoint x: 431, startPoint y: 348, endPoint x: 616, endPoint y: 386, distance: 188.9
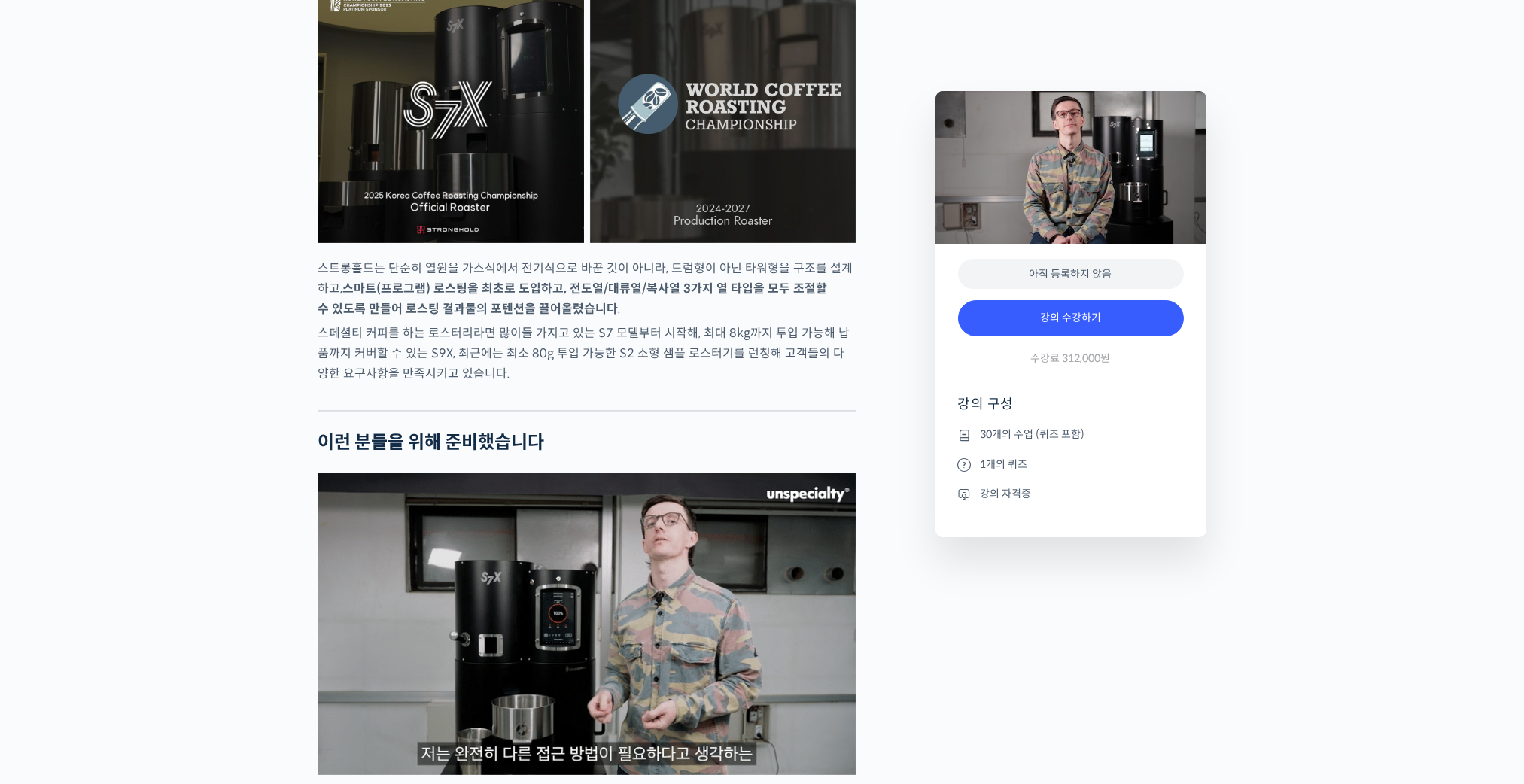
drag, startPoint x: 616, startPoint y: 386, endPoint x: 688, endPoint y: 442, distance: 91.2
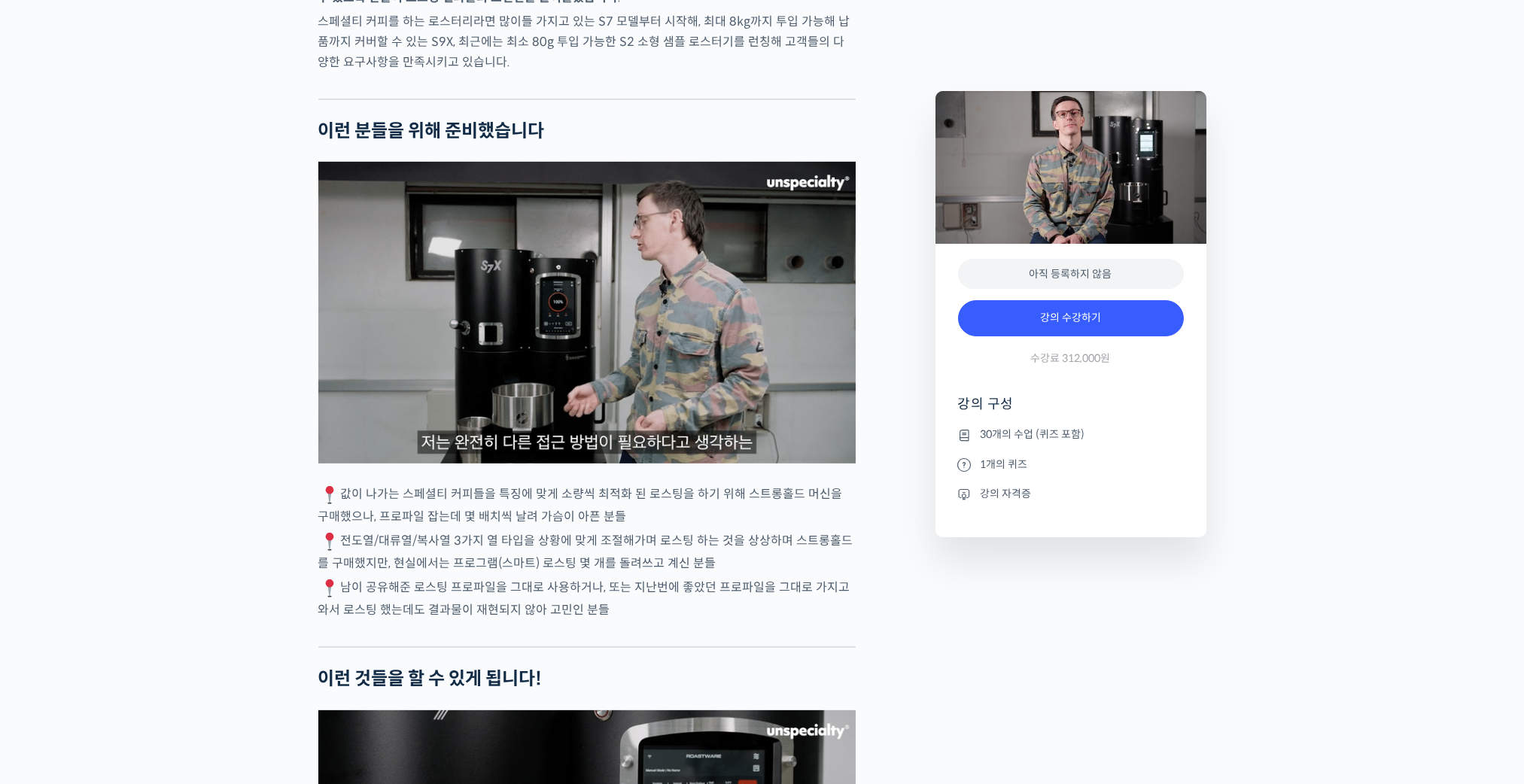
scroll to position [3084, 0]
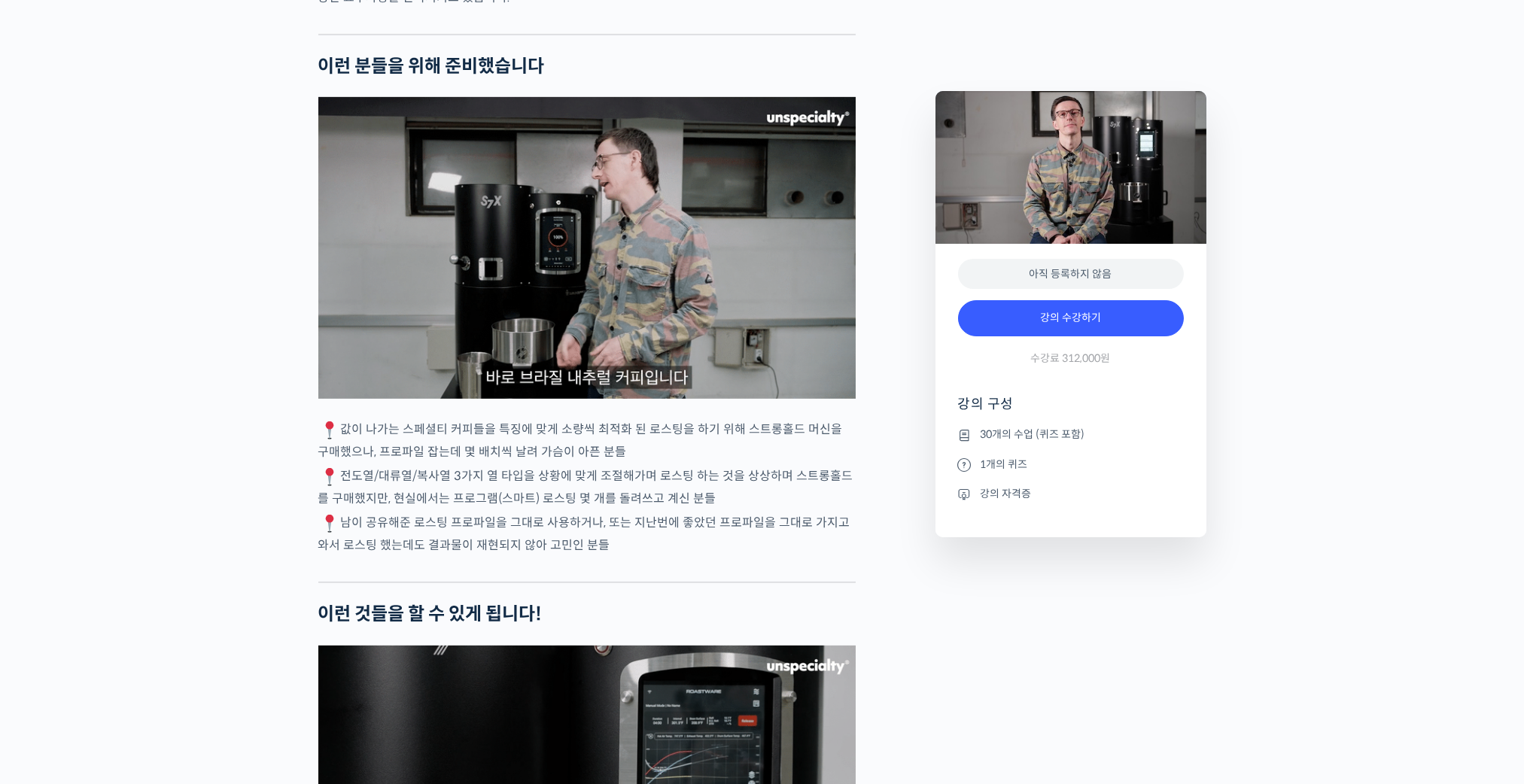
drag, startPoint x: 327, startPoint y: 455, endPoint x: 777, endPoint y: 517, distance: 454.3
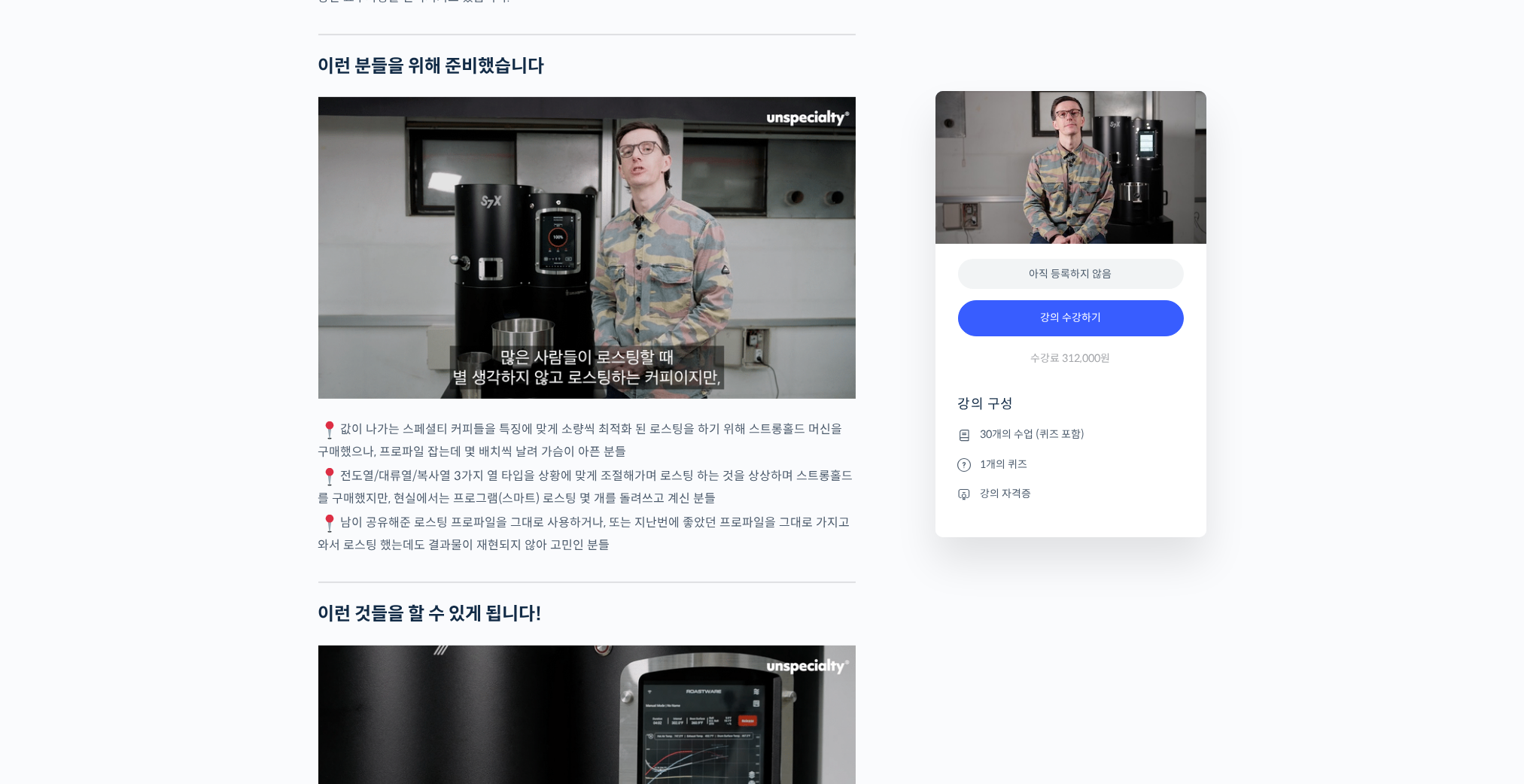
click at [777, 509] on p "전도열/대류열/복사열 3가지 열 타입을 상황에 맞게 조절해가며 로스팅 하는 것을 상상하며 스트롱홀드를 구매했지만, 현실에서는 프로그램(스마트)…" at bounding box center [587, 487] width 537 height 43
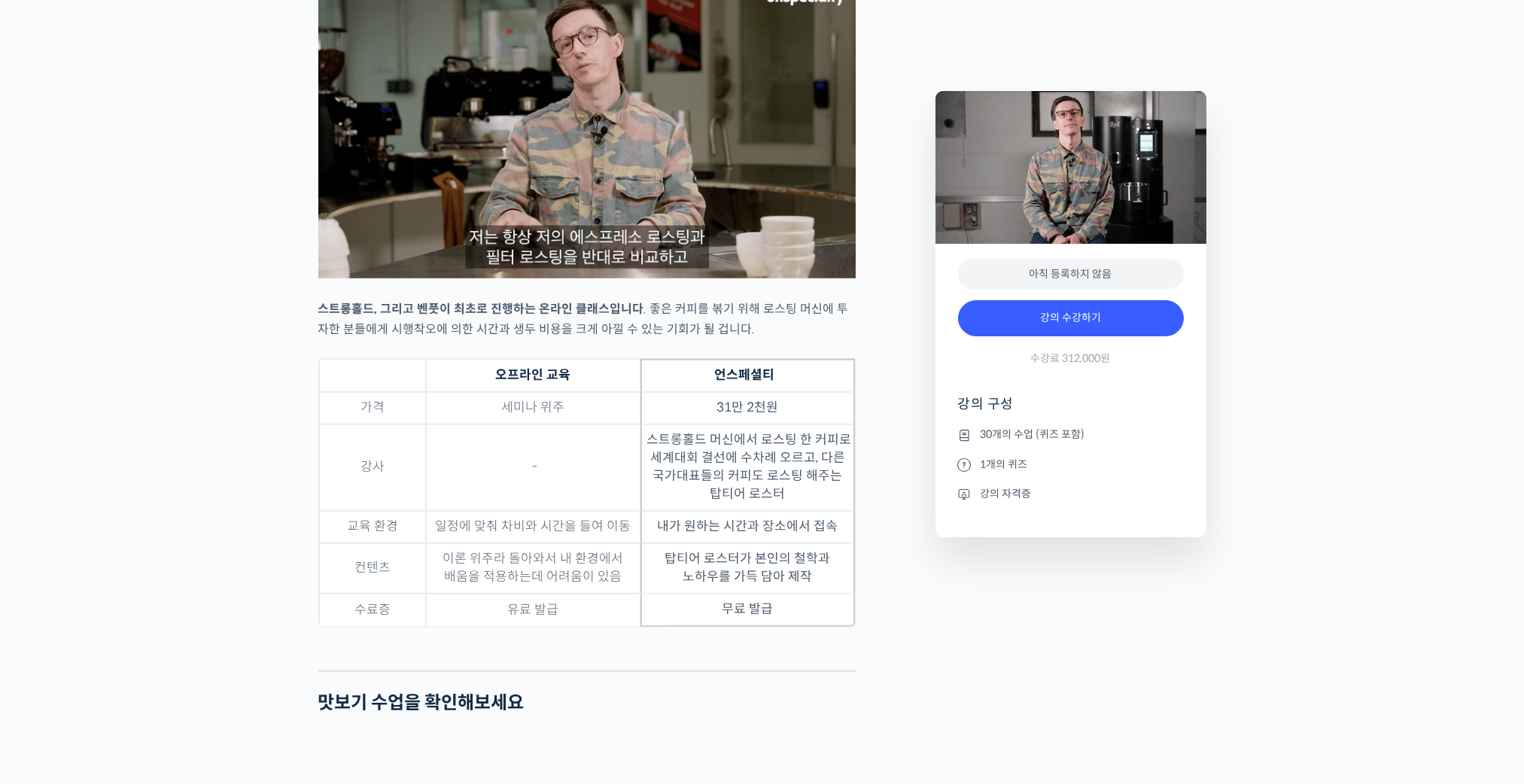
scroll to position [4363, 0]
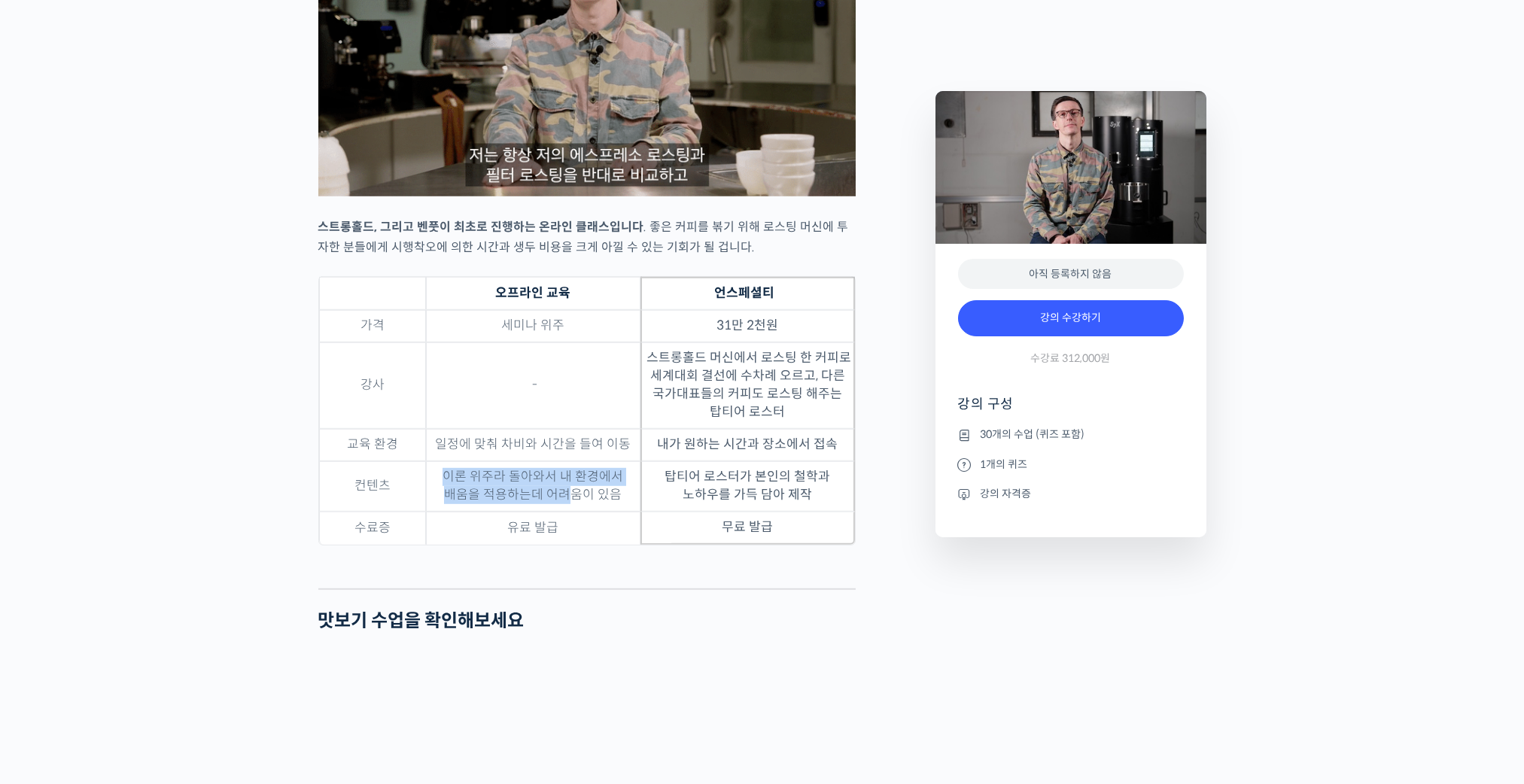
drag, startPoint x: 551, startPoint y: 519, endPoint x: 609, endPoint y: 535, distance: 60.2
click at [572, 512] on td "이론 위주라 돌아와서 내 환경에서 배움을 적용하는데 어려움이 있음" at bounding box center [533, 486] width 214 height 51
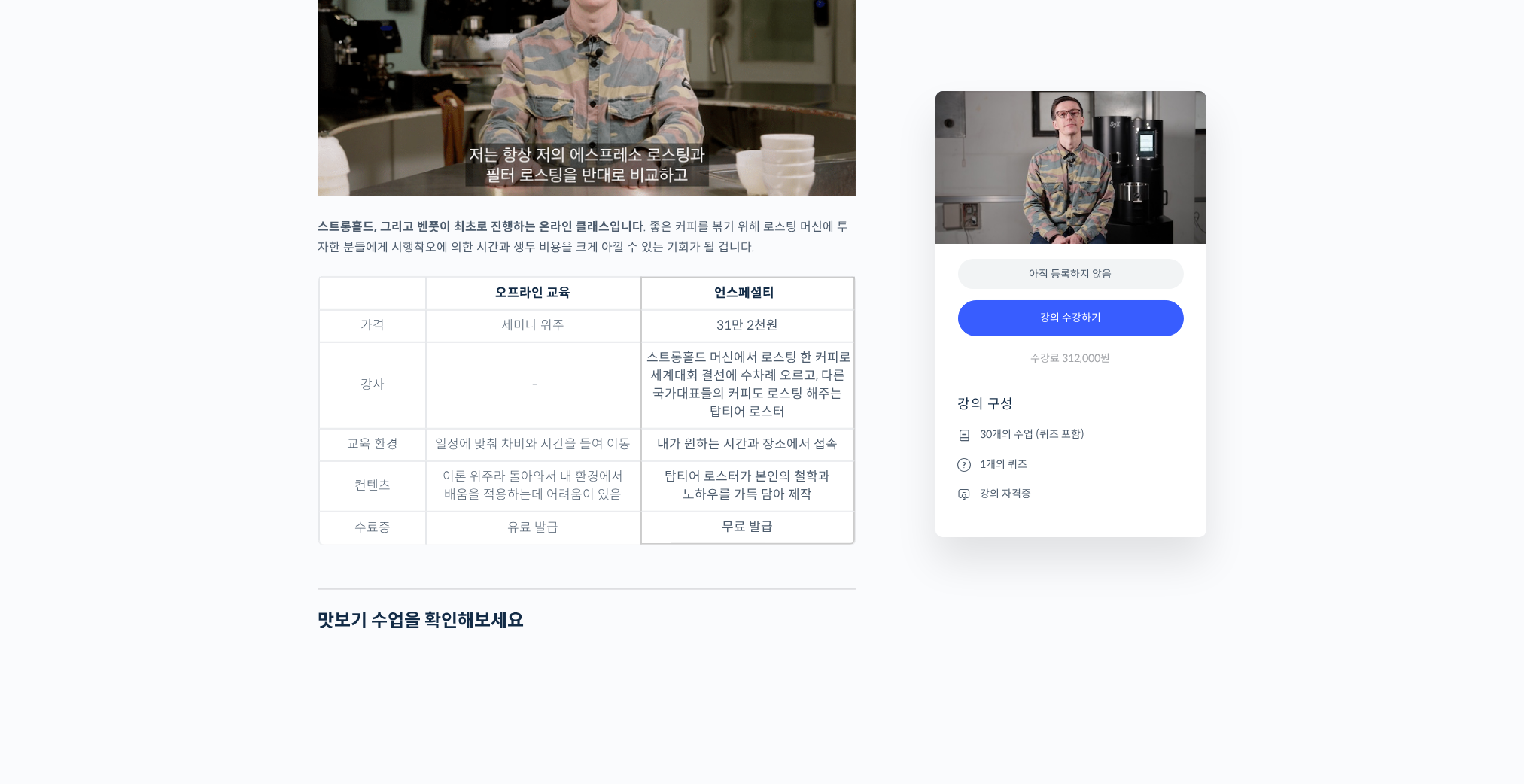
click at [609, 512] on td "이론 위주라 돌아와서 내 환경에서 배움을 적용하는데 어려움이 있음" at bounding box center [533, 486] width 214 height 51
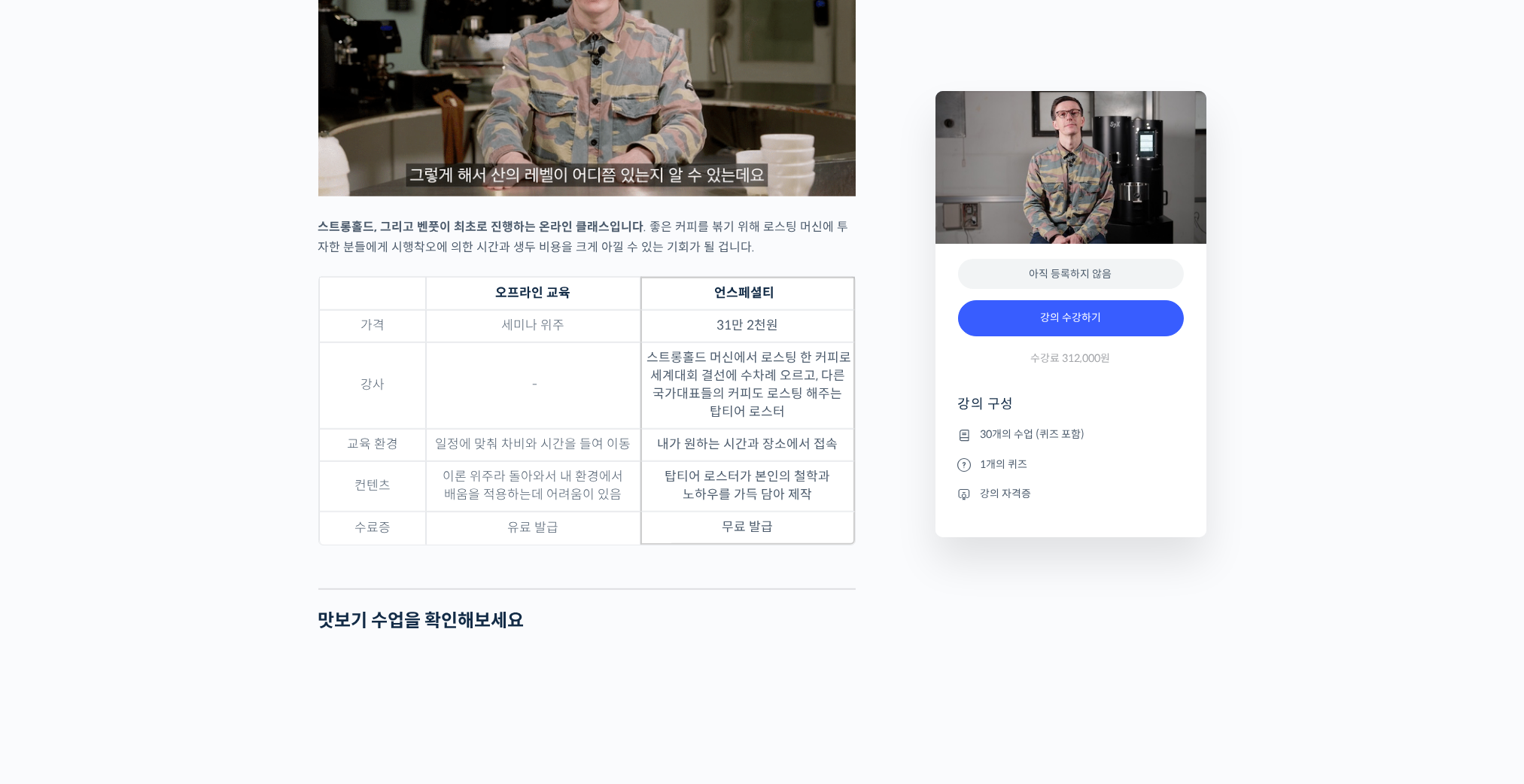
drag, startPoint x: 655, startPoint y: 394, endPoint x: 812, endPoint y: 437, distance: 162.8
click at [812, 429] on td "스트롱홀드 머신에서 로스팅 한 커피로 세계대회 결선에 수차례 오르고, 다른 국가대표들의 커피도 로스팅 해주는 탑티어 로스터" at bounding box center [748, 385] width 214 height 86
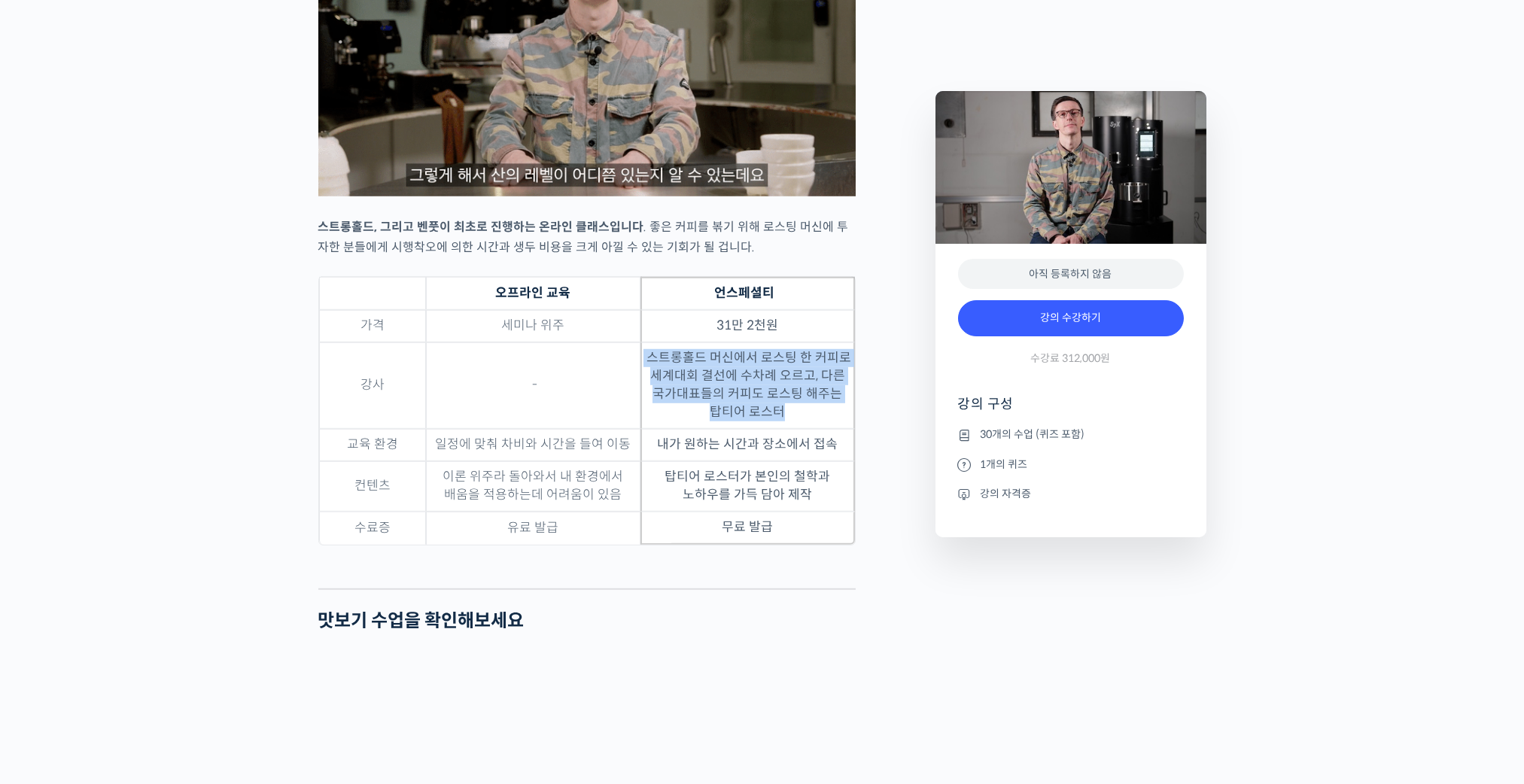
drag, startPoint x: 643, startPoint y: 390, endPoint x: 822, endPoint y: 448, distance: 188.2
click at [822, 429] on td "스트롱홀드 머신에서 로스팅 한 커피로 세계대회 결선에 수차례 오르고, 다른 국가대표들의 커피도 로스팅 해주는 탑티어 로스터" at bounding box center [748, 385] width 214 height 86
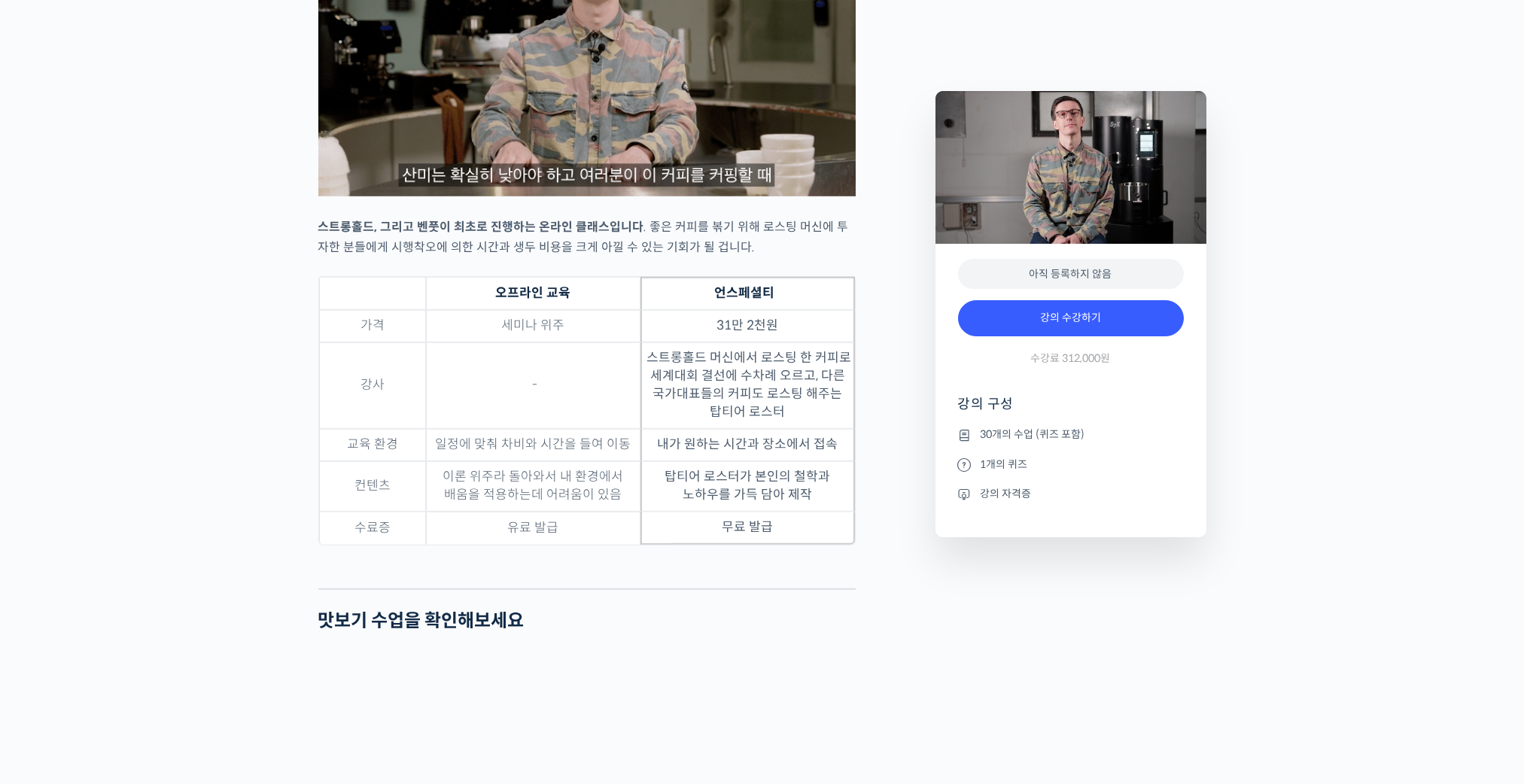
click at [760, 461] on td "내가 원하는 시간과 장소에서 접속" at bounding box center [748, 444] width 214 height 33
drag, startPoint x: 675, startPoint y: 477, endPoint x: 827, endPoint y: 486, distance: 152.3
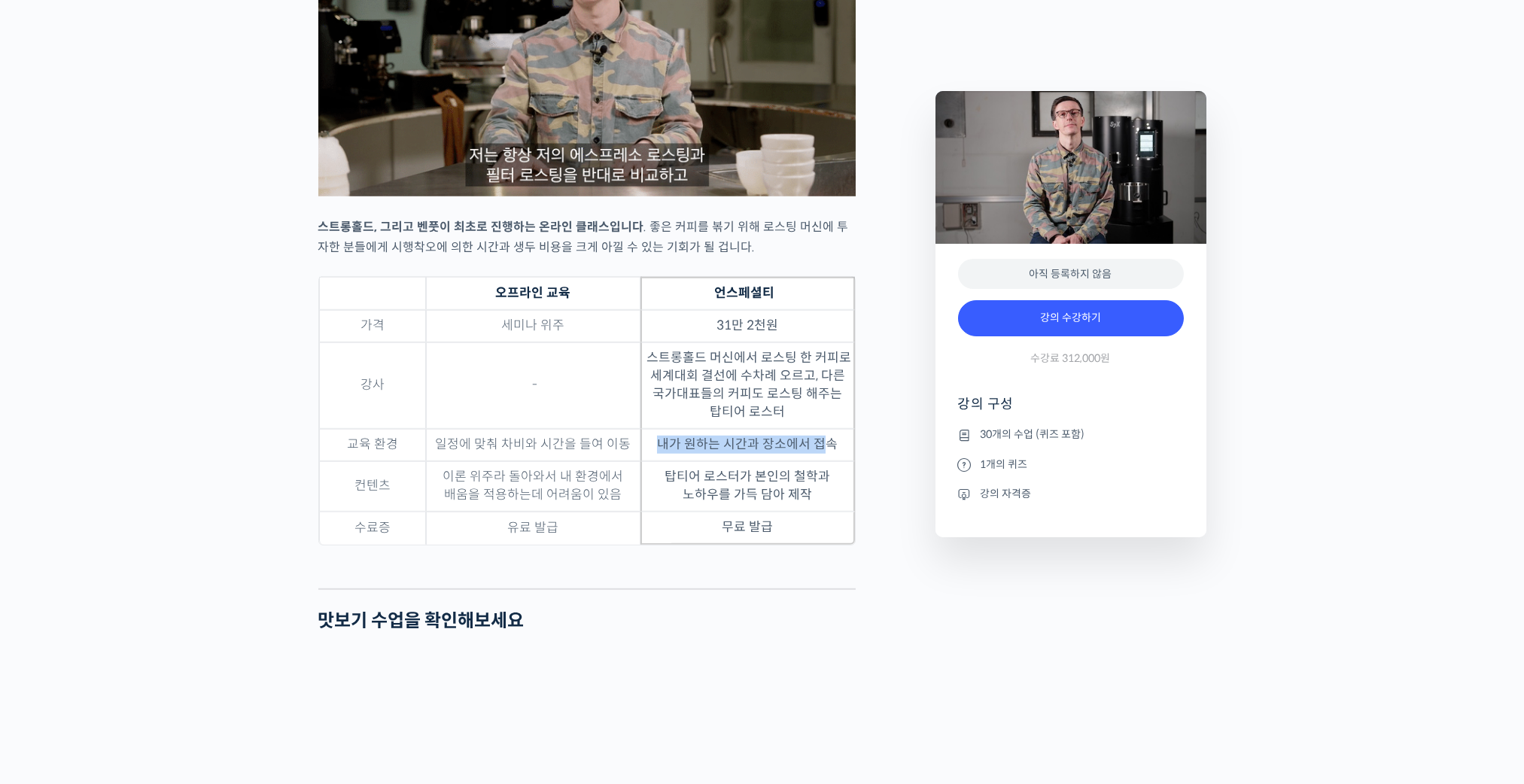
click at [827, 461] on td "내가 원하는 시간과 장소에서 접속" at bounding box center [748, 444] width 214 height 33
drag, startPoint x: 828, startPoint y: 490, endPoint x: 838, endPoint y: 513, distance: 25.1
click at [838, 512] on td "탑티어 로스터가 본인의 철학과 노하우를 가득 담아 제작" at bounding box center [748, 486] width 214 height 51
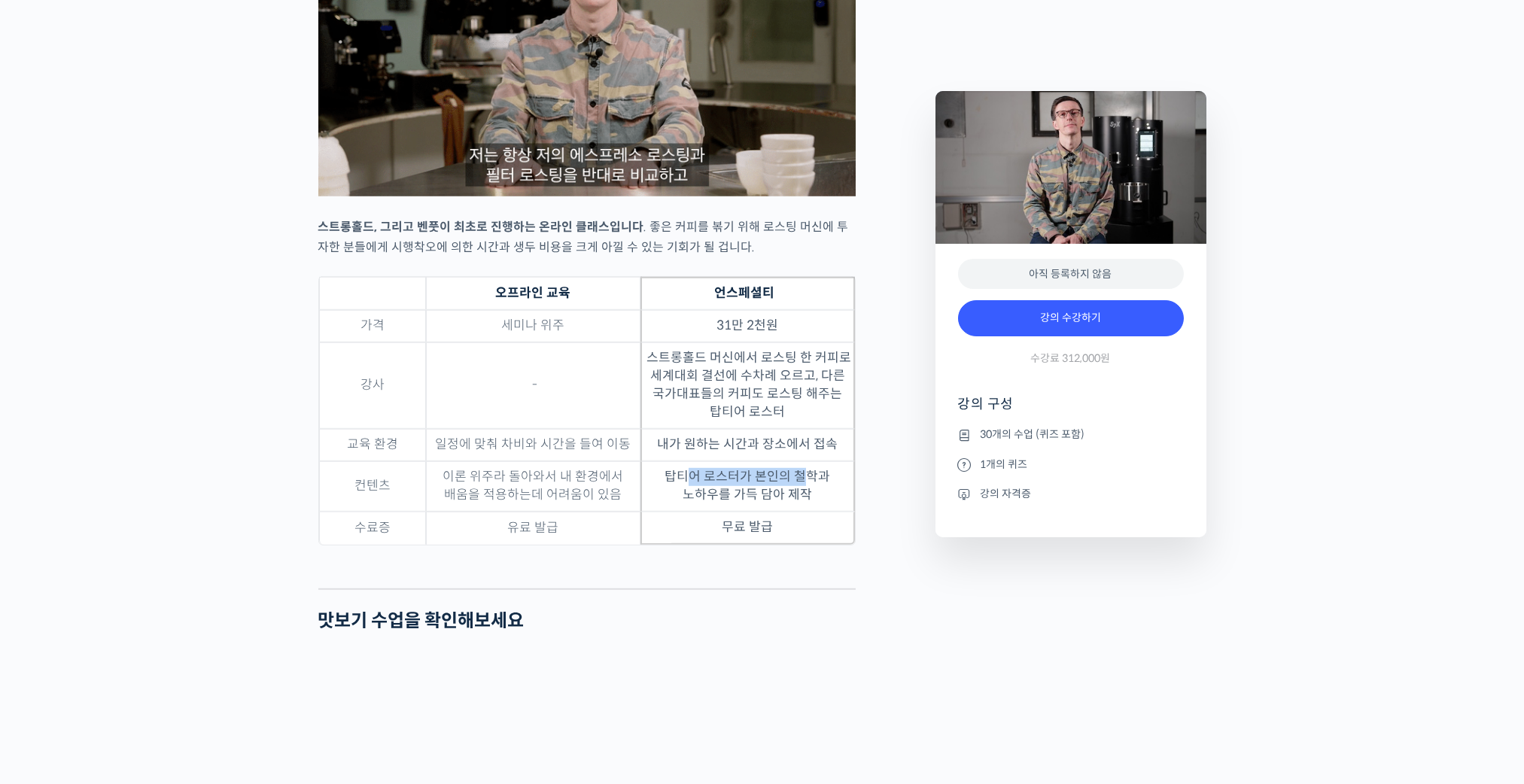
drag, startPoint x: 660, startPoint y: 496, endPoint x: 795, endPoint y: 521, distance: 137.3
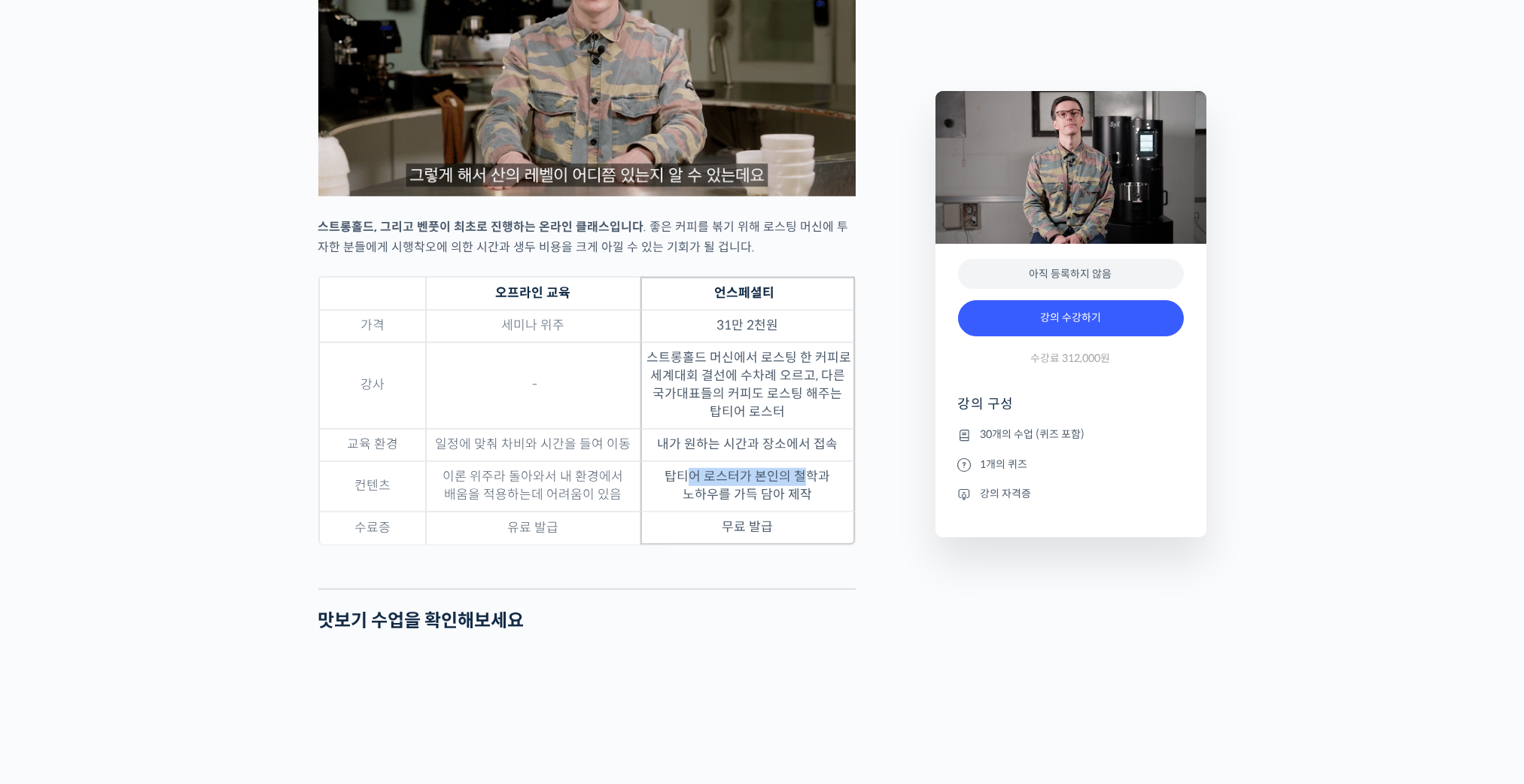
click at [784, 512] on td "탑티어 로스터가 본인의 철학과 노하우를 가득 담아 제작" at bounding box center [748, 486] width 214 height 51
drag, startPoint x: 795, startPoint y: 521, endPoint x: 819, endPoint y: 540, distance: 30.6
click at [820, 512] on td "탑티어 로스터가 본인의 철학과 노하우를 가득 담아 제작" at bounding box center [748, 486] width 214 height 51
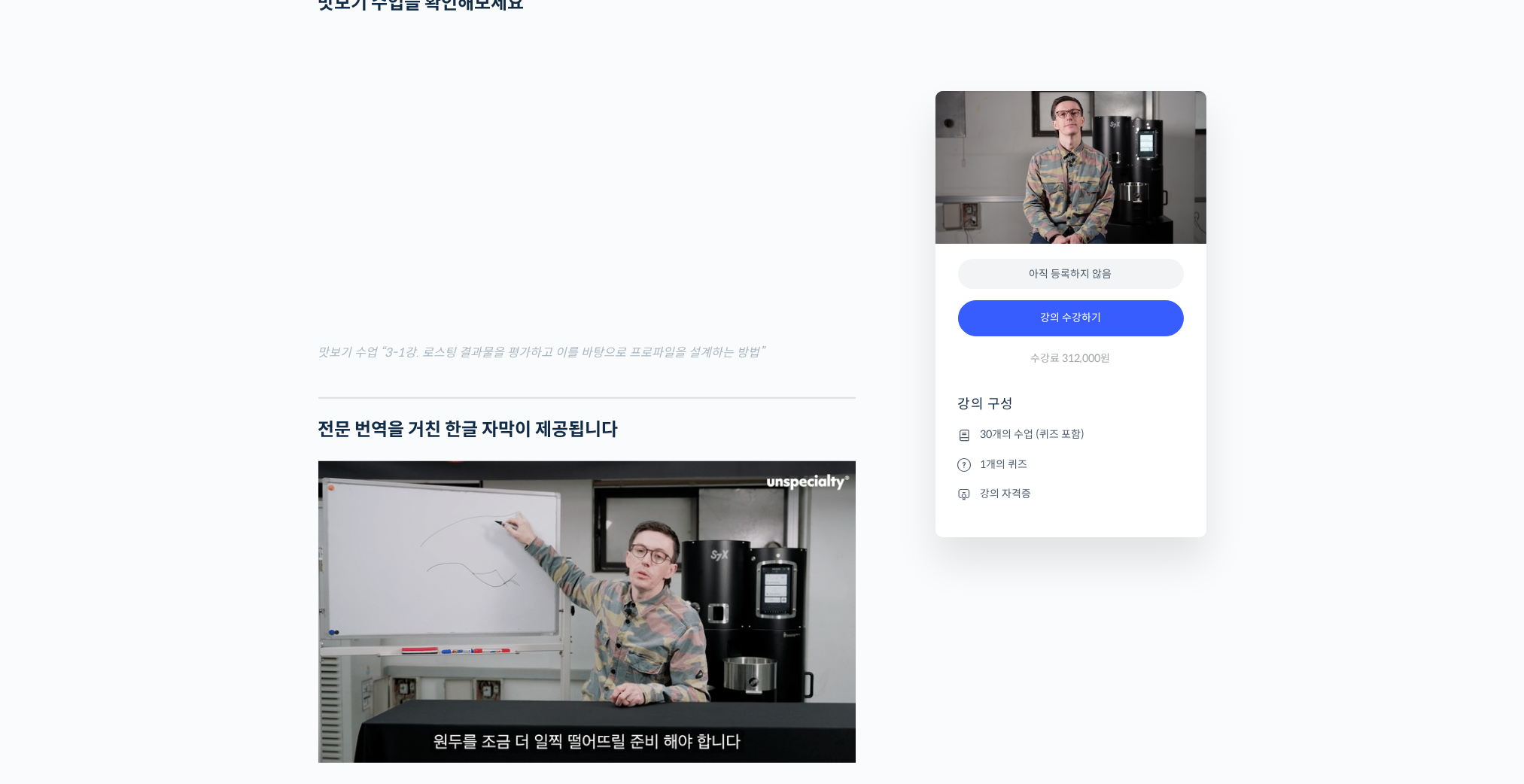
scroll to position [5190, 0]
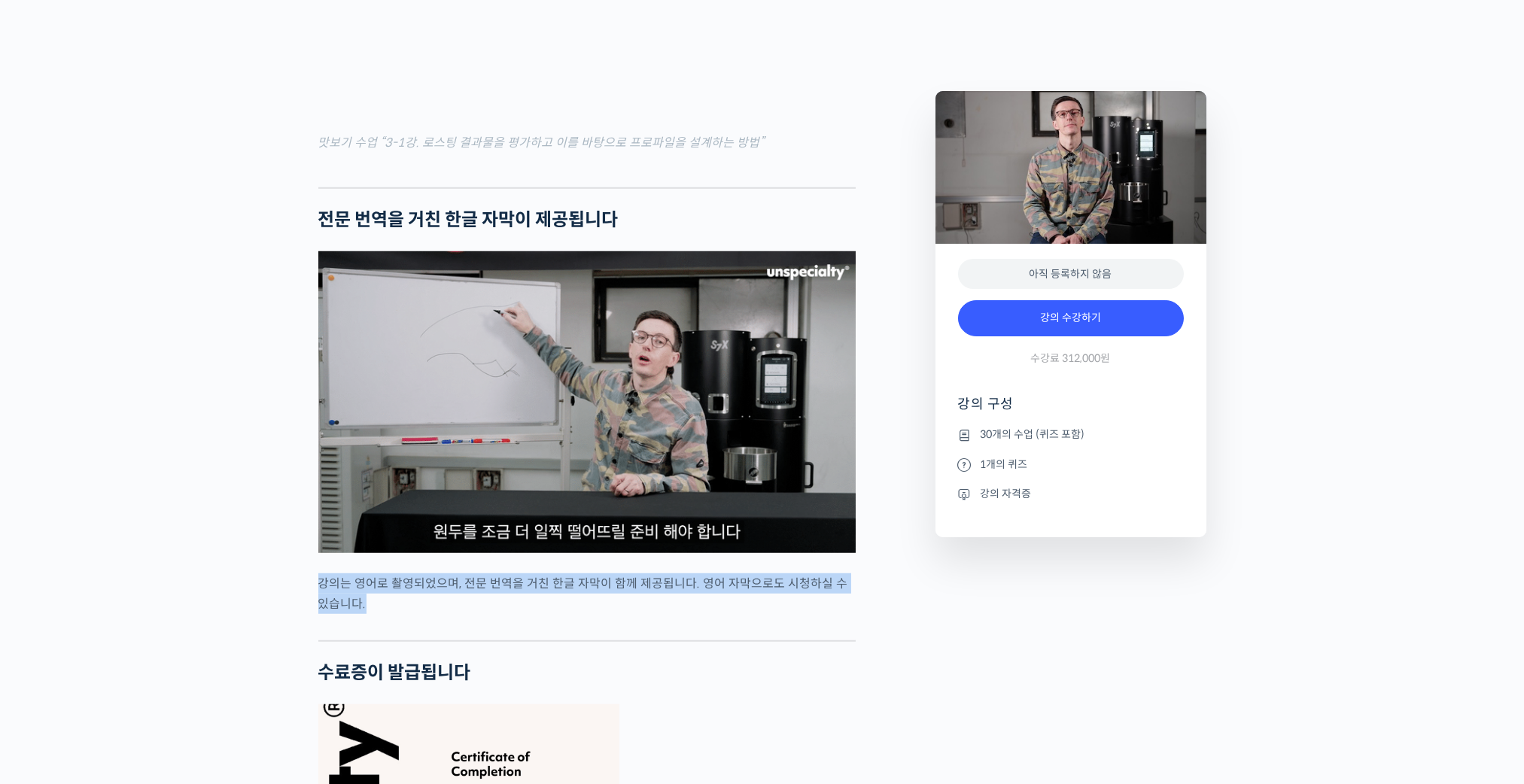
drag, startPoint x: 318, startPoint y: 614, endPoint x: 511, endPoint y: 638, distance: 194.5
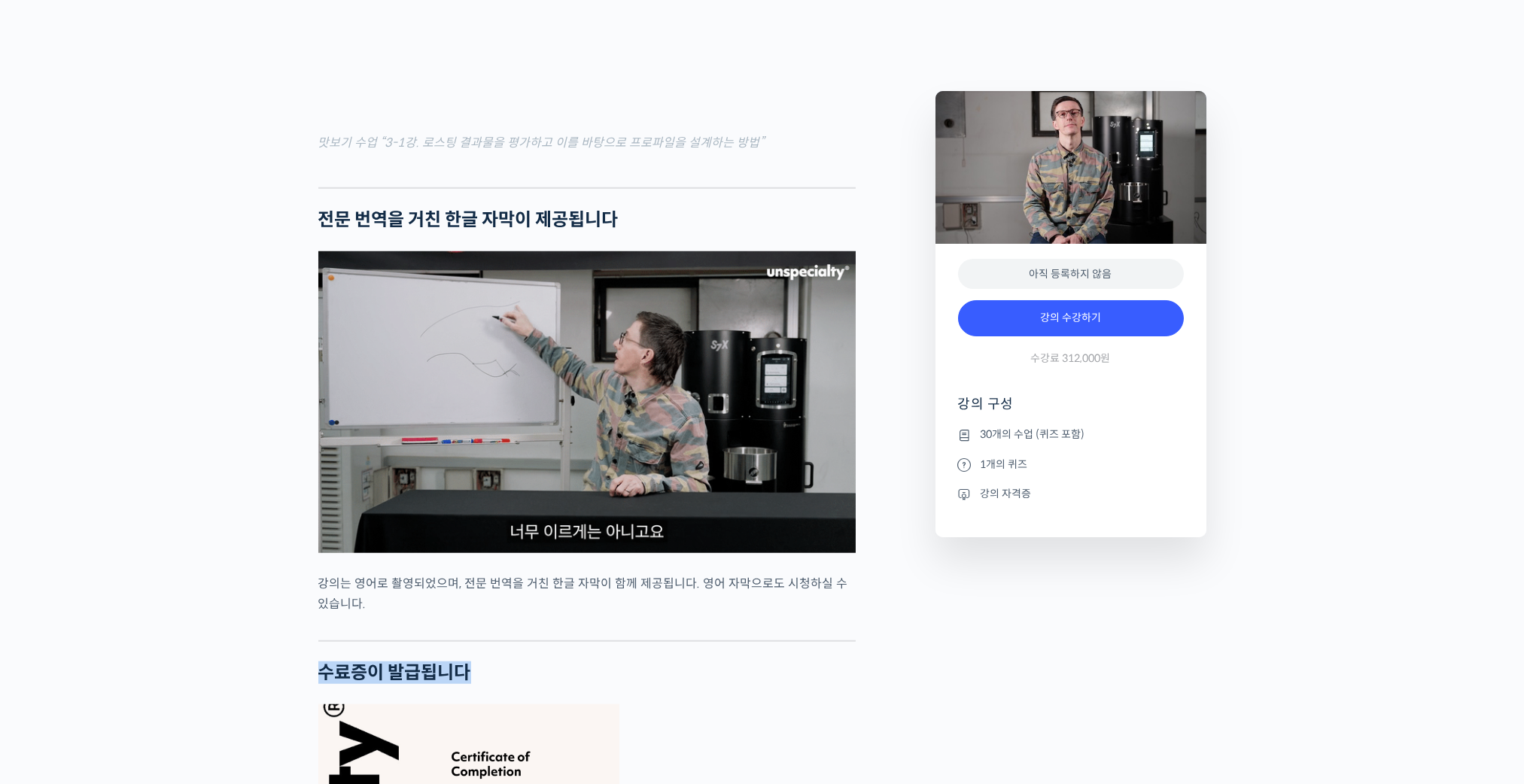
drag, startPoint x: 511, startPoint y: 638, endPoint x: 595, endPoint y: 670, distance: 89.9
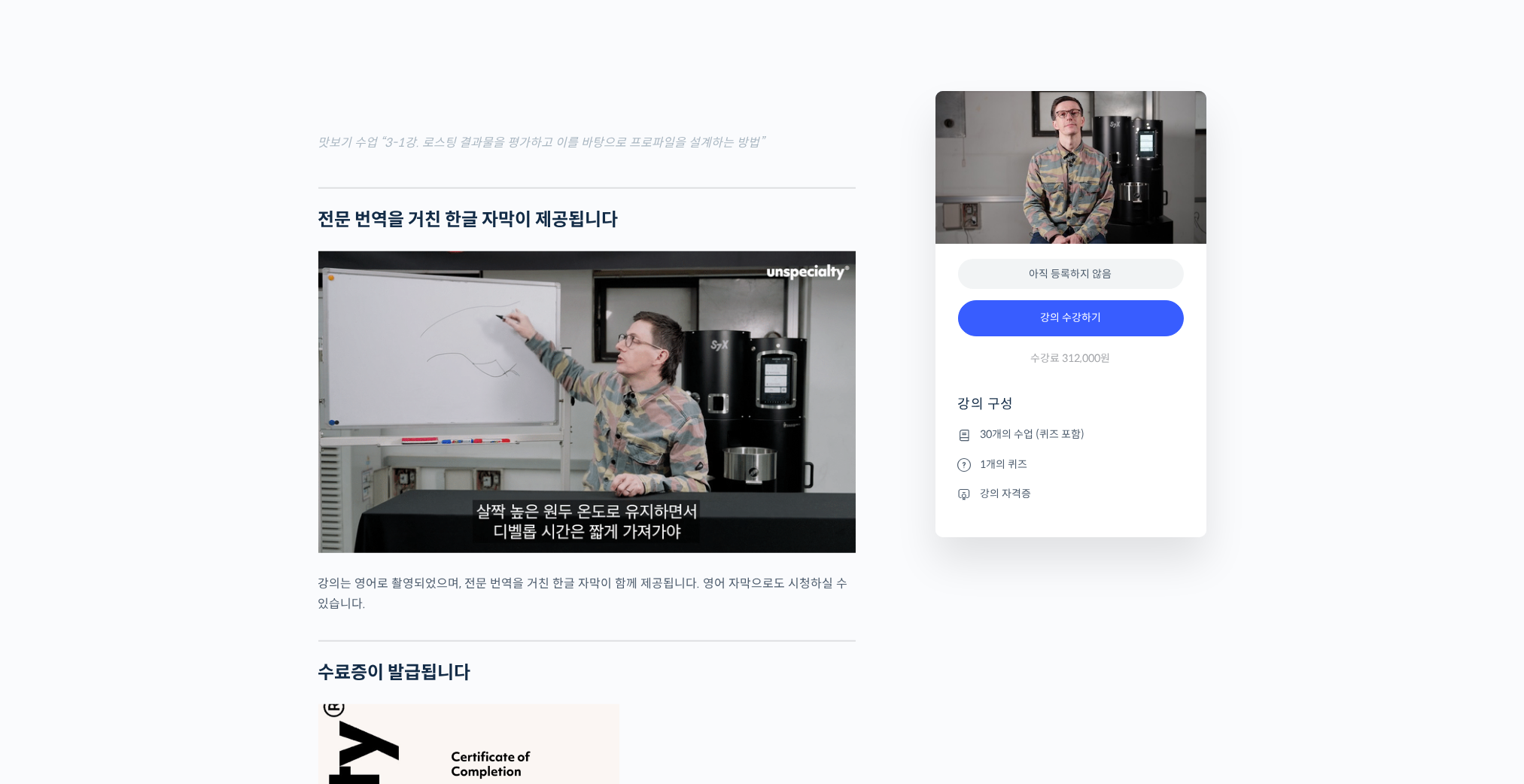
drag, startPoint x: 595, startPoint y: 670, endPoint x: 843, endPoint y: 654, distance: 248.5
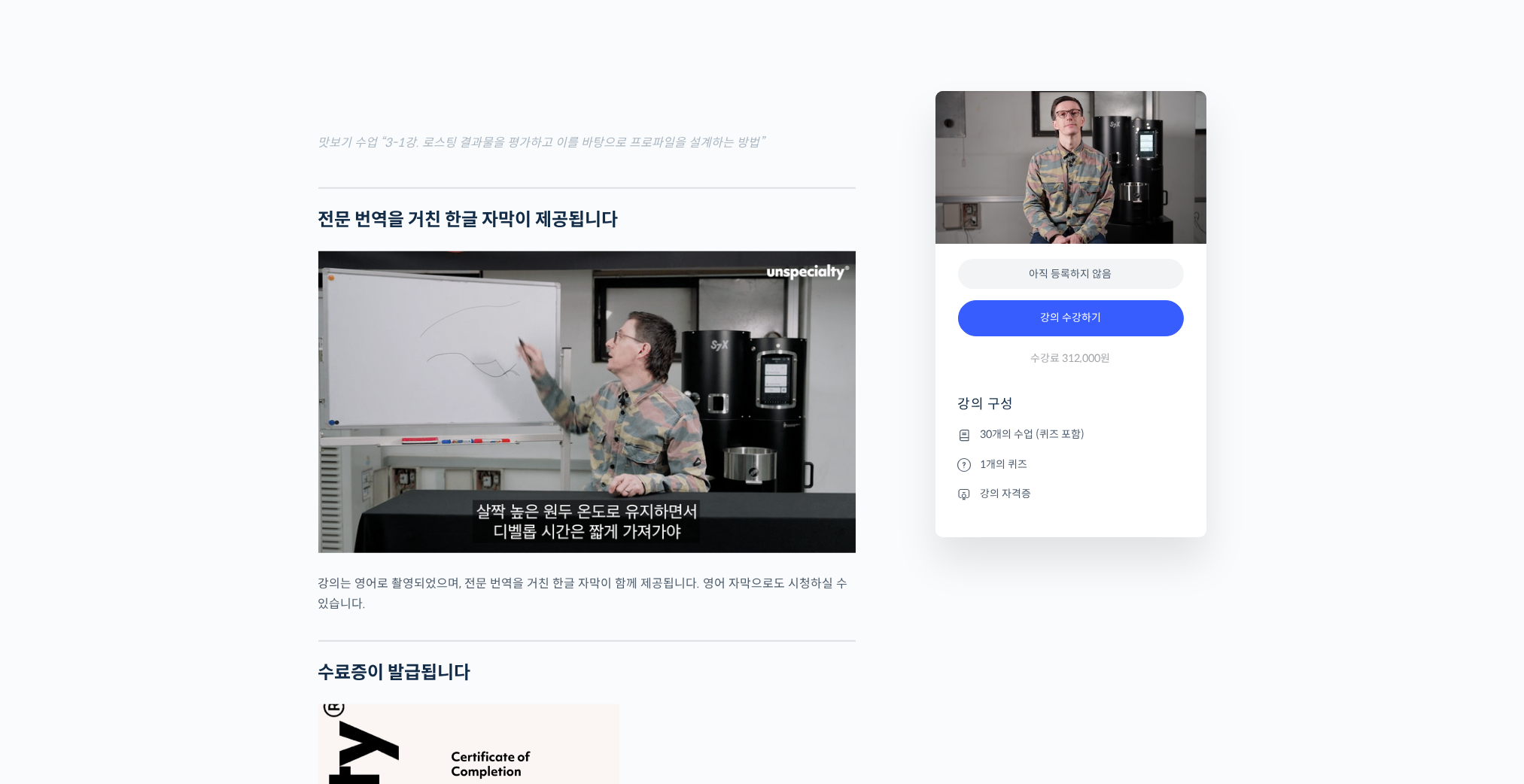
click at [831, 640] on div at bounding box center [587, 628] width 537 height 22
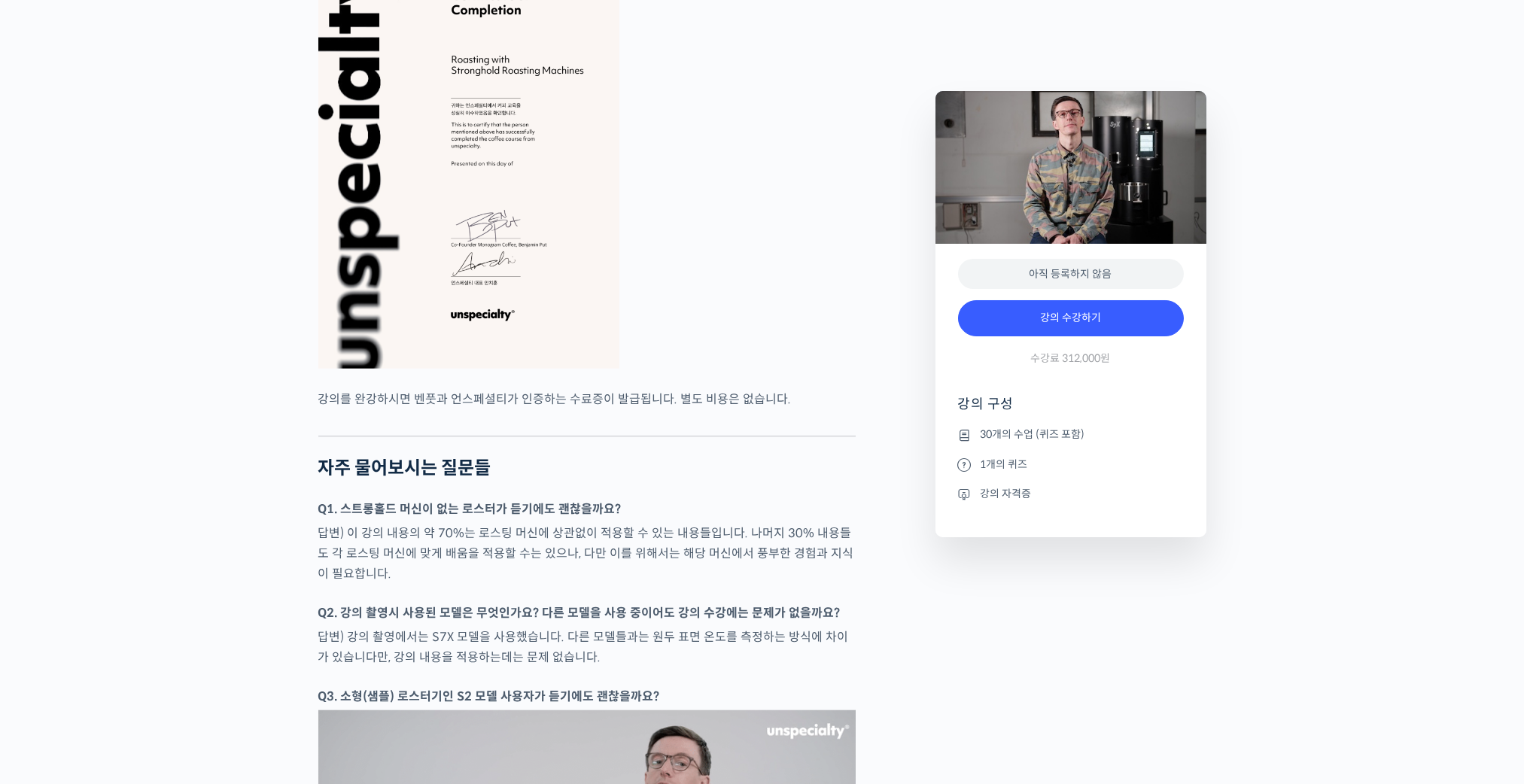
scroll to position [6017, 0]
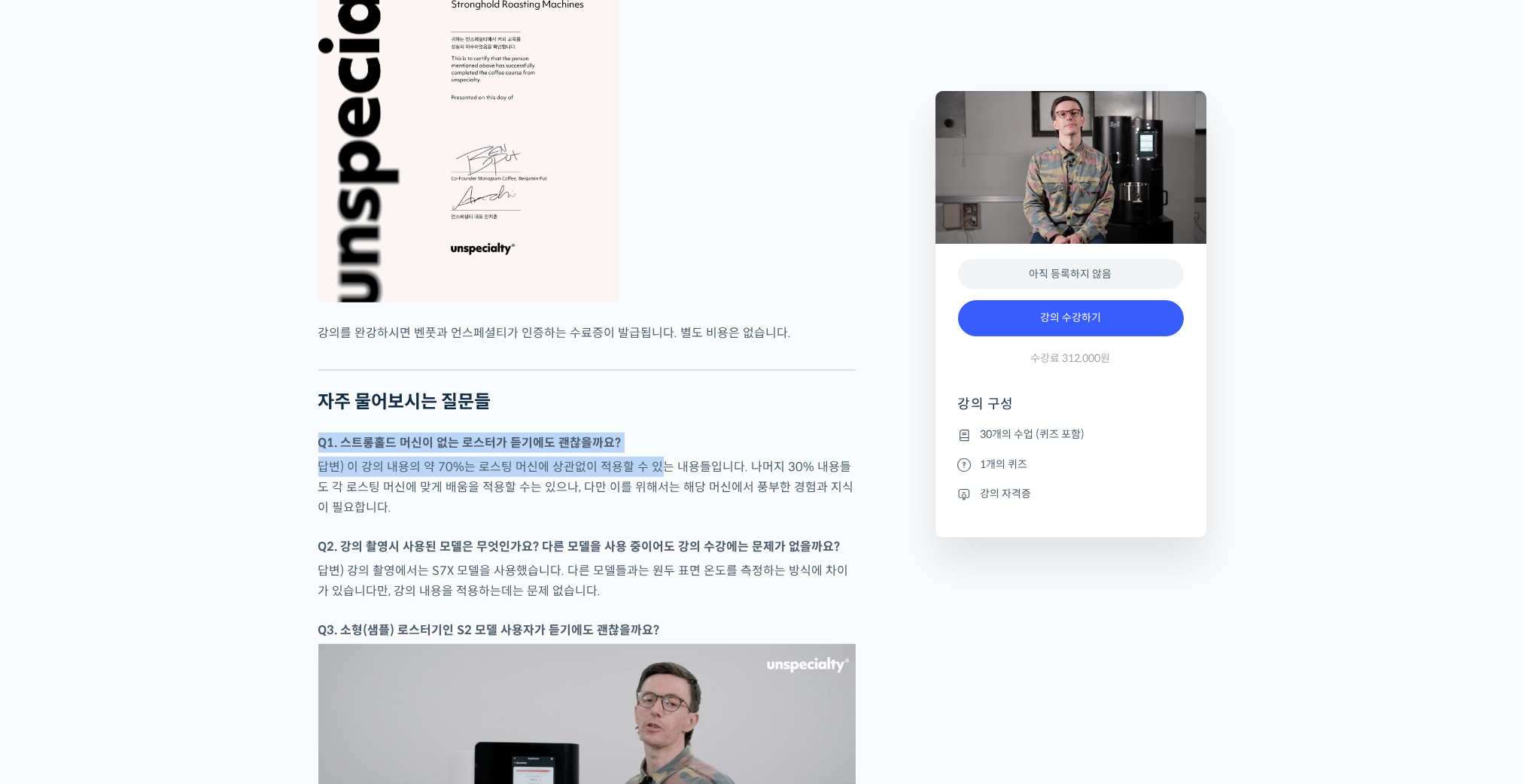
drag, startPoint x: 448, startPoint y: 478, endPoint x: 729, endPoint y: 538, distance: 287.3
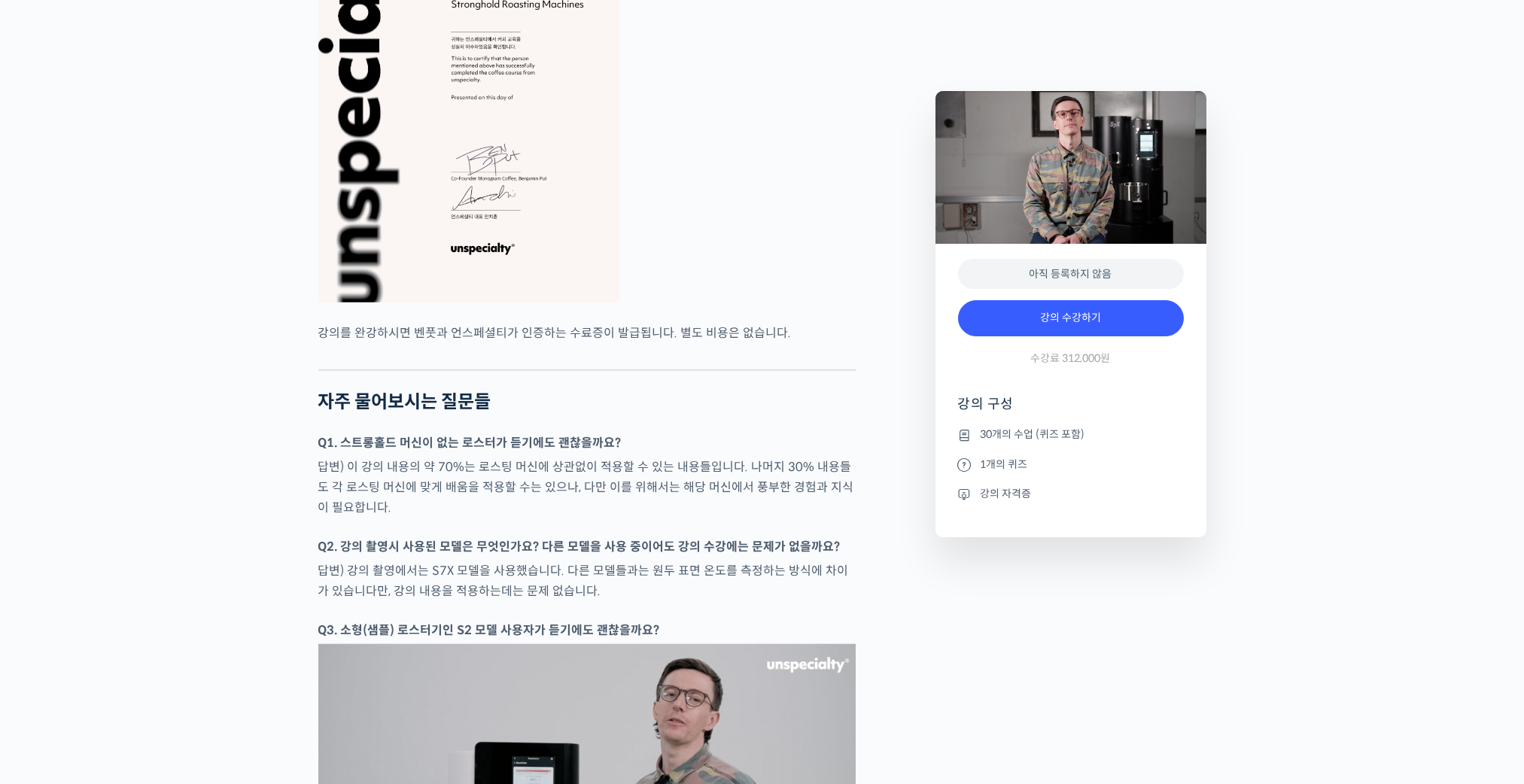
click at [729, 517] on p "답변) 이 강의 내용의 약 70%는 로스팅 머신에 상관없이 적용할 수 있는 내용들입니다. 나머지 30% 내용들도 각 로스팅 머신에 맞게 배움을…" at bounding box center [587, 486] width 537 height 61
click at [685, 413] on h2 "자주 물어보시는 질문들" at bounding box center [587, 402] width 537 height 21
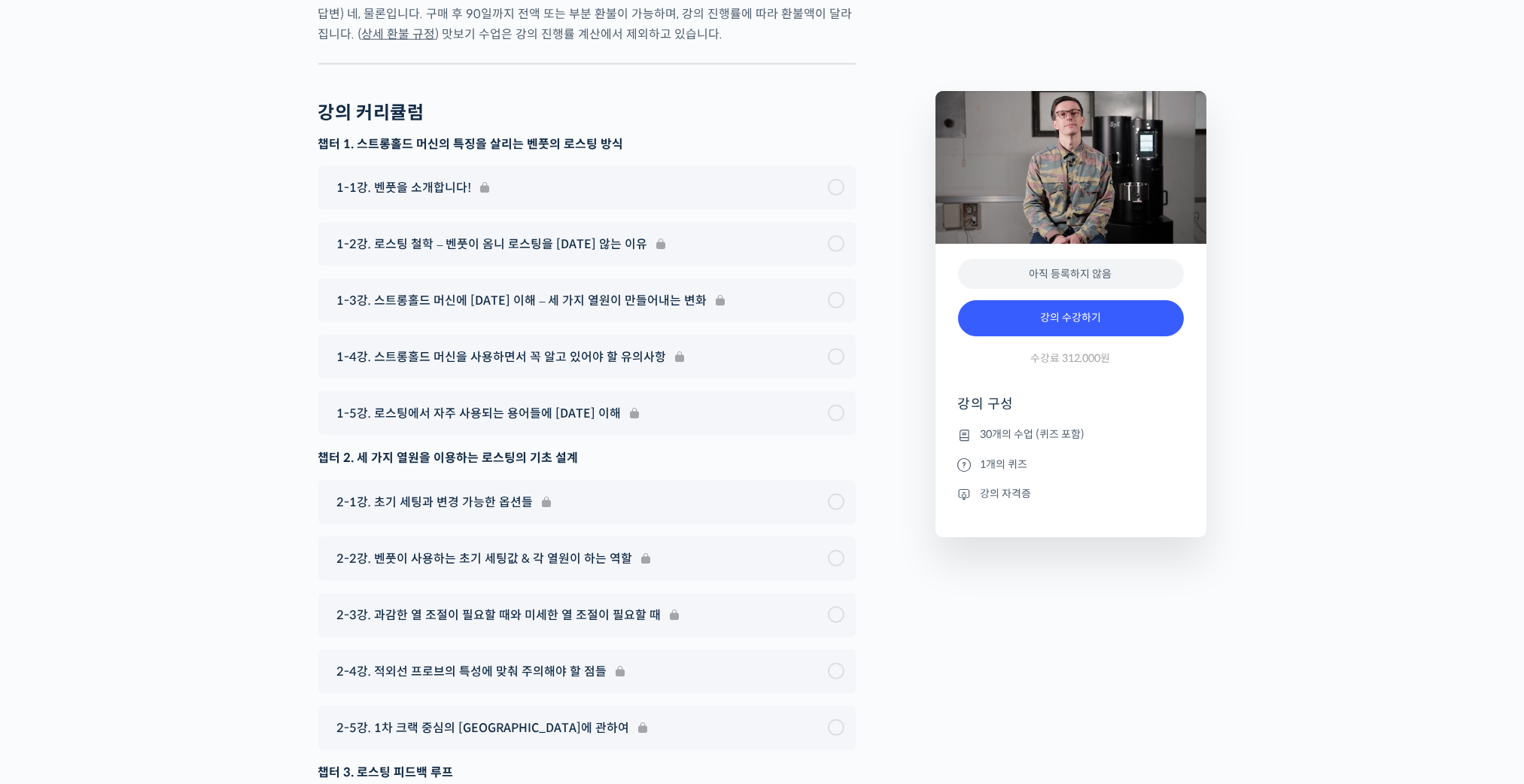
scroll to position [7221, 0]
